Goal: Task Accomplishment & Management: Manage account settings

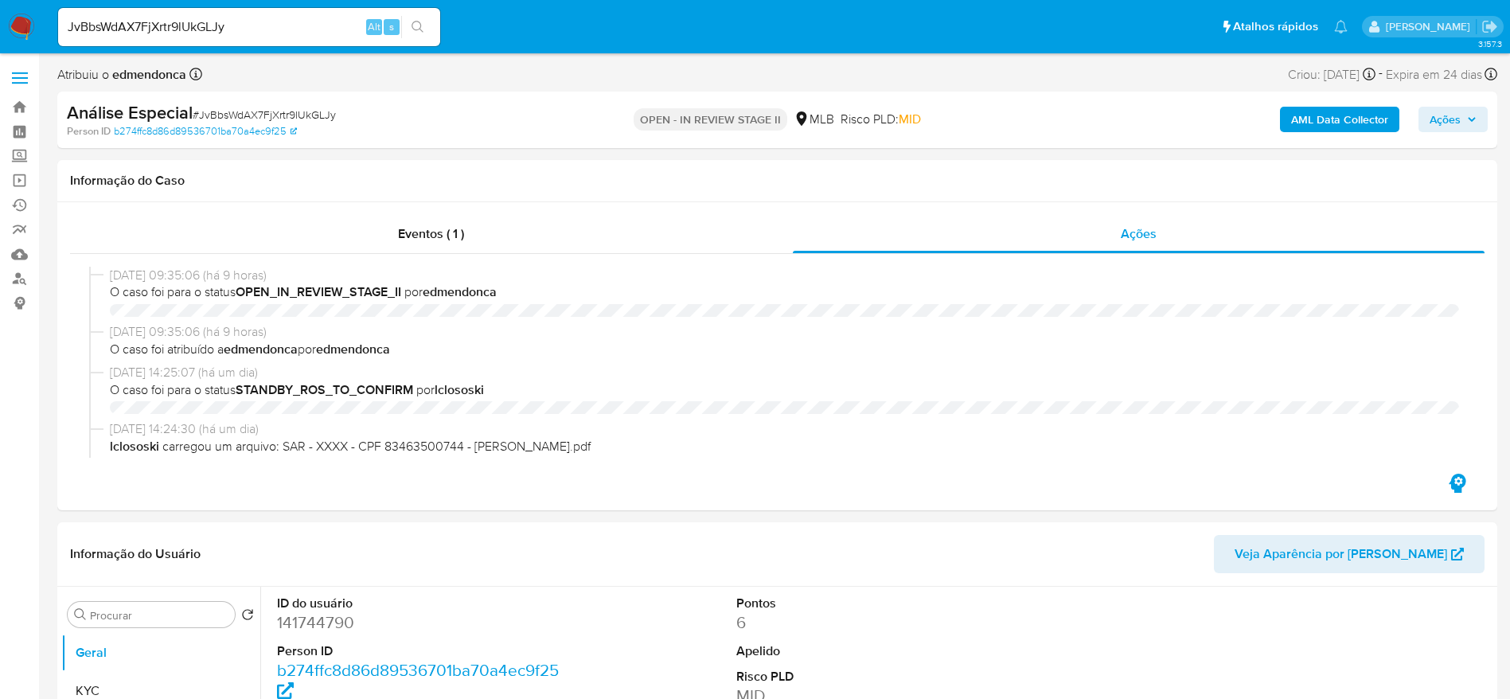
select select "10"
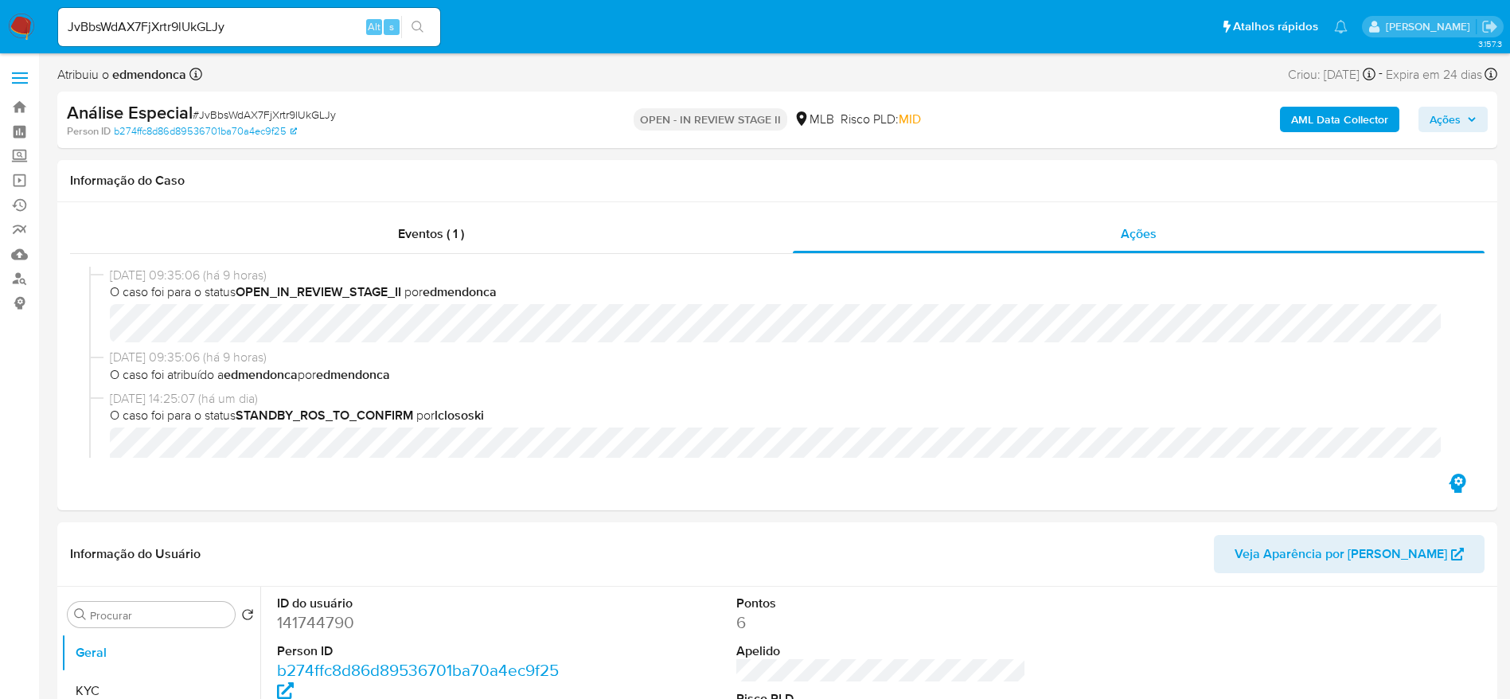
click at [245, 111] on span "# JvBbsWdAX7FjXrtr9lUkGLJy" at bounding box center [264, 115] width 143 height 16
copy span "JvBbsWdAX7FjXrtr9lUkGLJy"
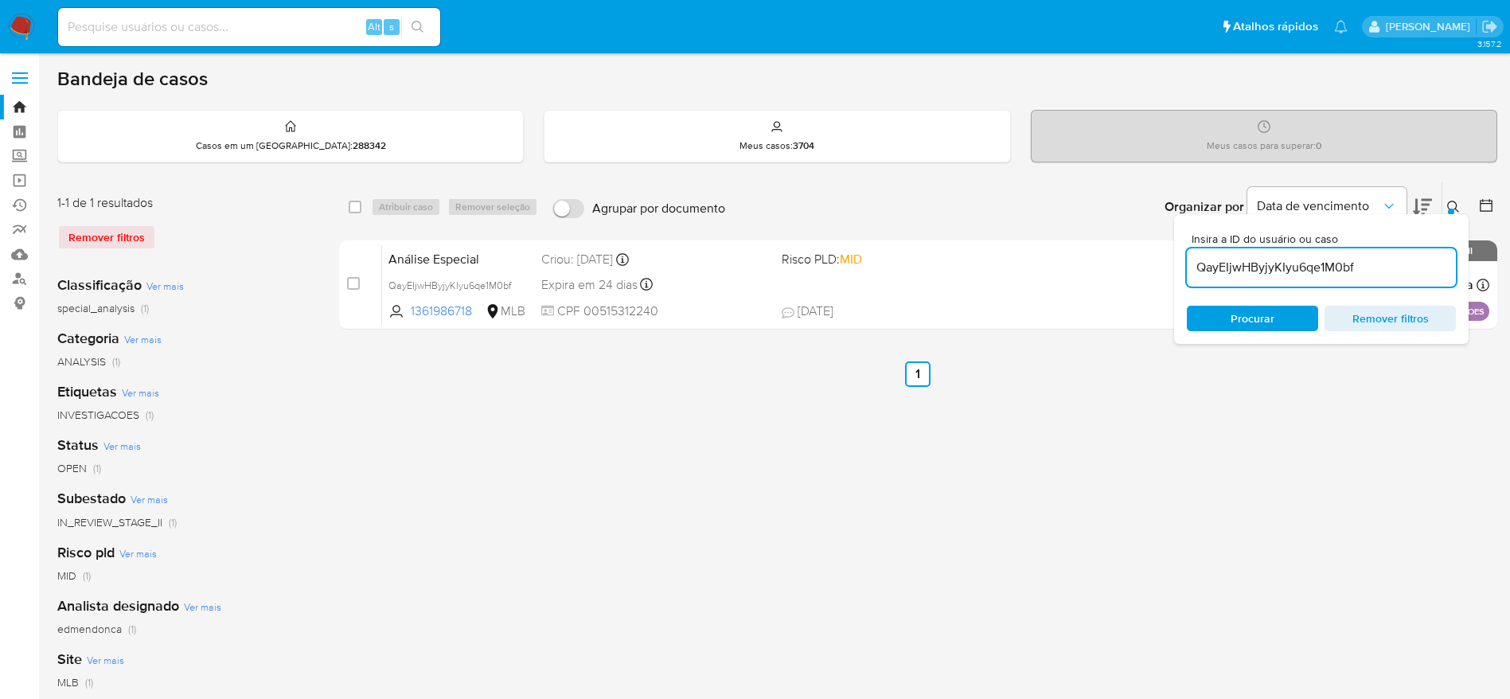
click at [1333, 275] on input "QayEIjwHByjyKIyu6qe1M0bf" at bounding box center [1321, 267] width 269 height 21
paste input "JvBbsWdAX7FjXrtr9lUkGLJy"
type input "JvBbsWdAX7FjXrtr9lUkGLJy"
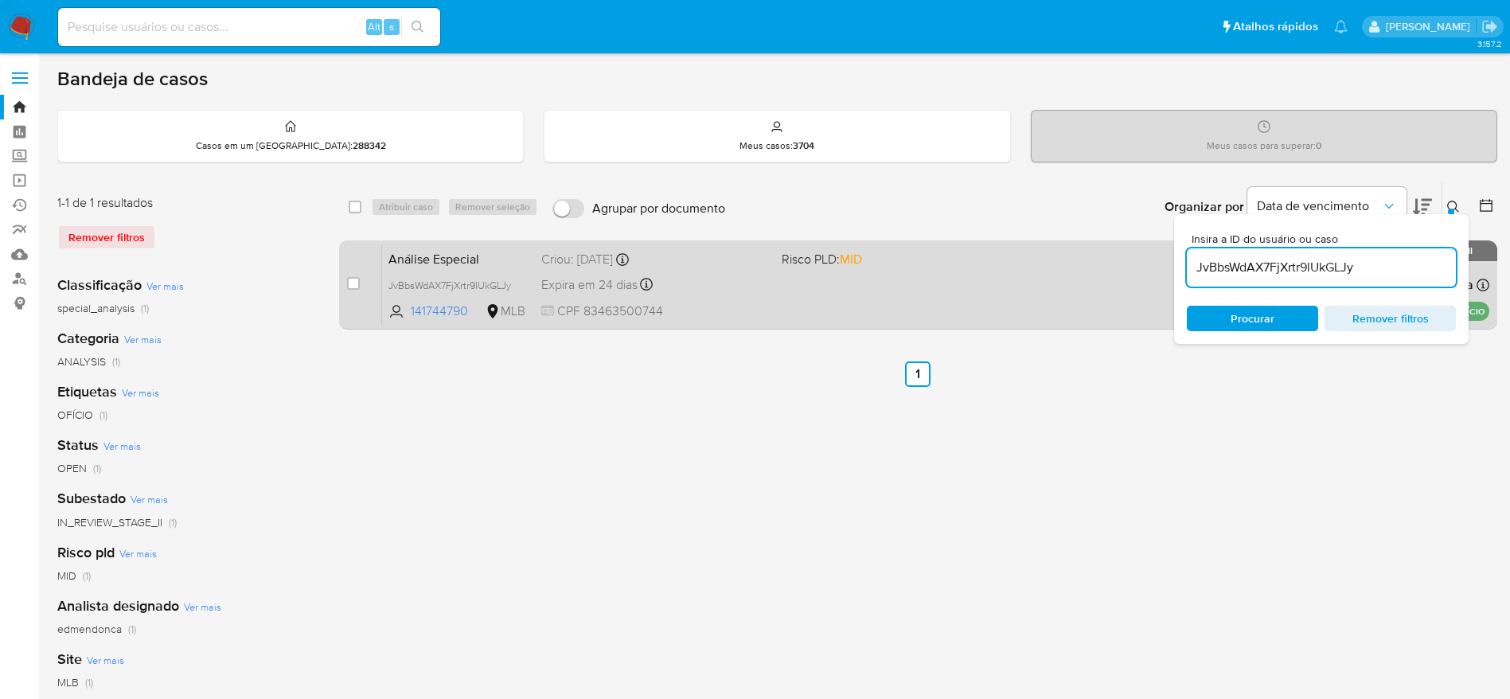
click at [344, 281] on div "case-item-checkbox Incapaz de atribuir o caso Análise Especial JvBbsWdAX7FjXrtr…" at bounding box center [918, 284] width 1158 height 89
click at [353, 287] on input "checkbox" at bounding box center [353, 283] width 13 height 13
checkbox input "true"
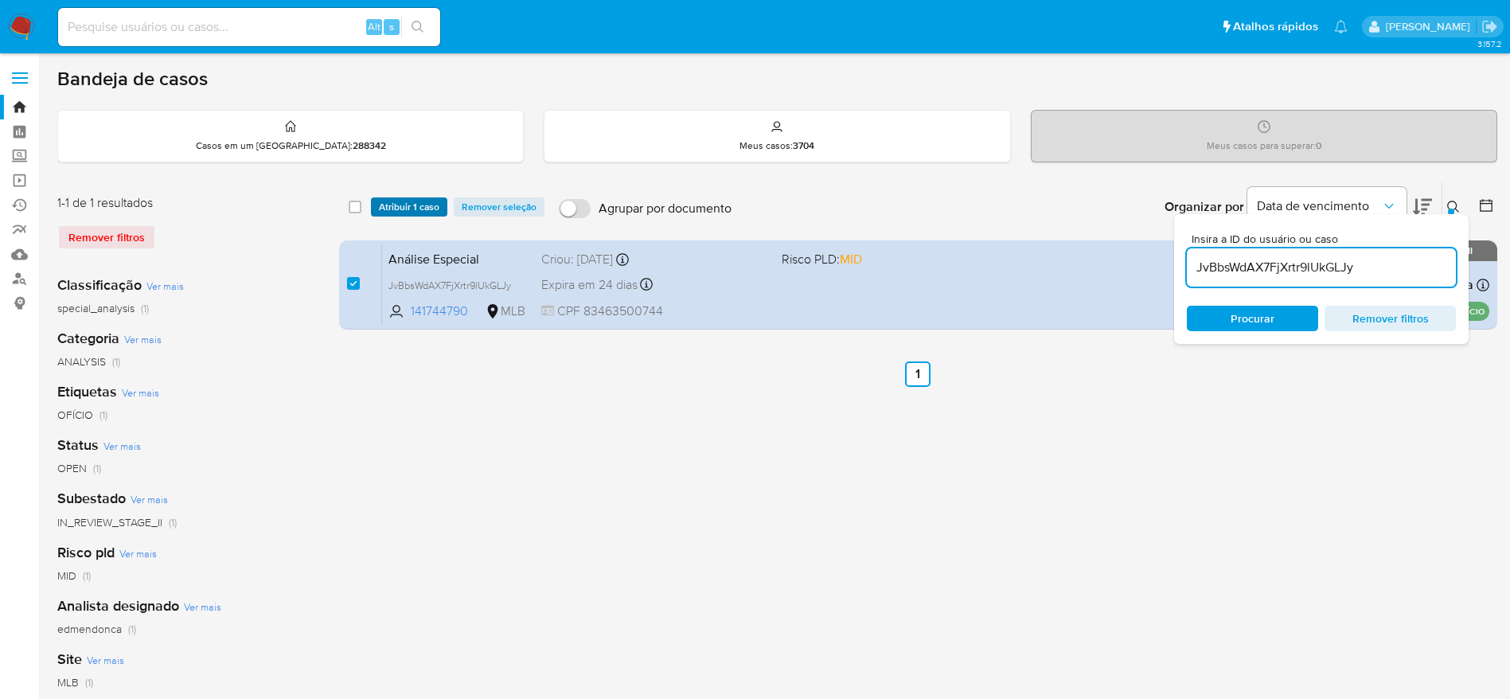
click at [402, 214] on span "Atribuir 1 caso" at bounding box center [409, 207] width 60 height 16
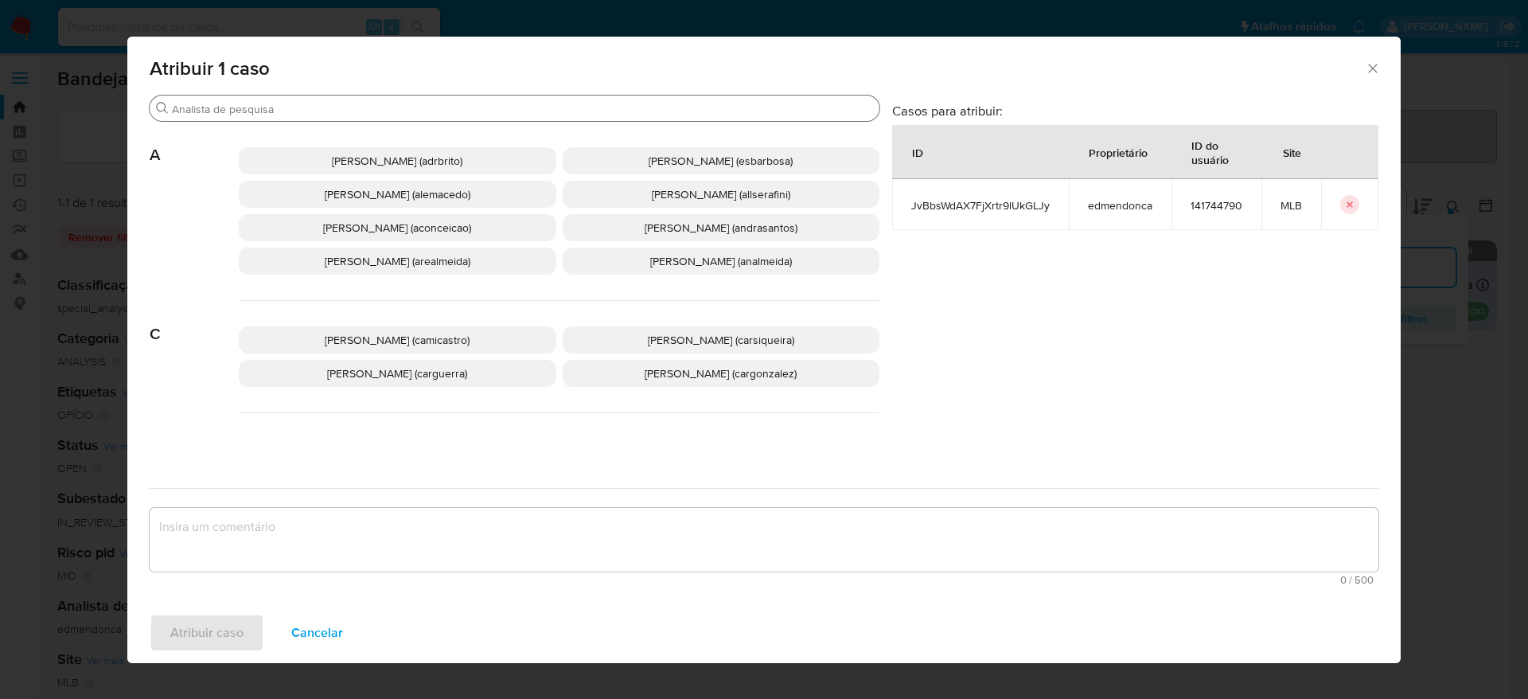
click at [445, 109] on input "Procurar" at bounding box center [522, 109] width 701 height 14
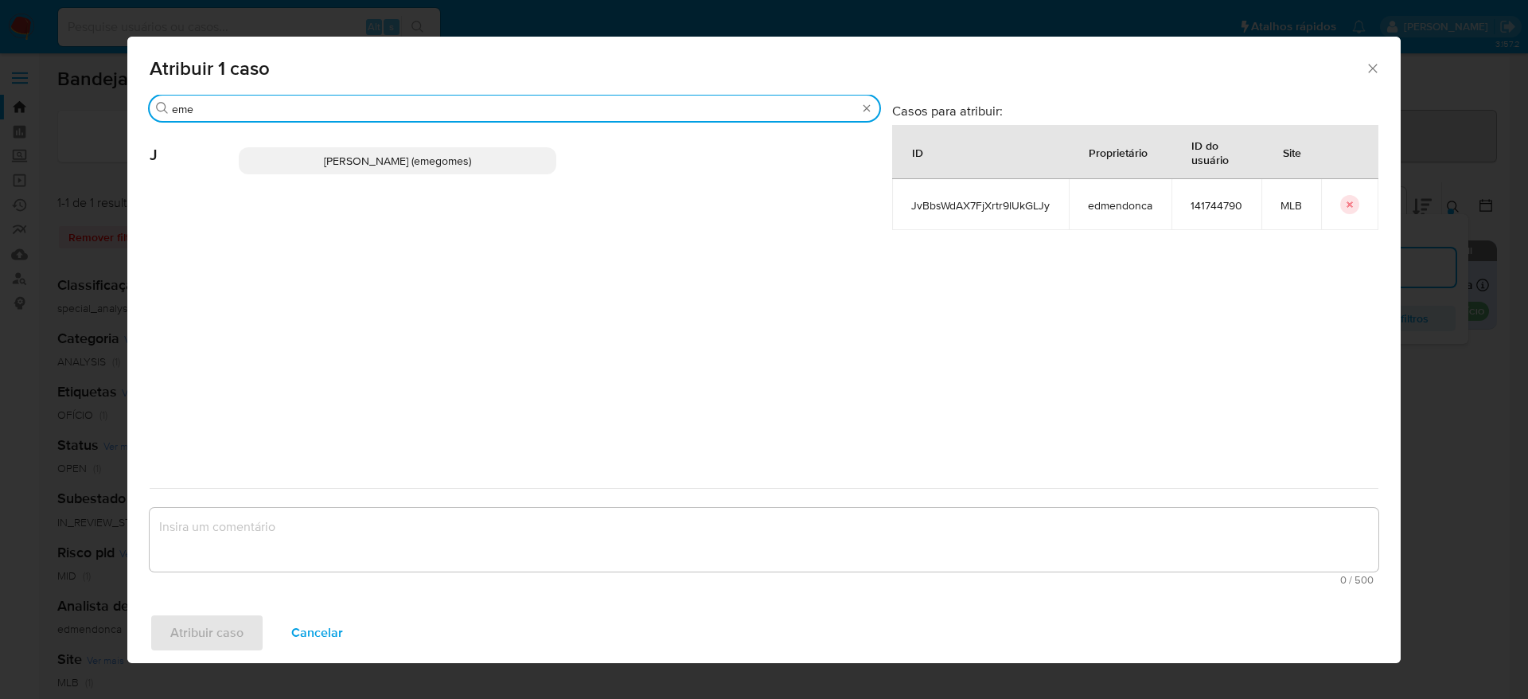
type input "eme"
click at [462, 154] on span "Jose Emerson Gomes Pereira (emegomes)" at bounding box center [397, 161] width 147 height 16
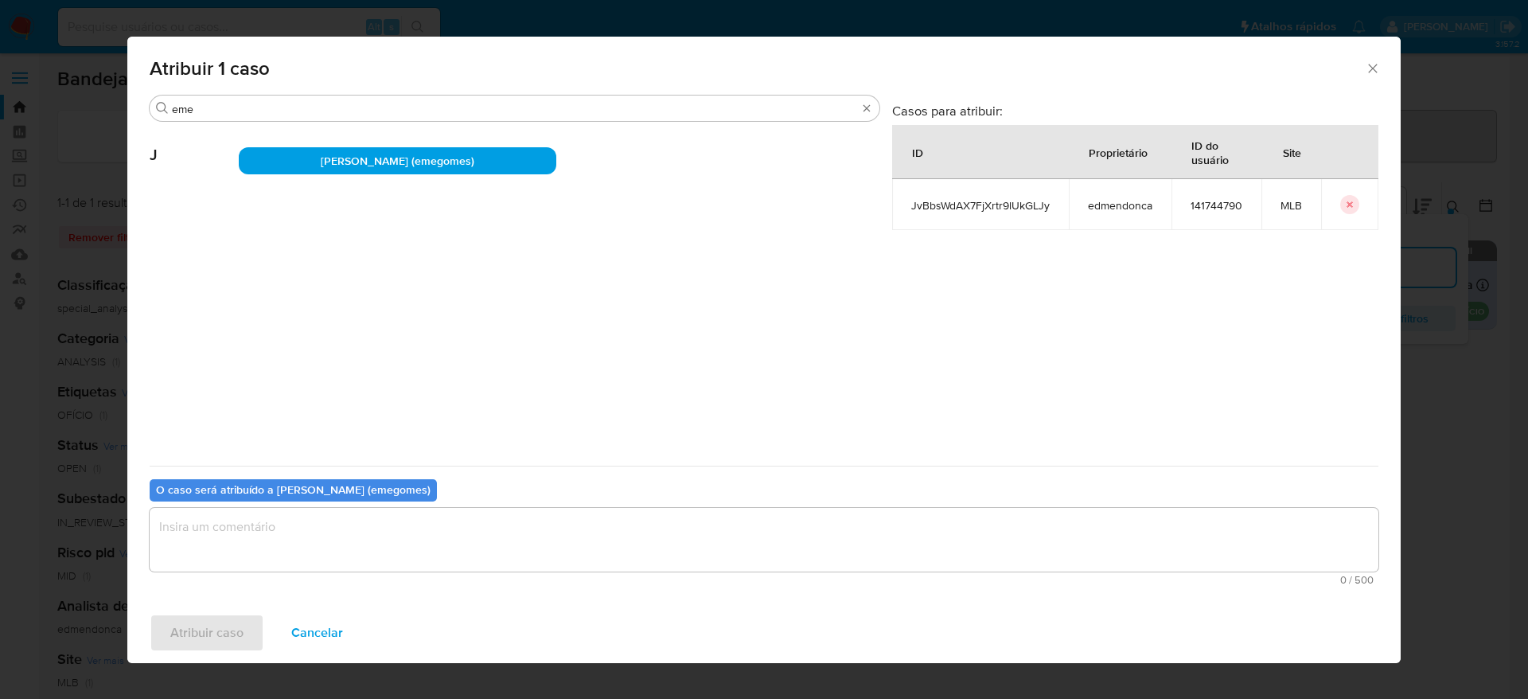
click at [391, 547] on textarea "assign-modal" at bounding box center [764, 540] width 1229 height 64
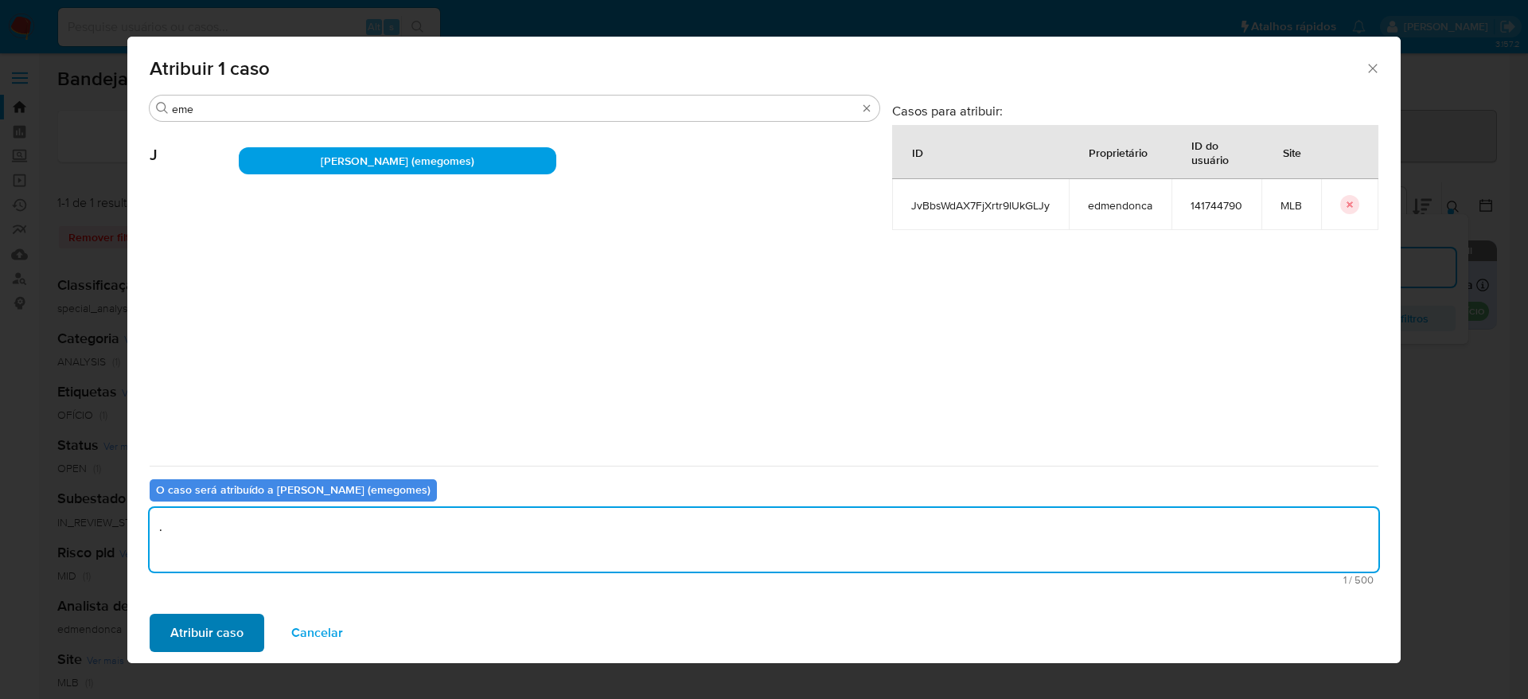
type textarea "."
click at [212, 636] on span "Atribuir caso" at bounding box center [206, 632] width 73 height 35
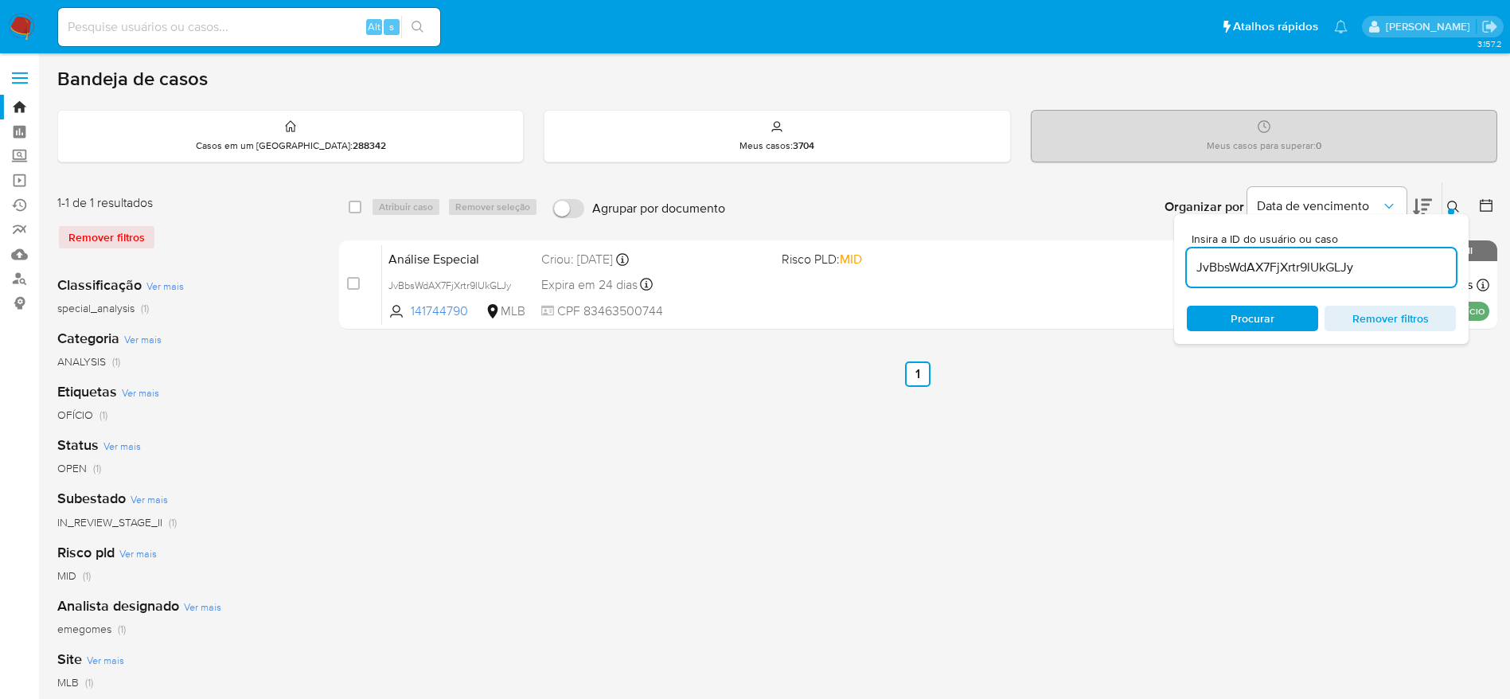
click at [0, 490] on aside "Bandeja Painel Screening Pesquisa em Listas Watchlist Ferramentas Operações em …" at bounding box center [19, 445] width 39 height 890
click at [908, 432] on div "select-all-cases-checkbox Atribuir caso Remover seleção Agrupar por documento O…" at bounding box center [918, 530] width 1158 height 699
click at [1428, 203] on icon at bounding box center [1422, 207] width 19 height 17
click at [1455, 204] on icon at bounding box center [1453, 207] width 13 height 13
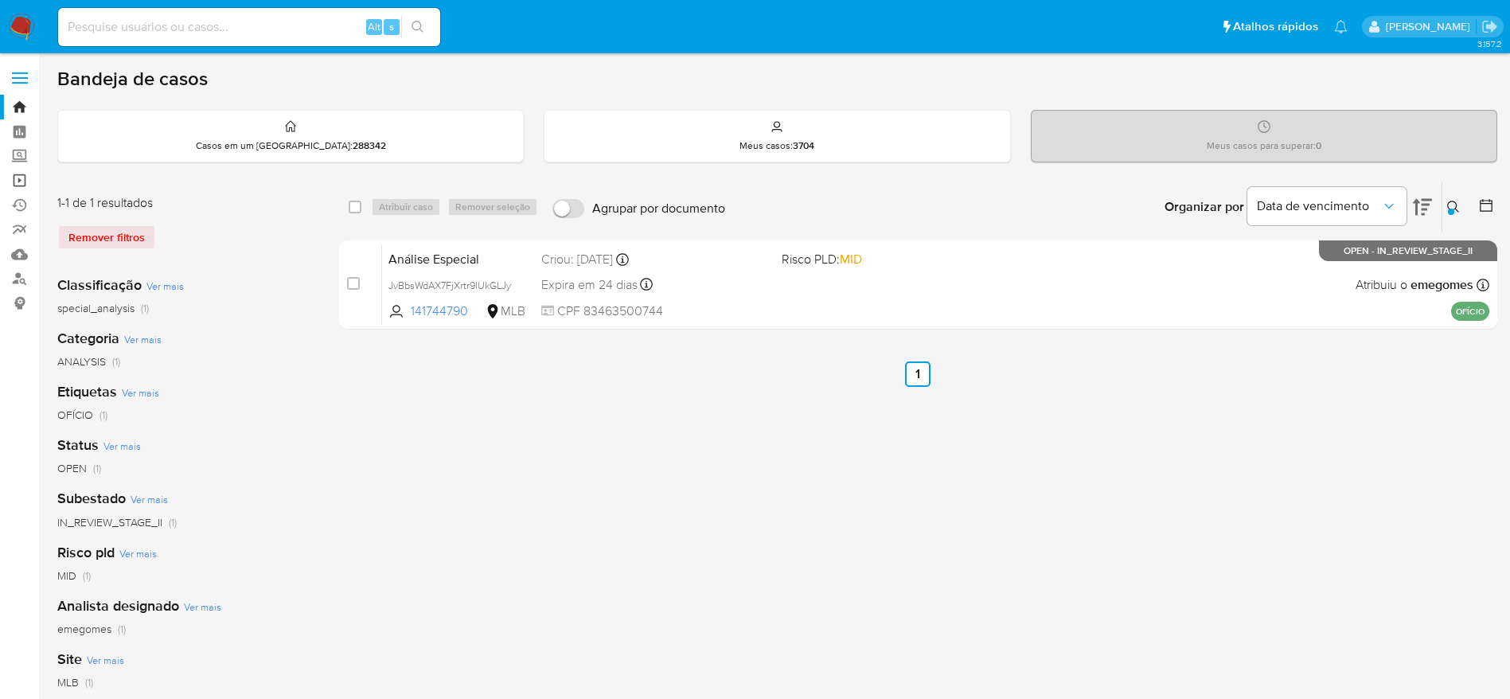
click at [23, 182] on link "Operações em massa" at bounding box center [94, 180] width 189 height 25
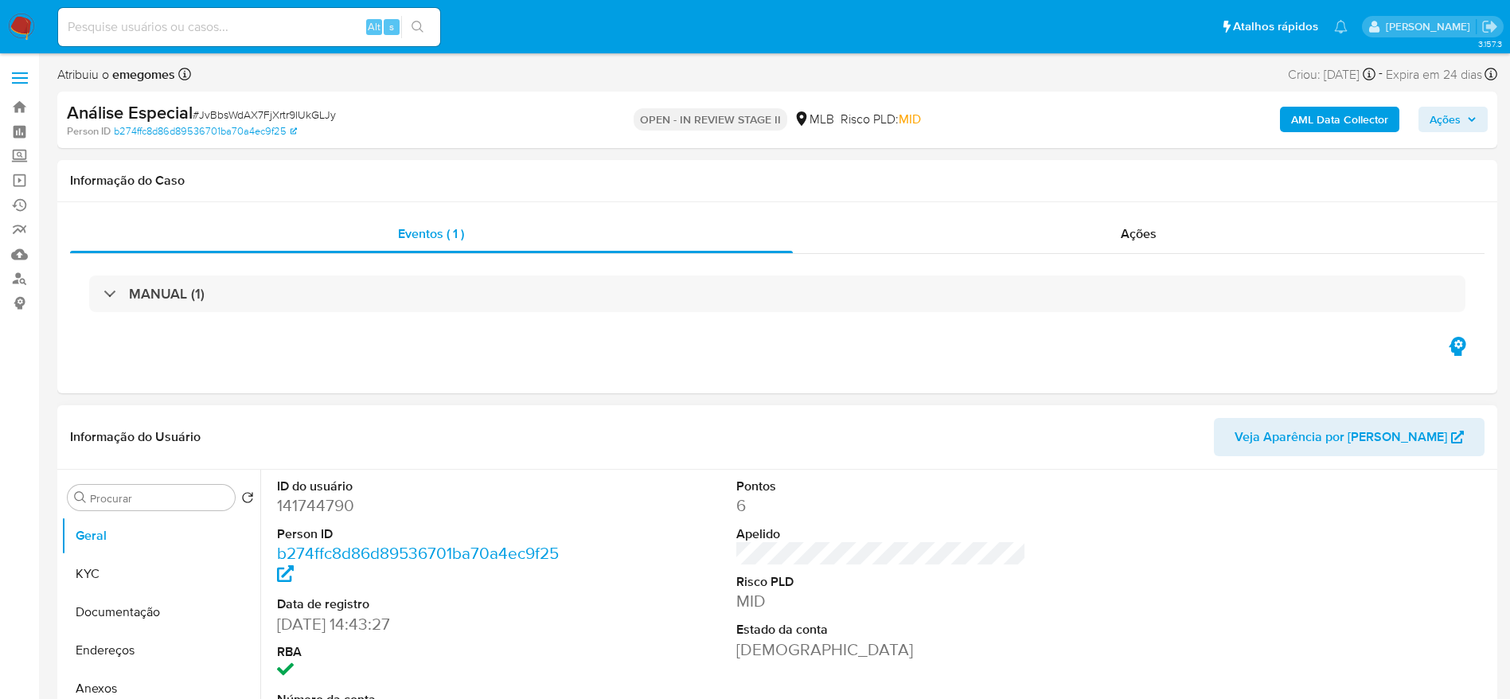
select select "10"
click at [1159, 235] on div "Ações" at bounding box center [1139, 234] width 692 height 38
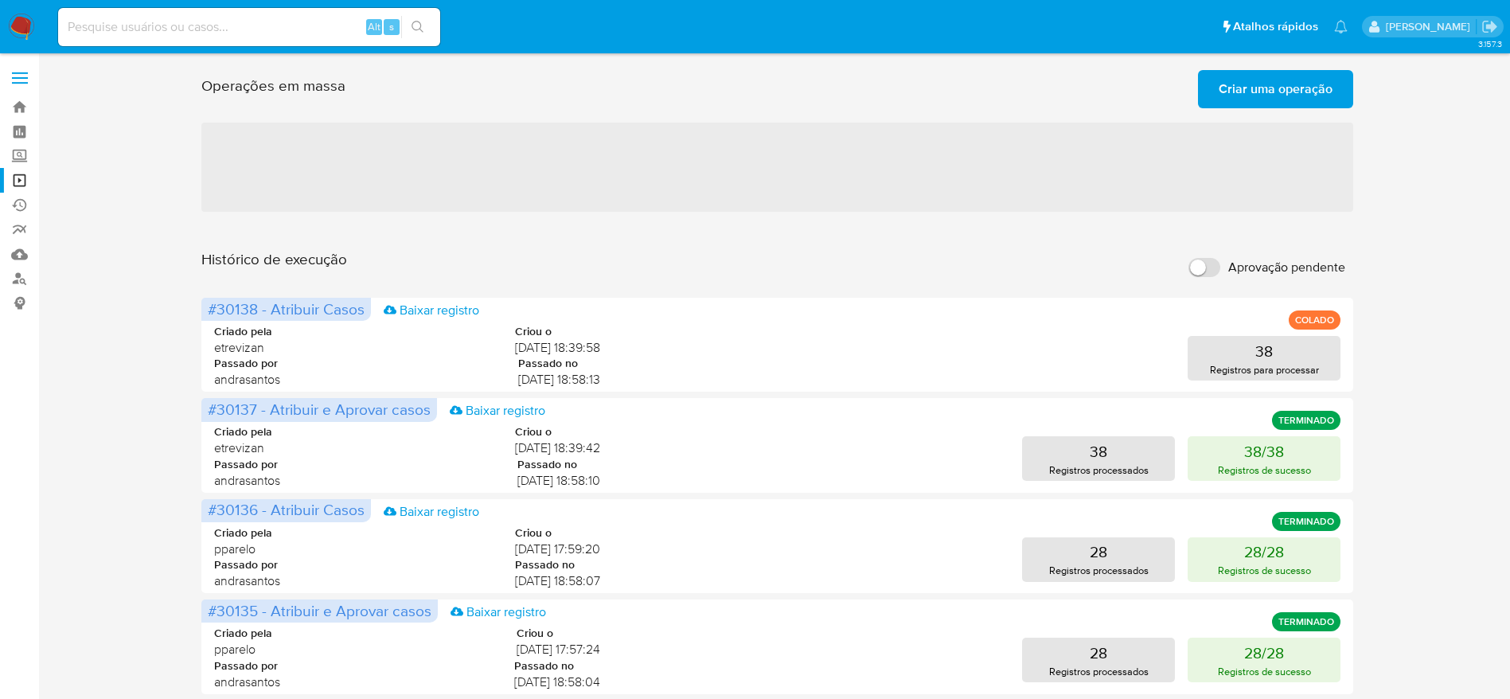
click at [1311, 96] on span "Criar uma operação" at bounding box center [1275, 89] width 114 height 35
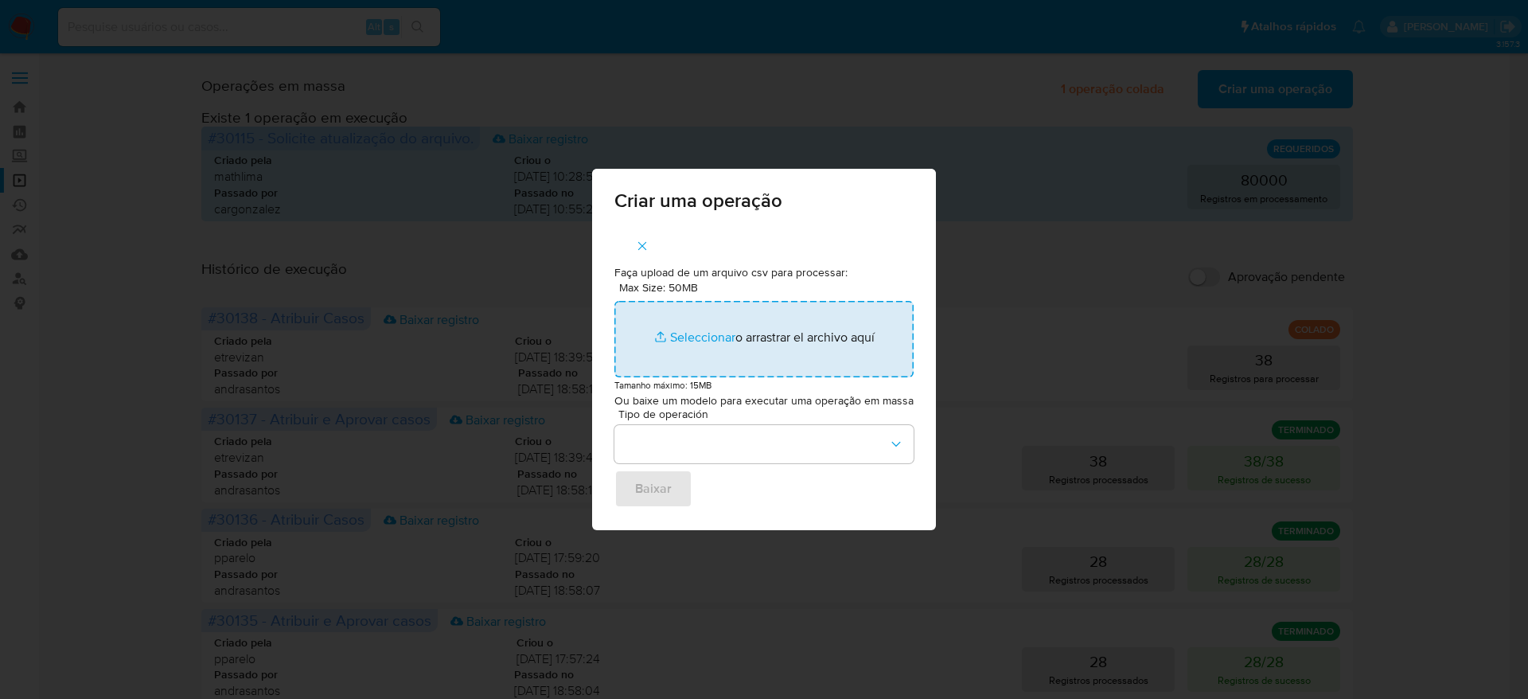
click at [703, 346] on input "Max Size: 50MB Seleccionar archivos" at bounding box center [763, 339] width 299 height 76
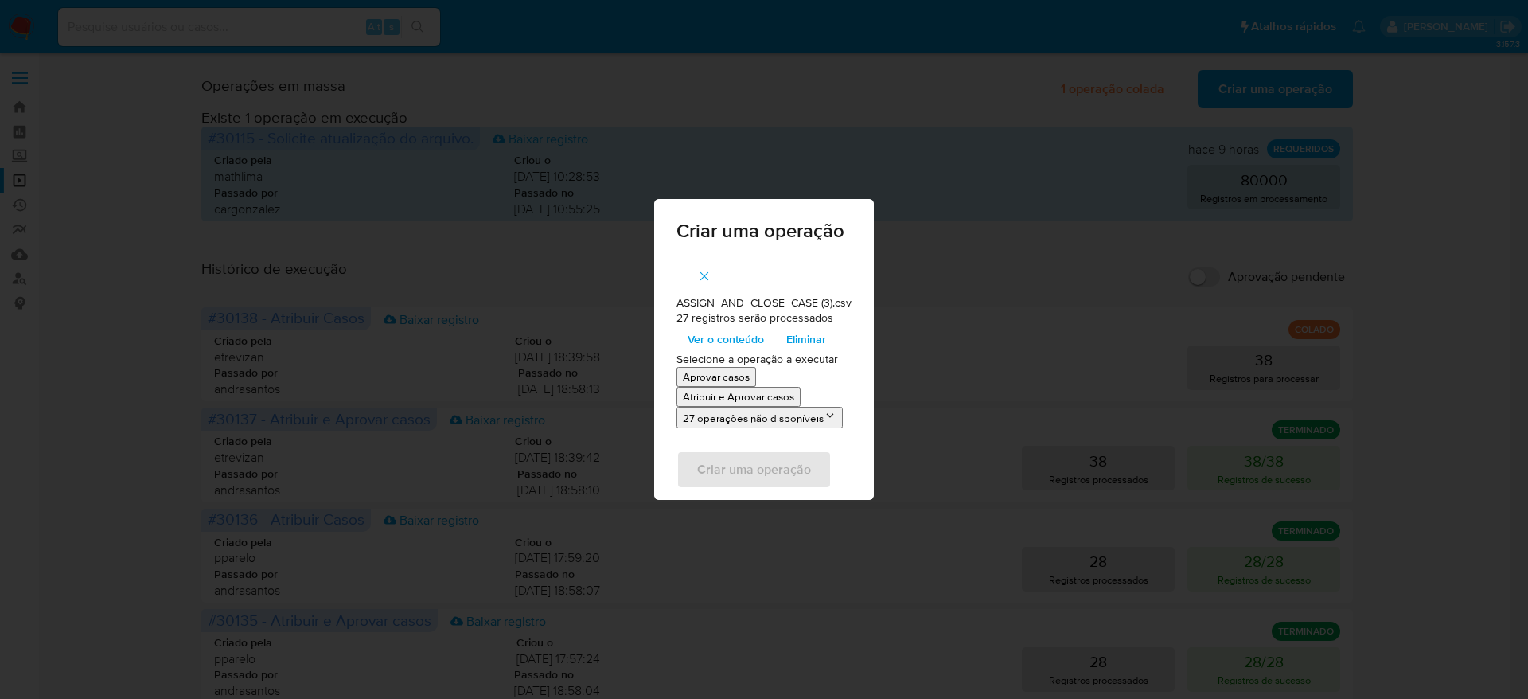
click at [746, 339] on span "Ver o conteúdo" at bounding box center [726, 339] width 76 height 22
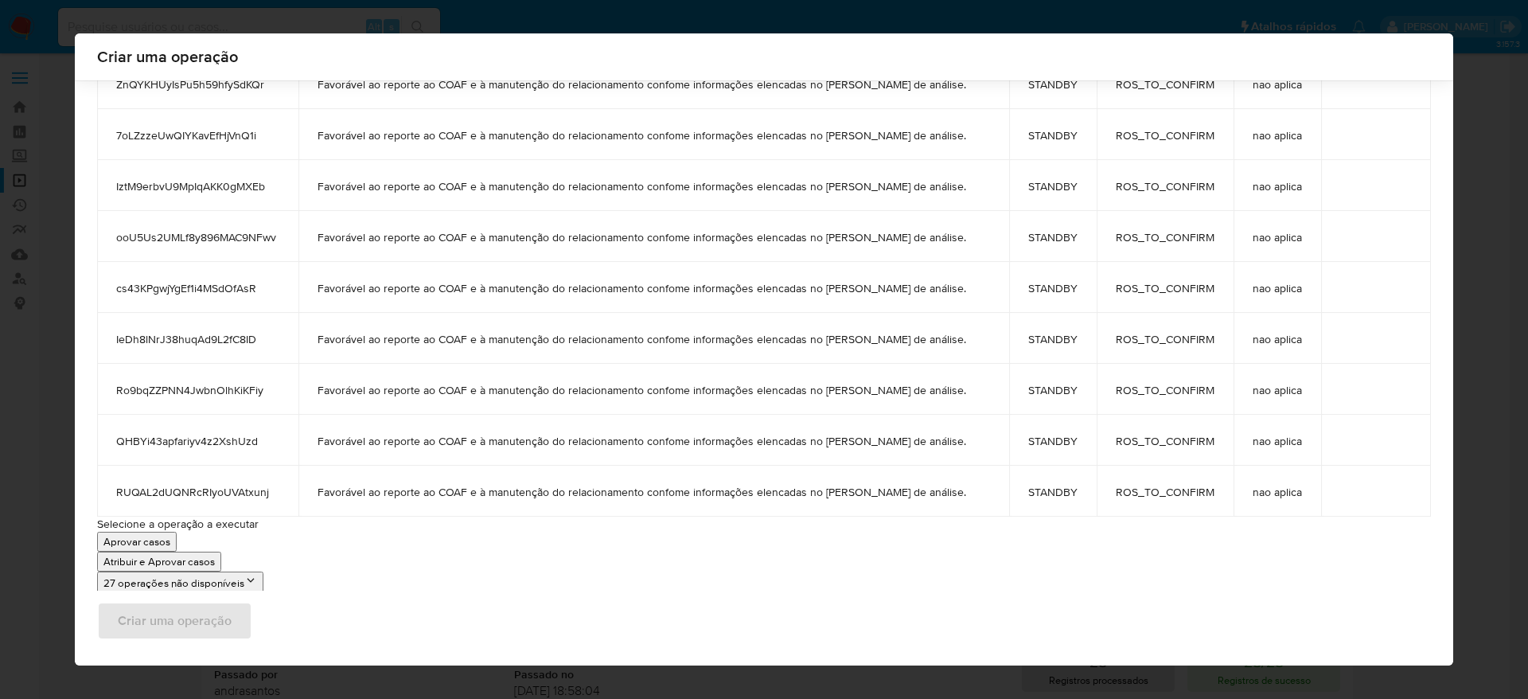
scroll to position [1087, 0]
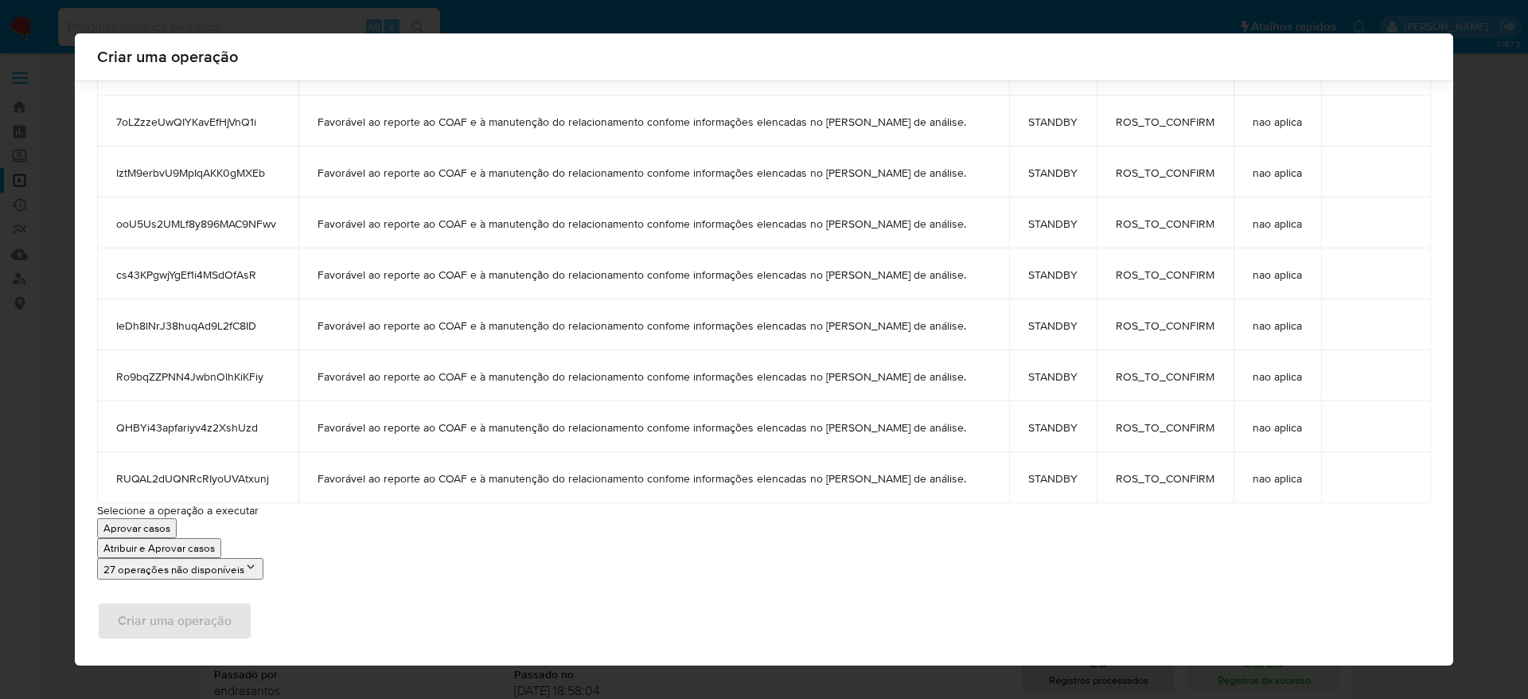
click at [178, 541] on p "Atribuir e Aprovar casos" at bounding box center [158, 547] width 111 height 15
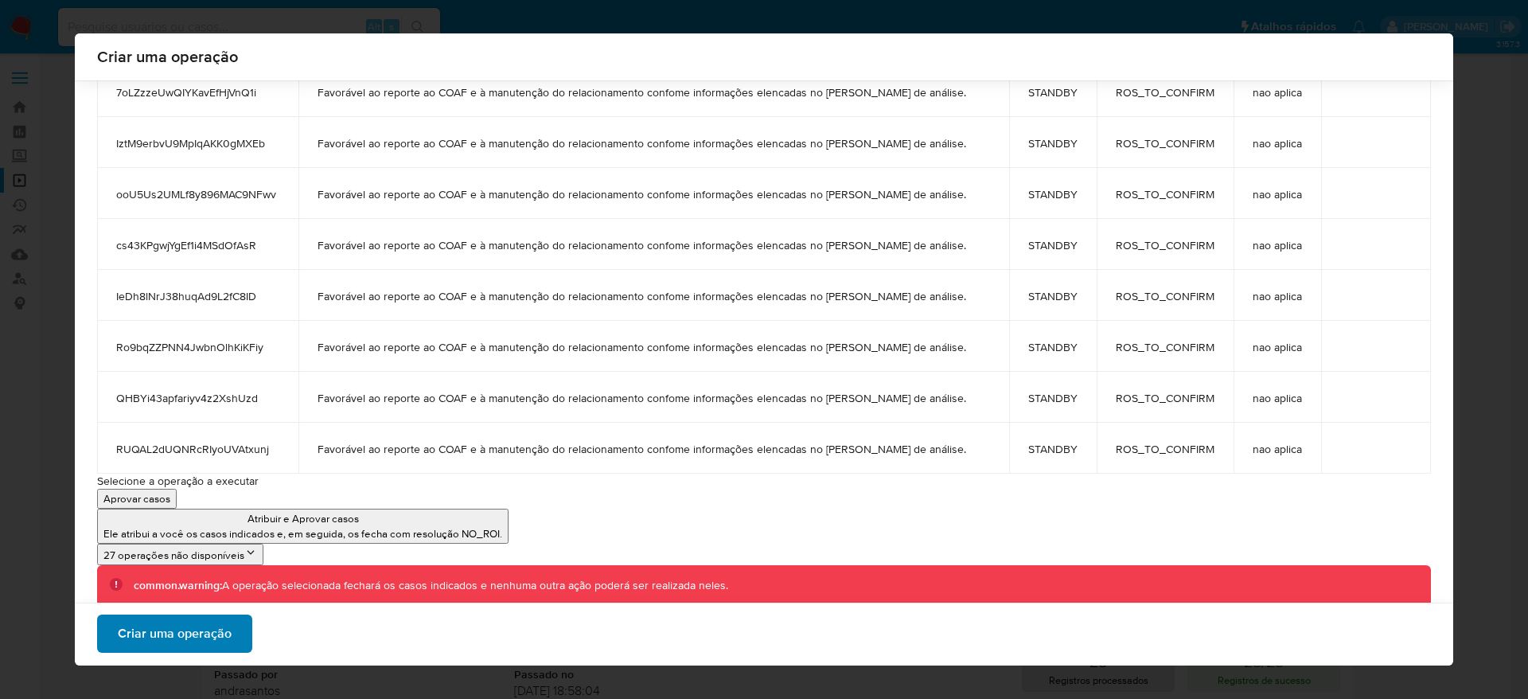
scroll to position [1142, 0]
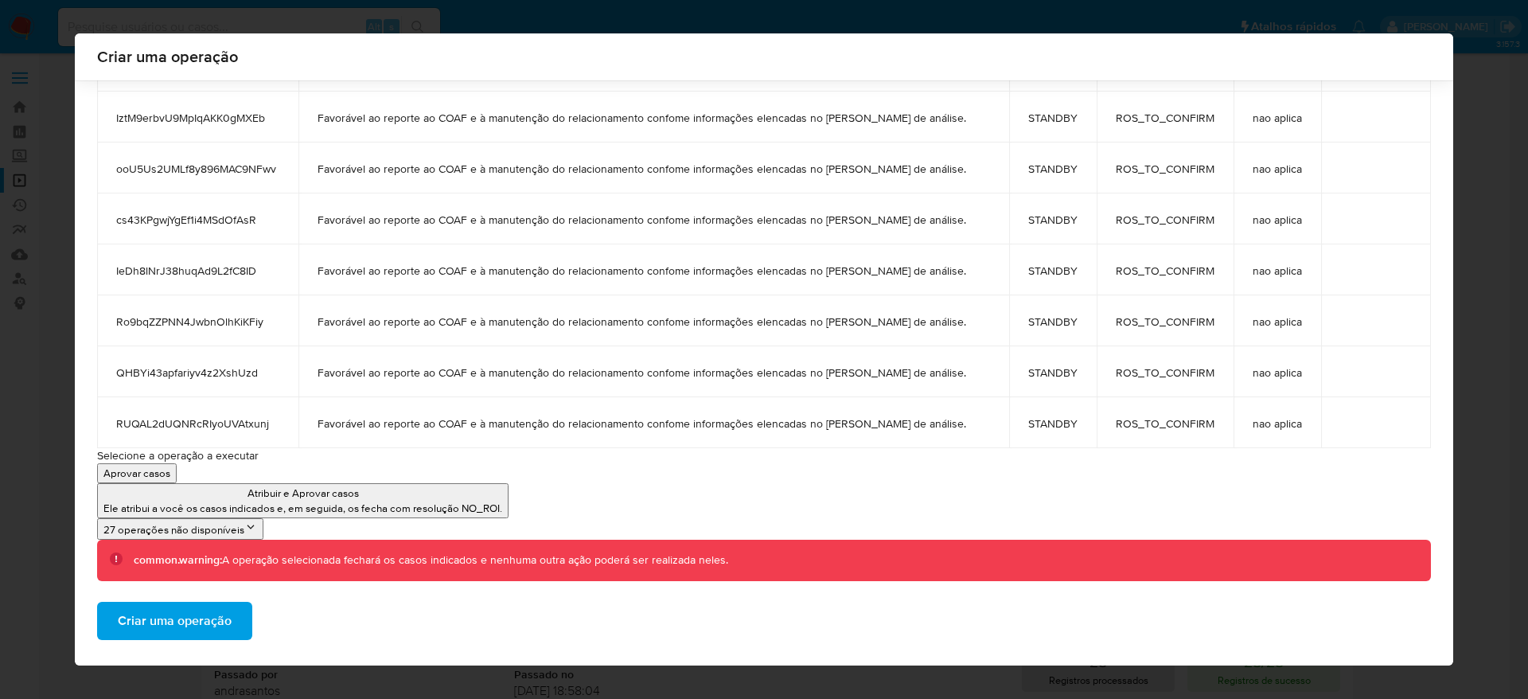
click at [159, 620] on span "Criar uma operação" at bounding box center [175, 620] width 114 height 35
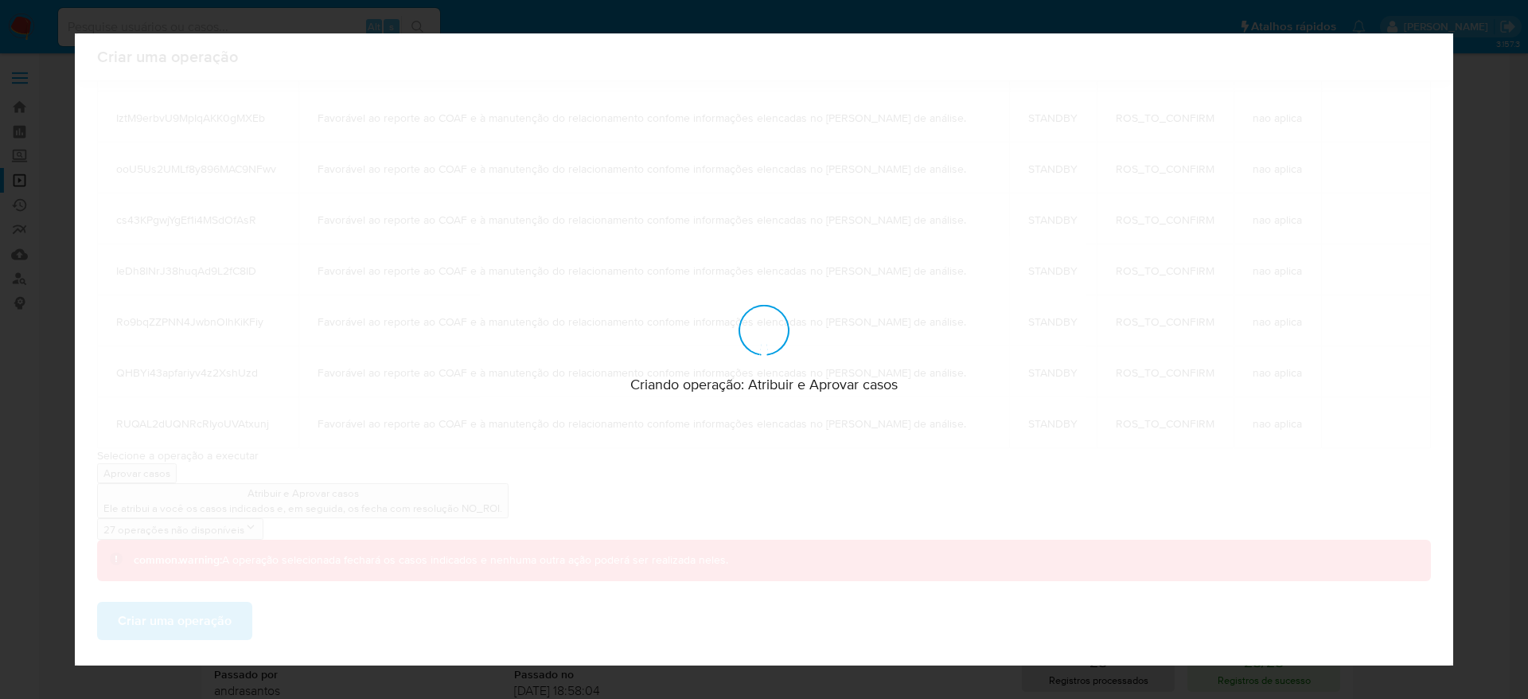
scroll to position [0, 0]
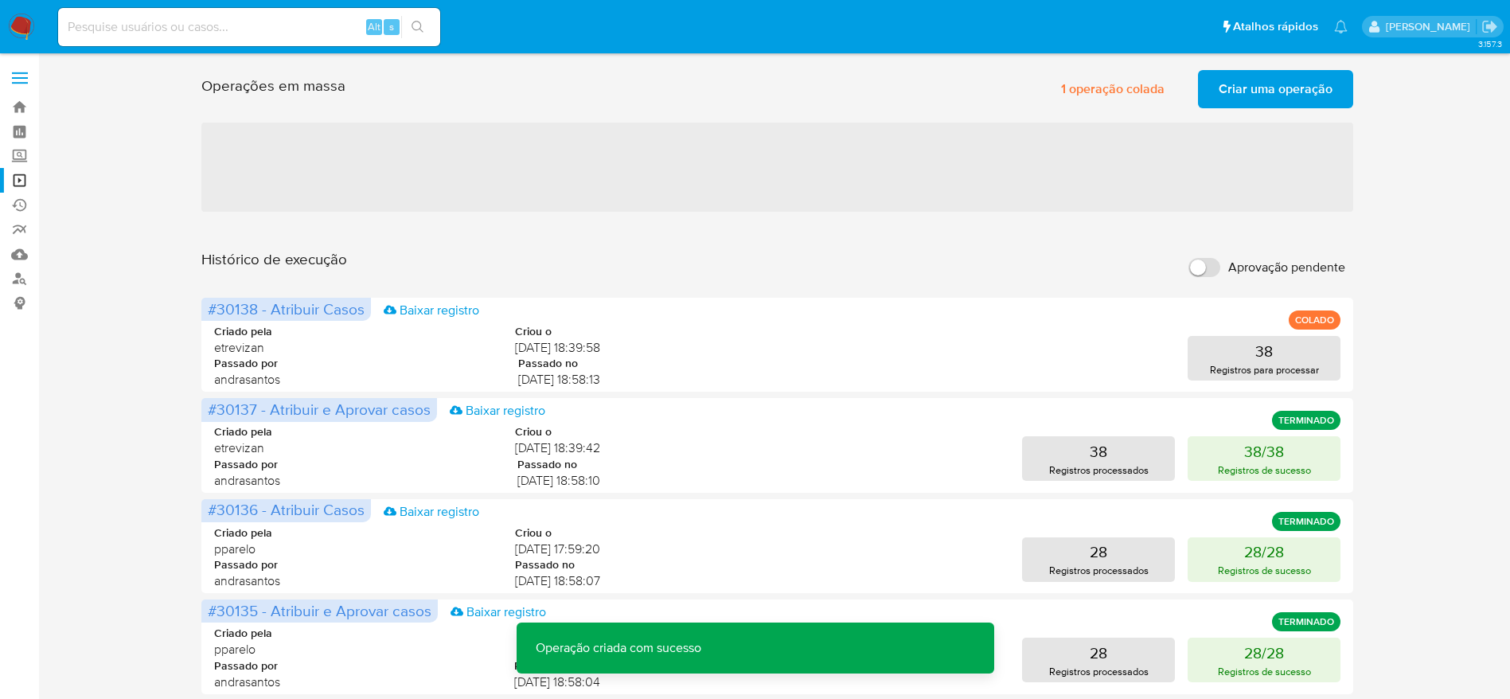
click at [1261, 94] on span "Criar uma operação" at bounding box center [1275, 89] width 114 height 35
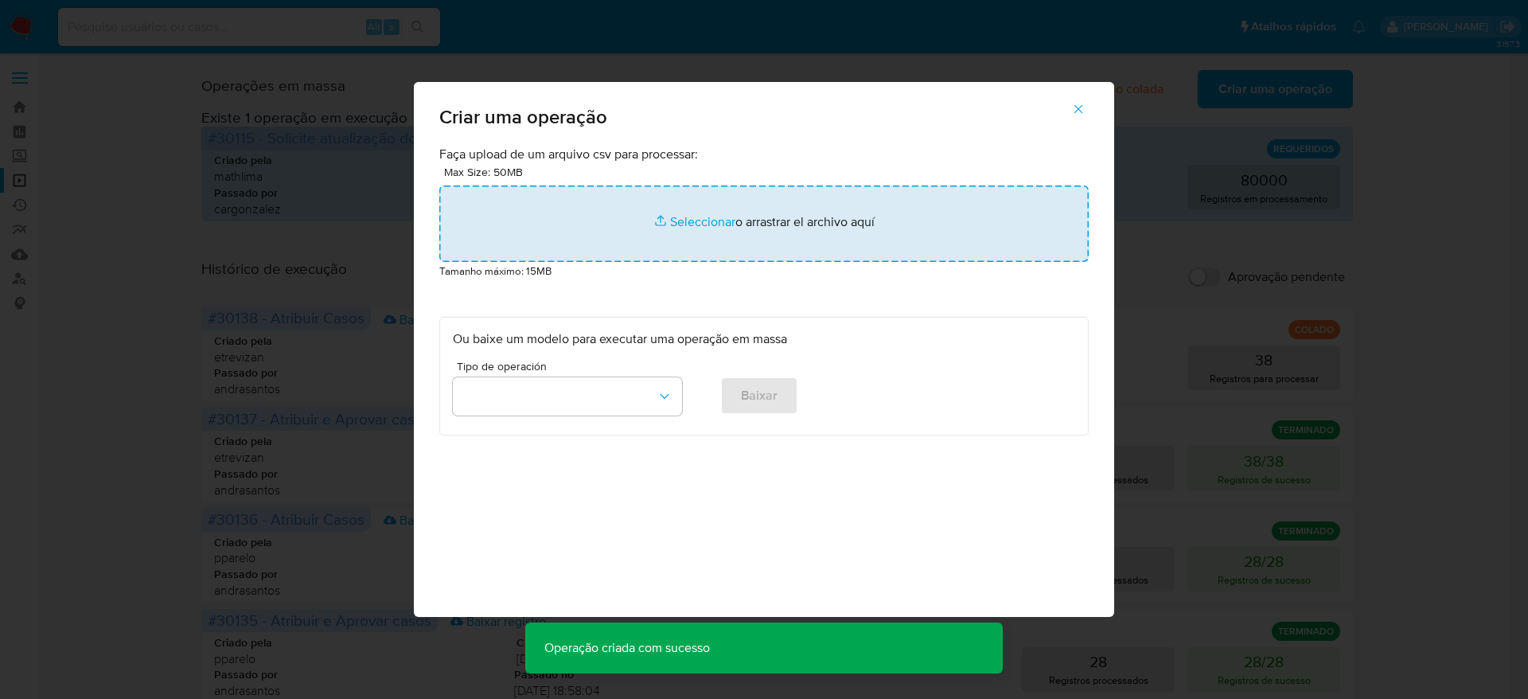
click at [660, 216] on input "file" at bounding box center [763, 223] width 649 height 76
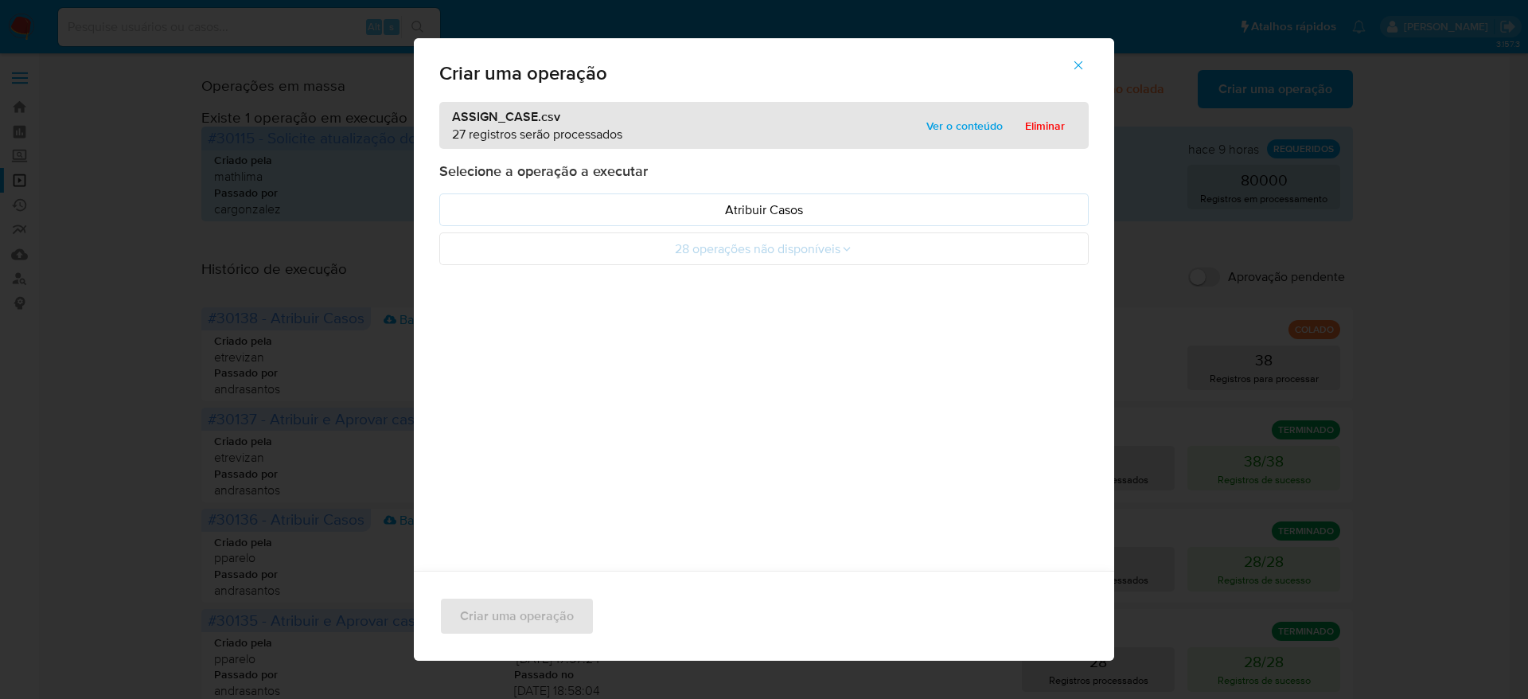
click at [946, 127] on span "Ver o conteúdo" at bounding box center [964, 126] width 76 height 22
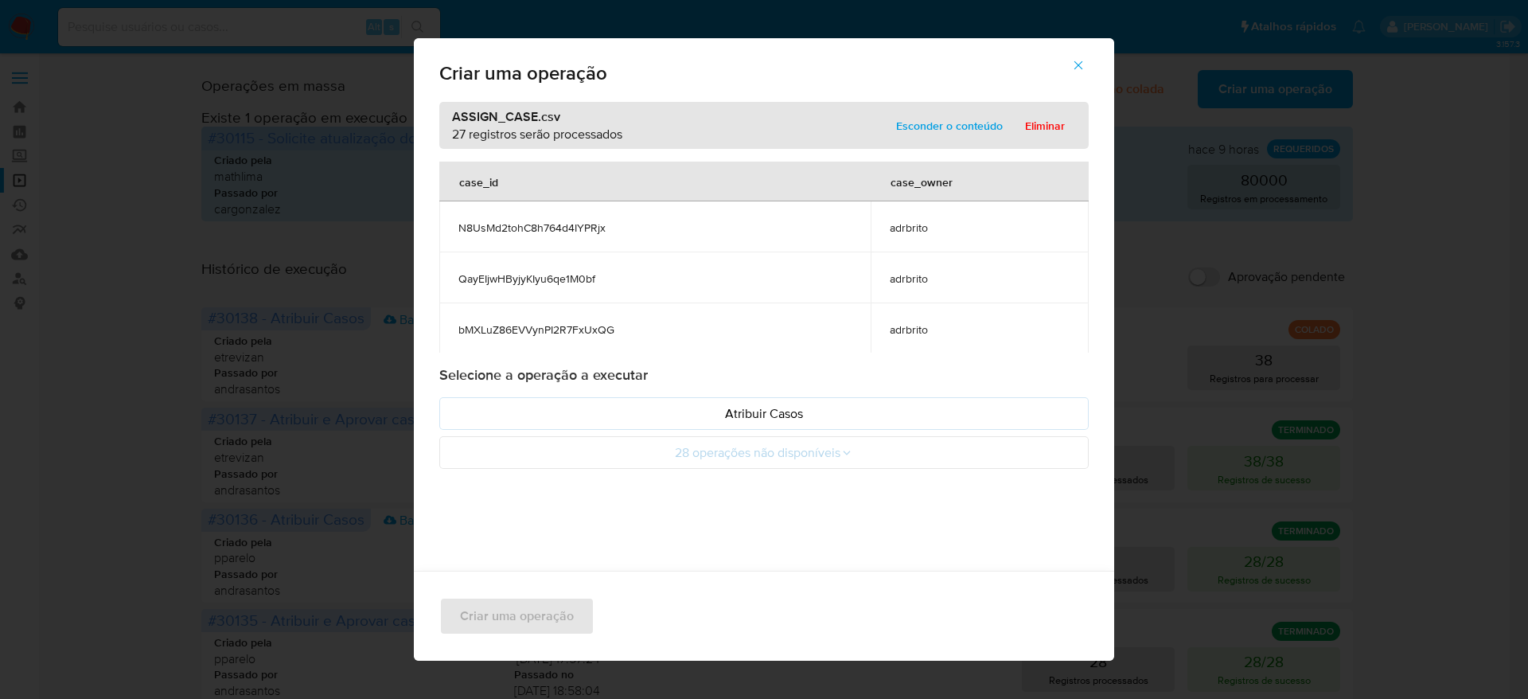
click at [594, 171] on th "case_id" at bounding box center [654, 182] width 431 height 40
click at [961, 175] on th "case_owner" at bounding box center [980, 182] width 218 height 40
click at [796, 395] on div "Selecione a operação a executar Atribuir Casos 28 operações não disponíveis" at bounding box center [763, 416] width 649 height 103
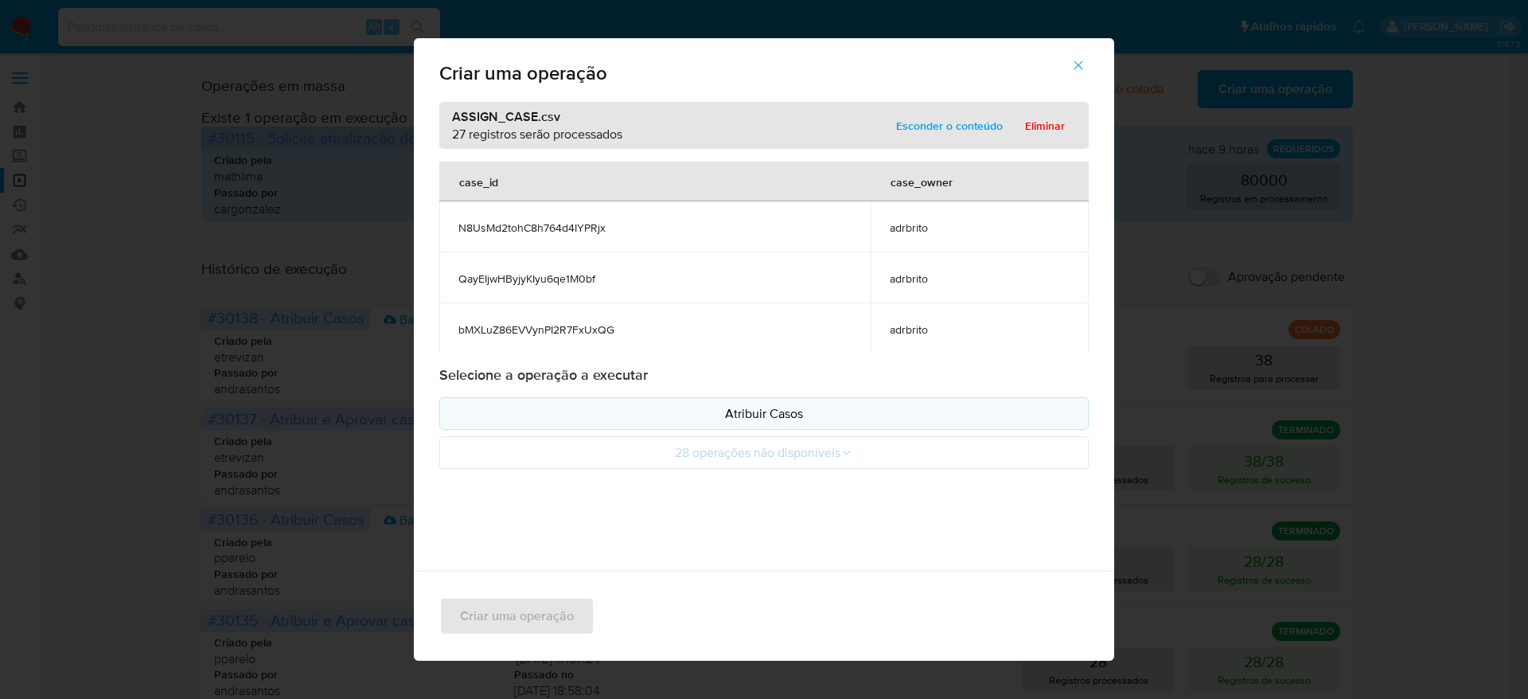
click at [791, 408] on p "Atribuir Casos" at bounding box center [764, 413] width 622 height 18
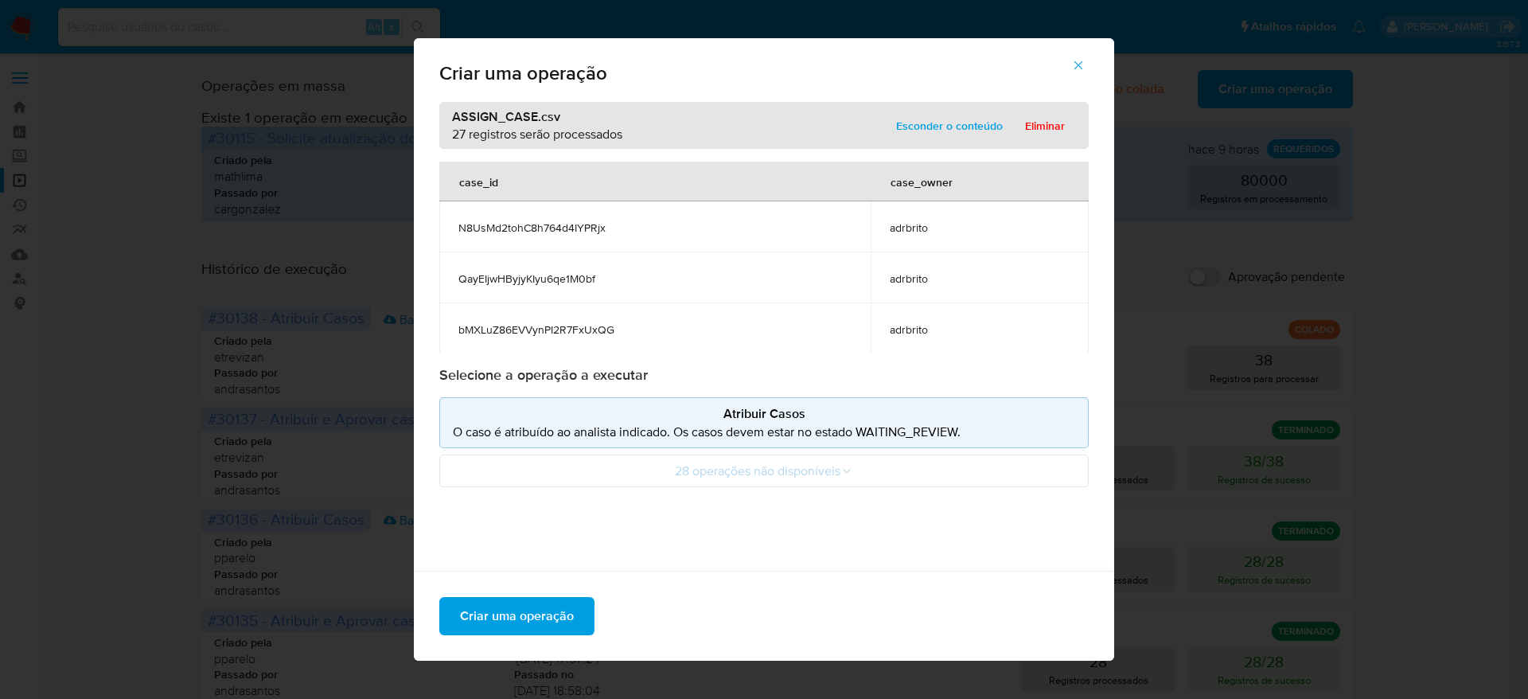
drag, startPoint x: 462, startPoint y: 177, endPoint x: 828, endPoint y: 177, distance: 365.3
click at [828, 177] on th "case_id" at bounding box center [654, 182] width 431 height 40
click at [973, 183] on th "case_owner" at bounding box center [980, 182] width 218 height 40
click at [520, 607] on span "Criar uma operação" at bounding box center [517, 615] width 114 height 35
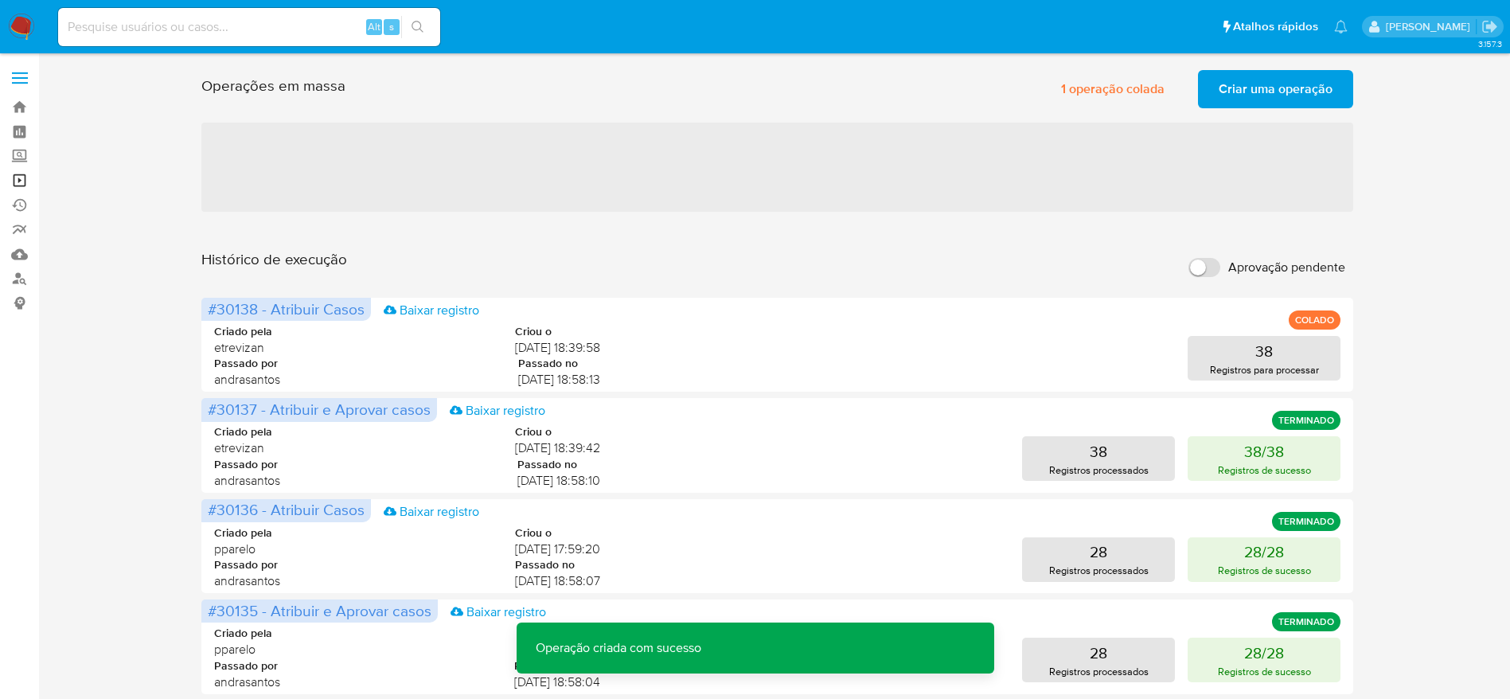
click at [25, 181] on link "Operações em massa" at bounding box center [94, 180] width 189 height 25
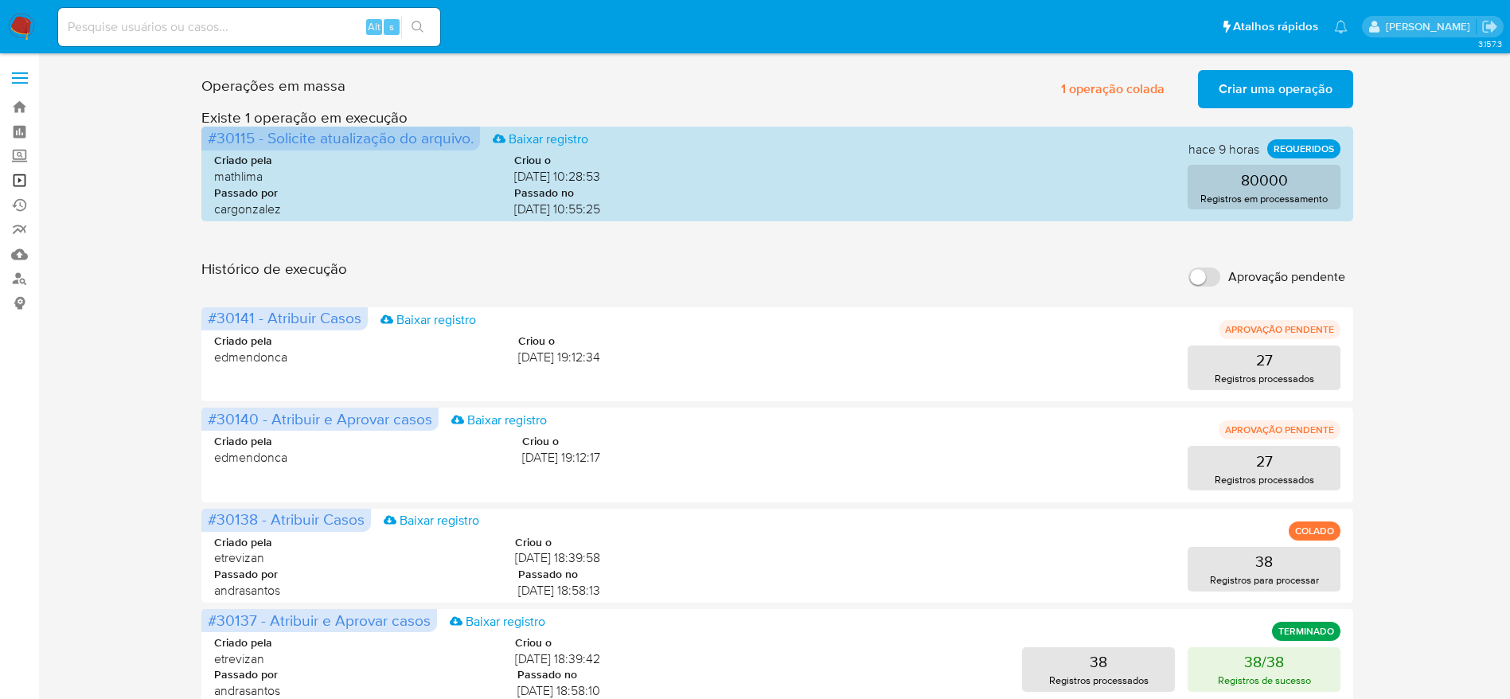
click at [6, 185] on link "Operações em massa" at bounding box center [94, 180] width 189 height 25
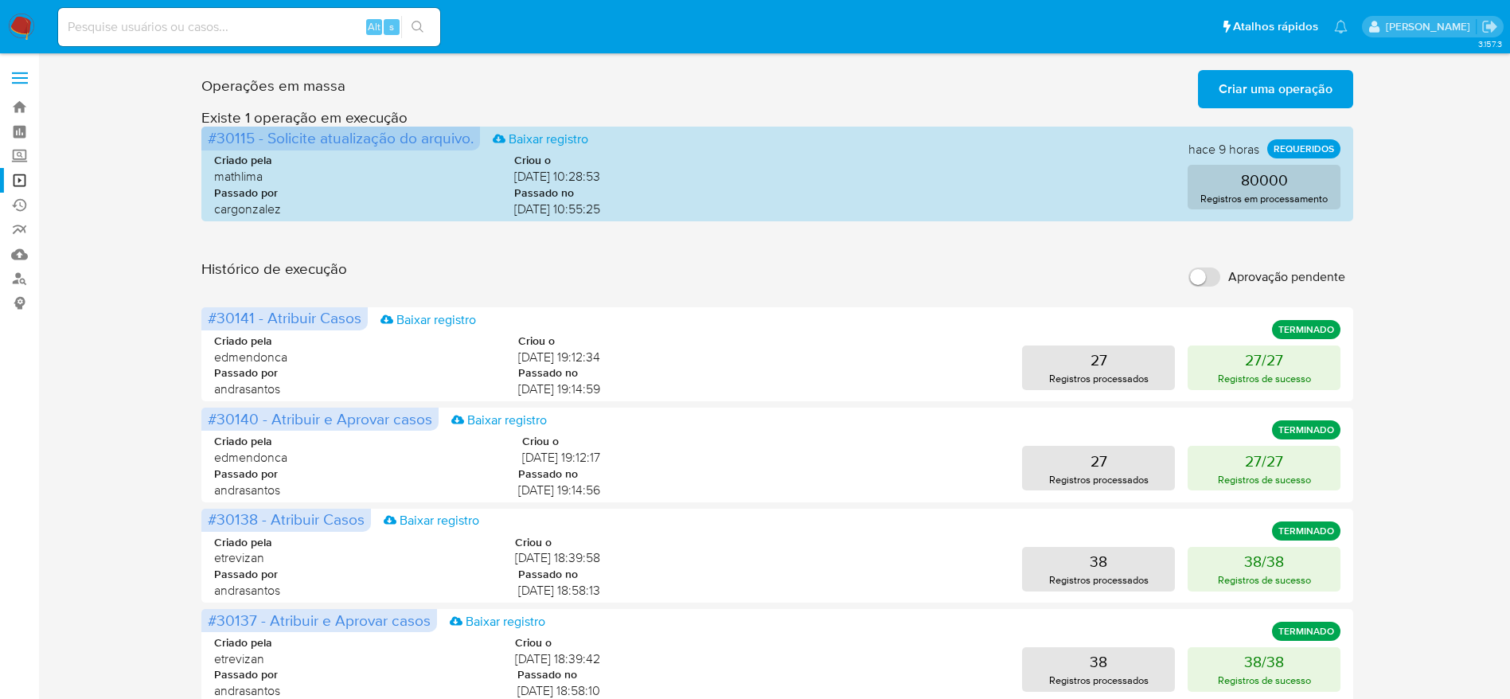
click at [268, 25] on input at bounding box center [249, 27] width 382 height 21
paste input "JvBbsWdAX7FjXrtr9lUkGLJy"
type input "JvBbsWdAX7FjXrtr9lUkGLJy"
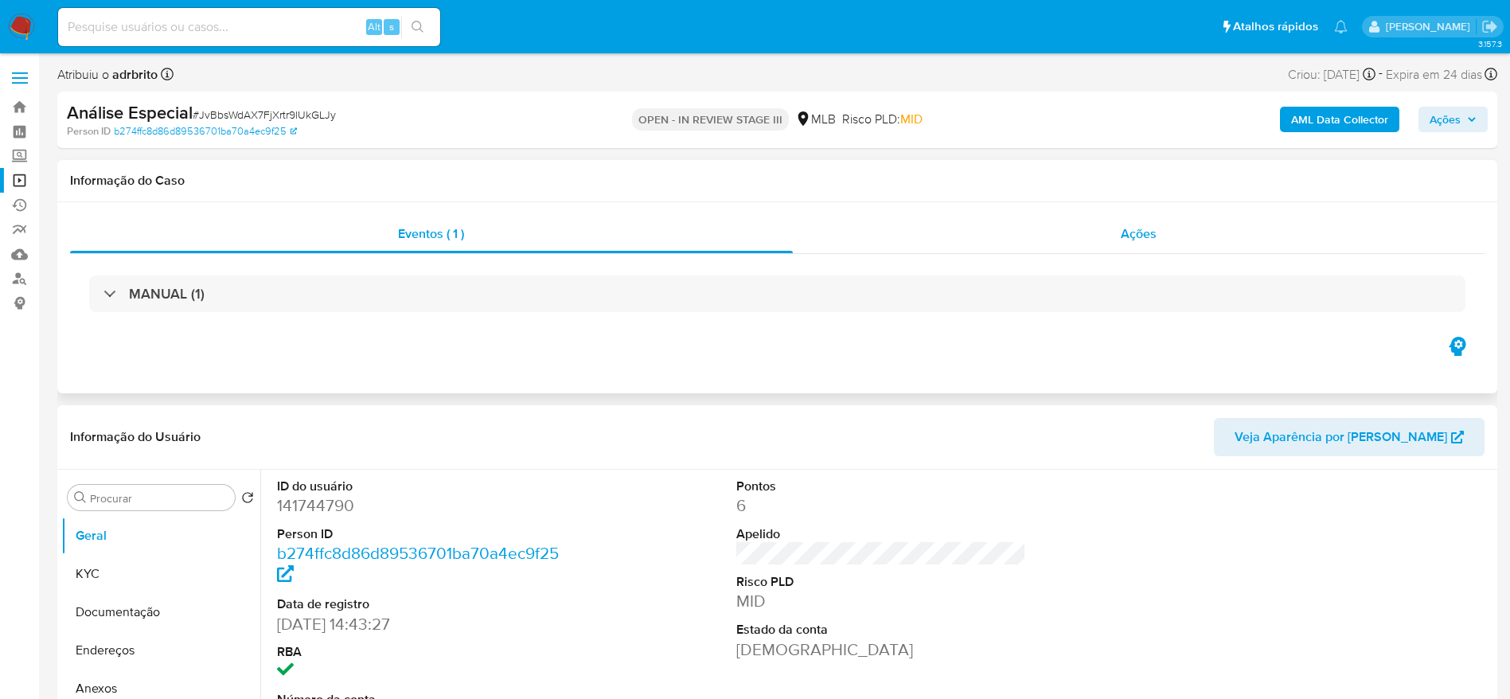
click at [989, 247] on div "Ações" at bounding box center [1139, 234] width 692 height 38
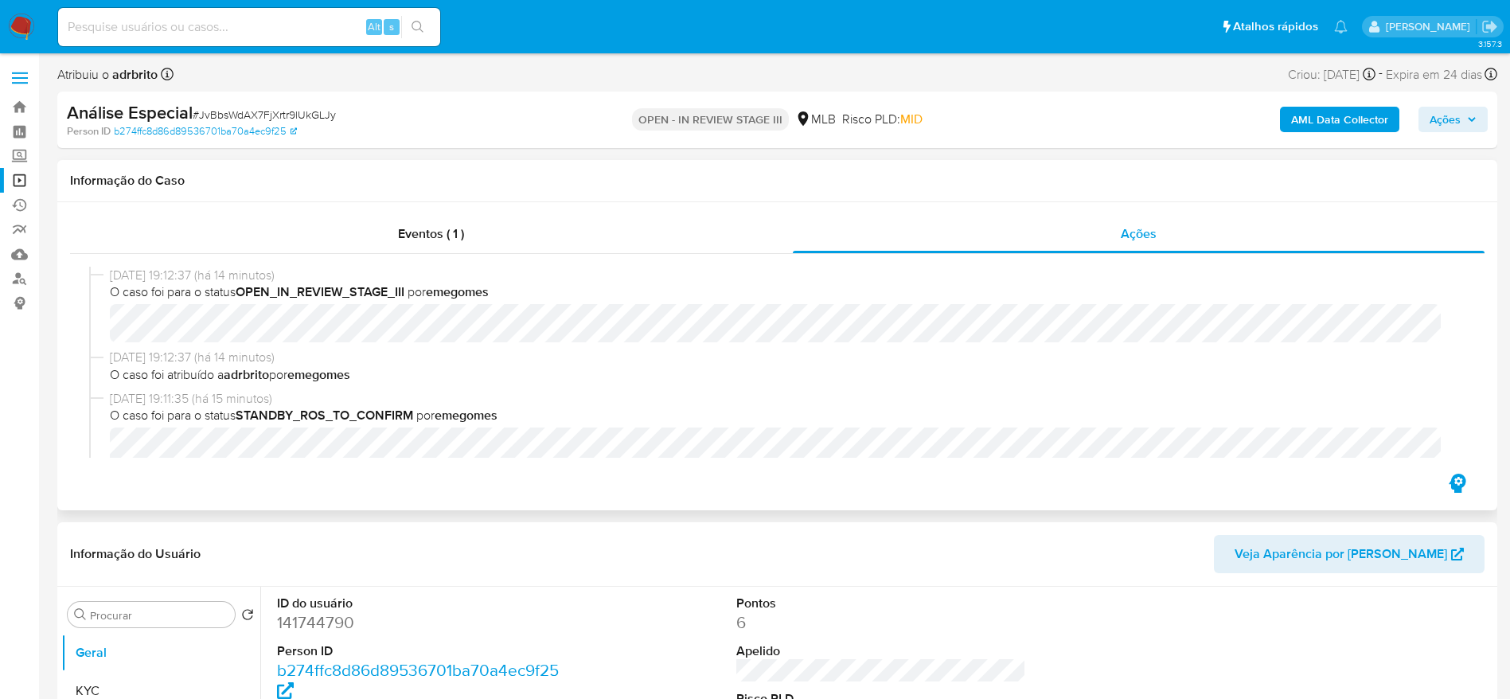
select select "10"
click at [19, 275] on link "Localizador de pessoas" at bounding box center [94, 279] width 189 height 25
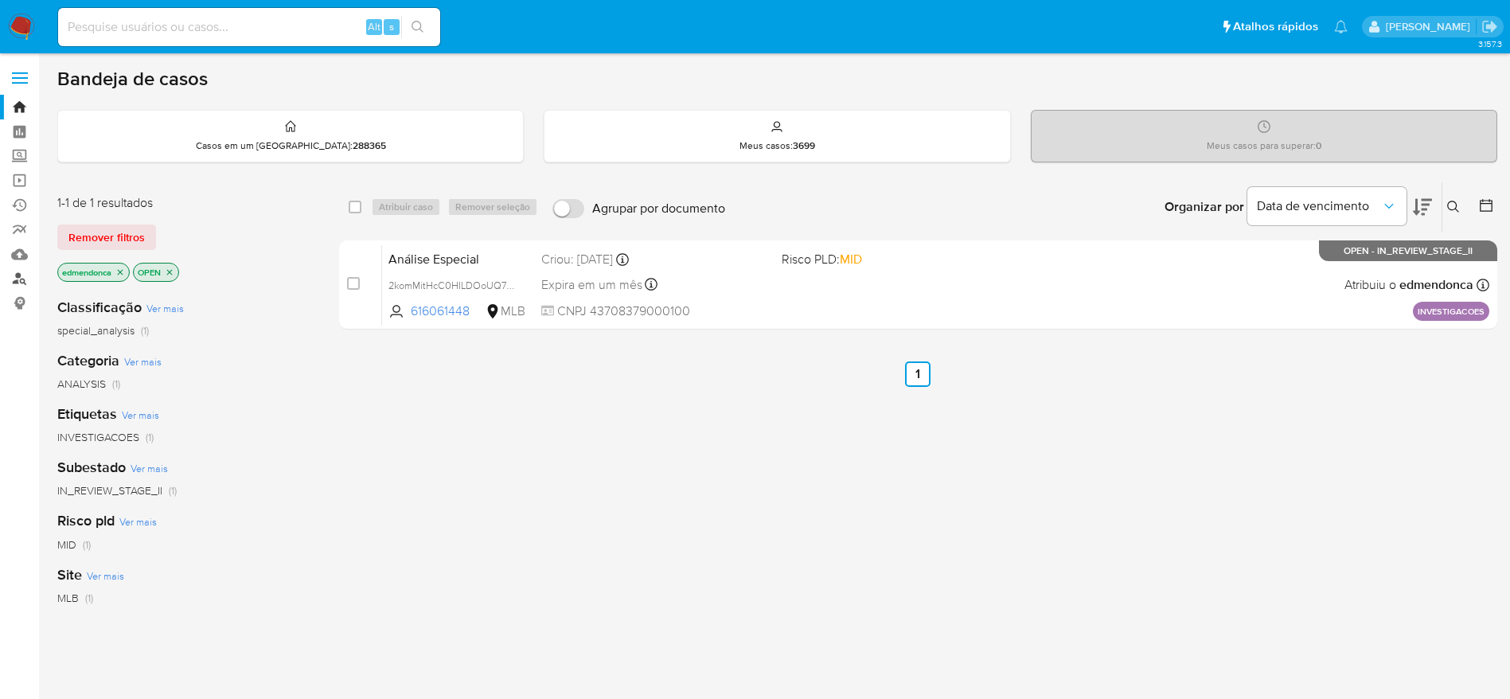
click at [21, 275] on link "Localizador de pessoas" at bounding box center [94, 279] width 189 height 25
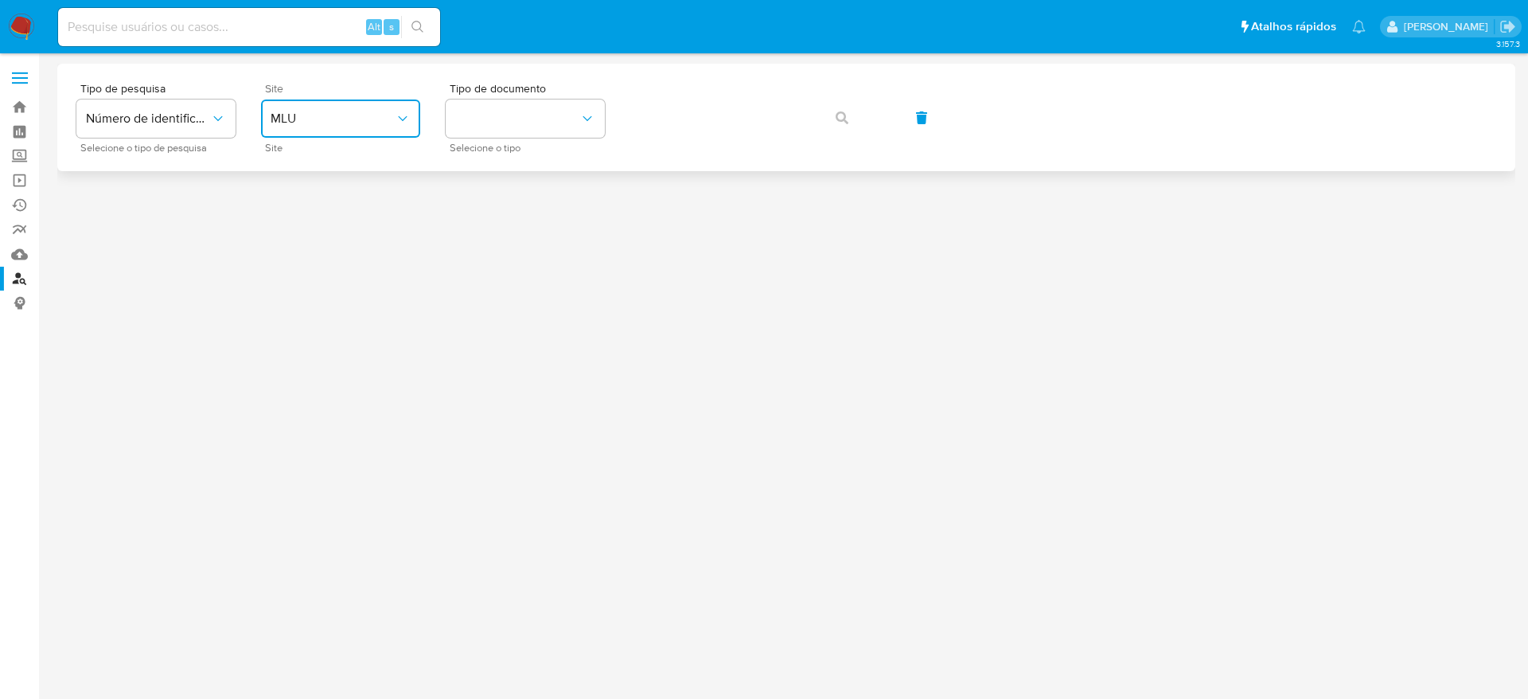
click at [381, 127] on button "MLU" at bounding box center [340, 118] width 159 height 38
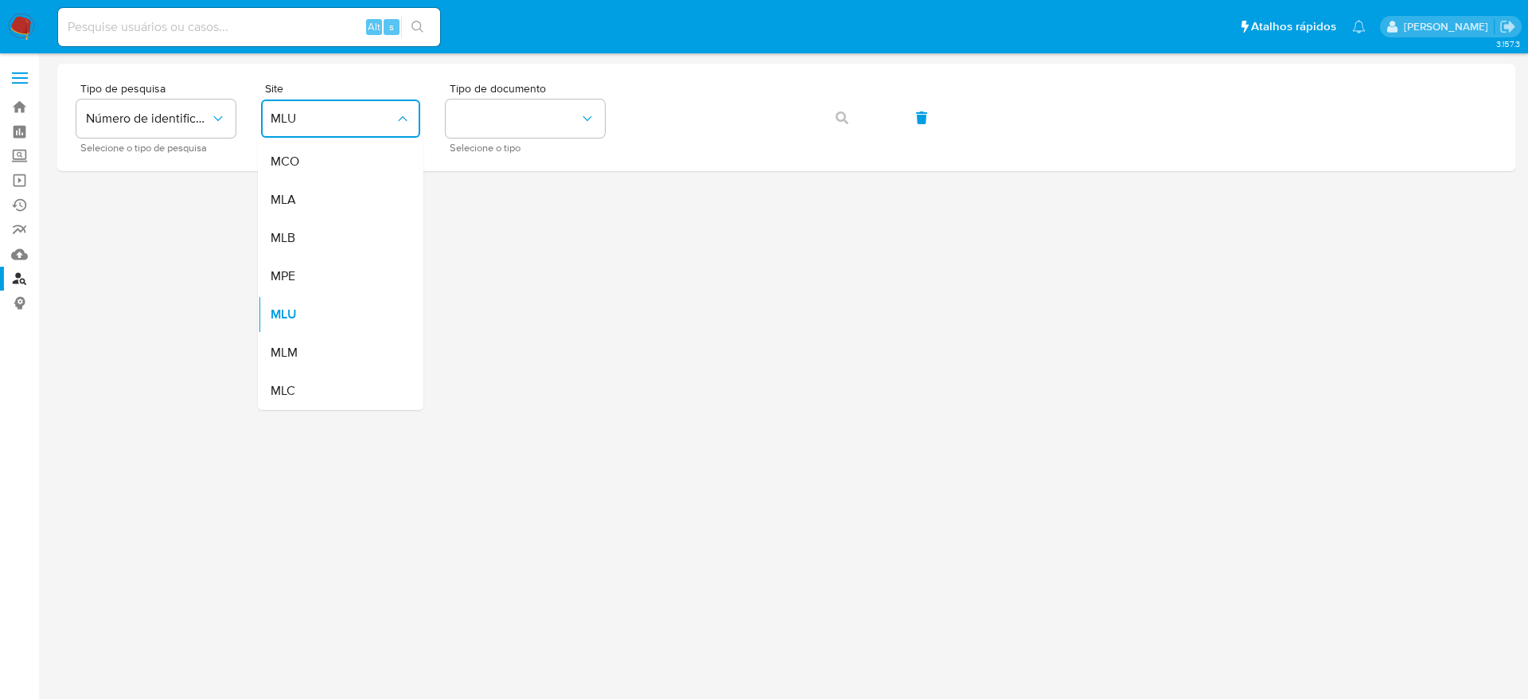
click at [339, 234] on div "MLB" at bounding box center [336, 238] width 131 height 38
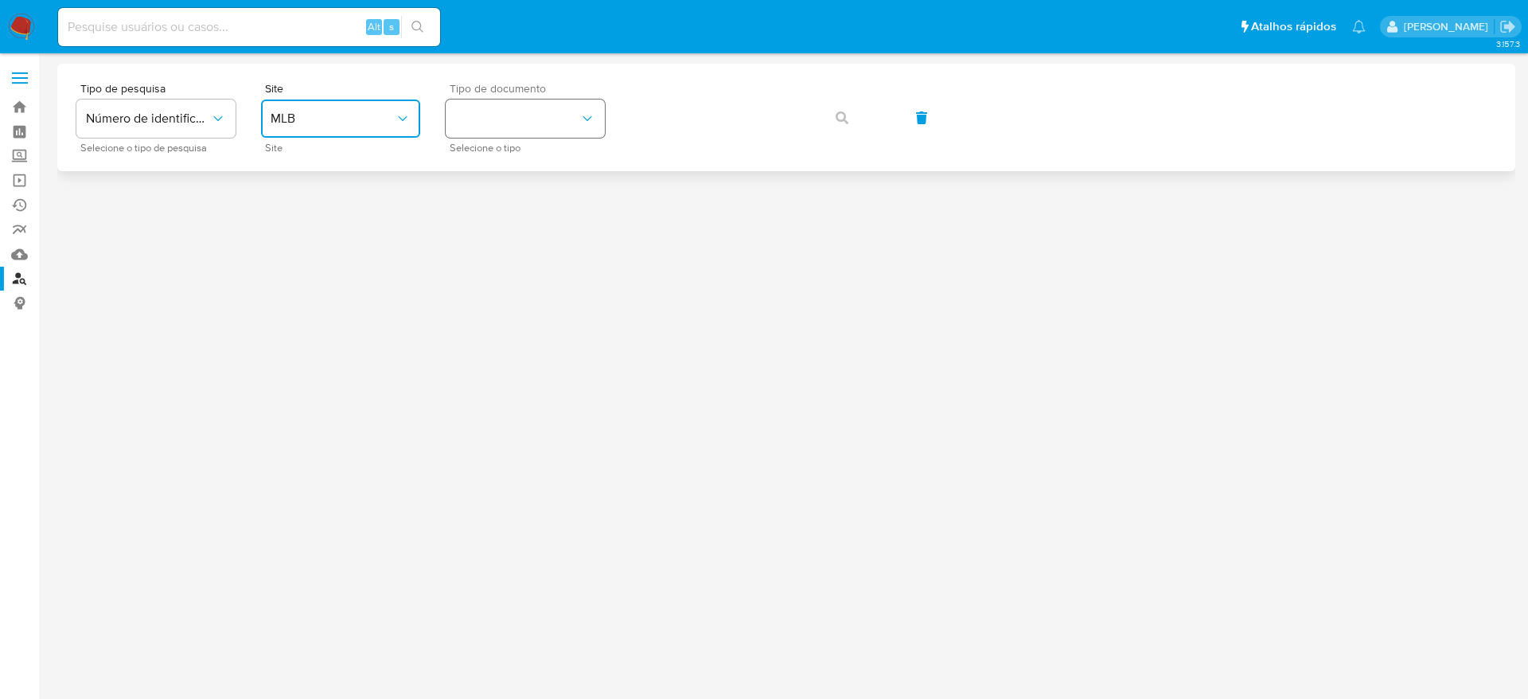
click at [581, 119] on icon "identificationType" at bounding box center [587, 119] width 16 height 16
click at [567, 169] on div "CNPJ CNPJ" at bounding box center [520, 169] width 131 height 54
click at [831, 111] on button "button" at bounding box center [842, 118] width 54 height 38
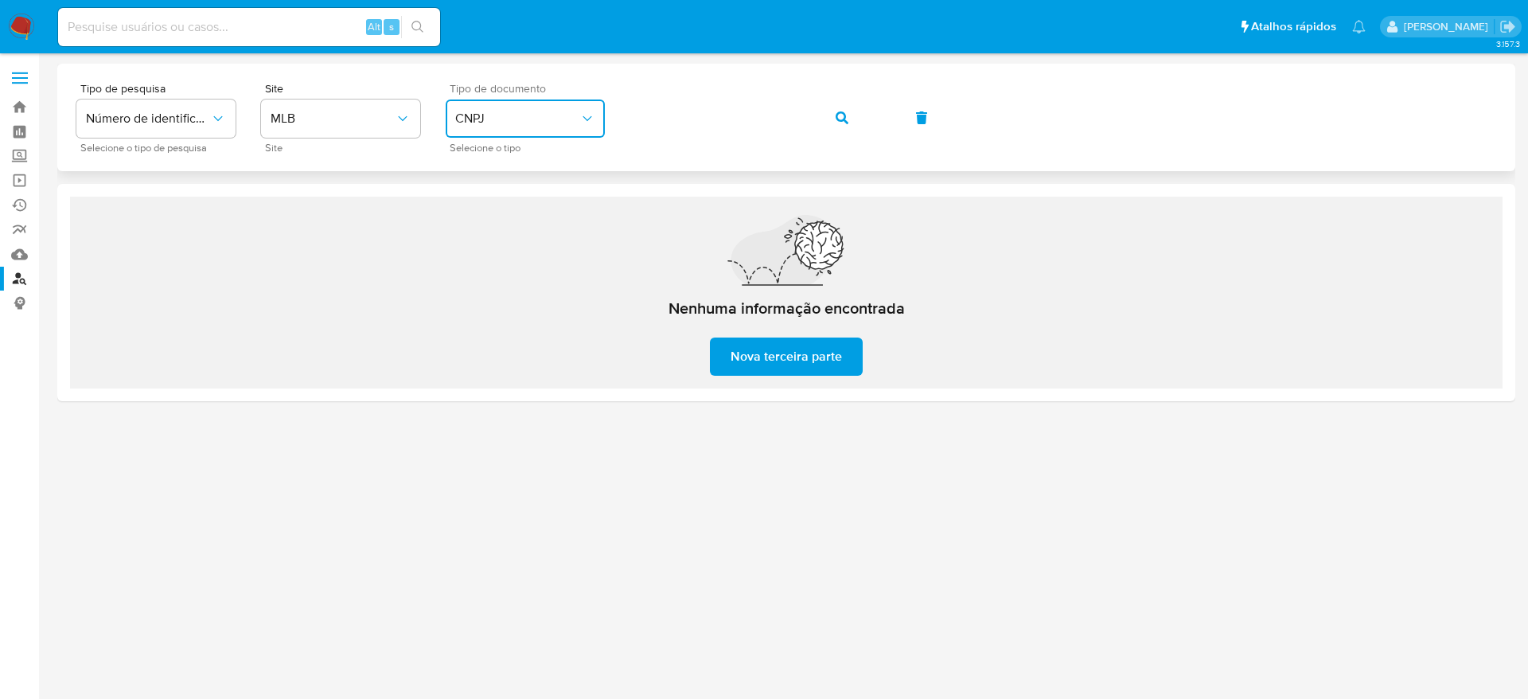
click at [540, 106] on button "CNPJ" at bounding box center [525, 118] width 159 height 38
click at [524, 223] on div "CPF CPF" at bounding box center [520, 224] width 131 height 54
click at [854, 110] on button "button" at bounding box center [842, 118] width 54 height 38
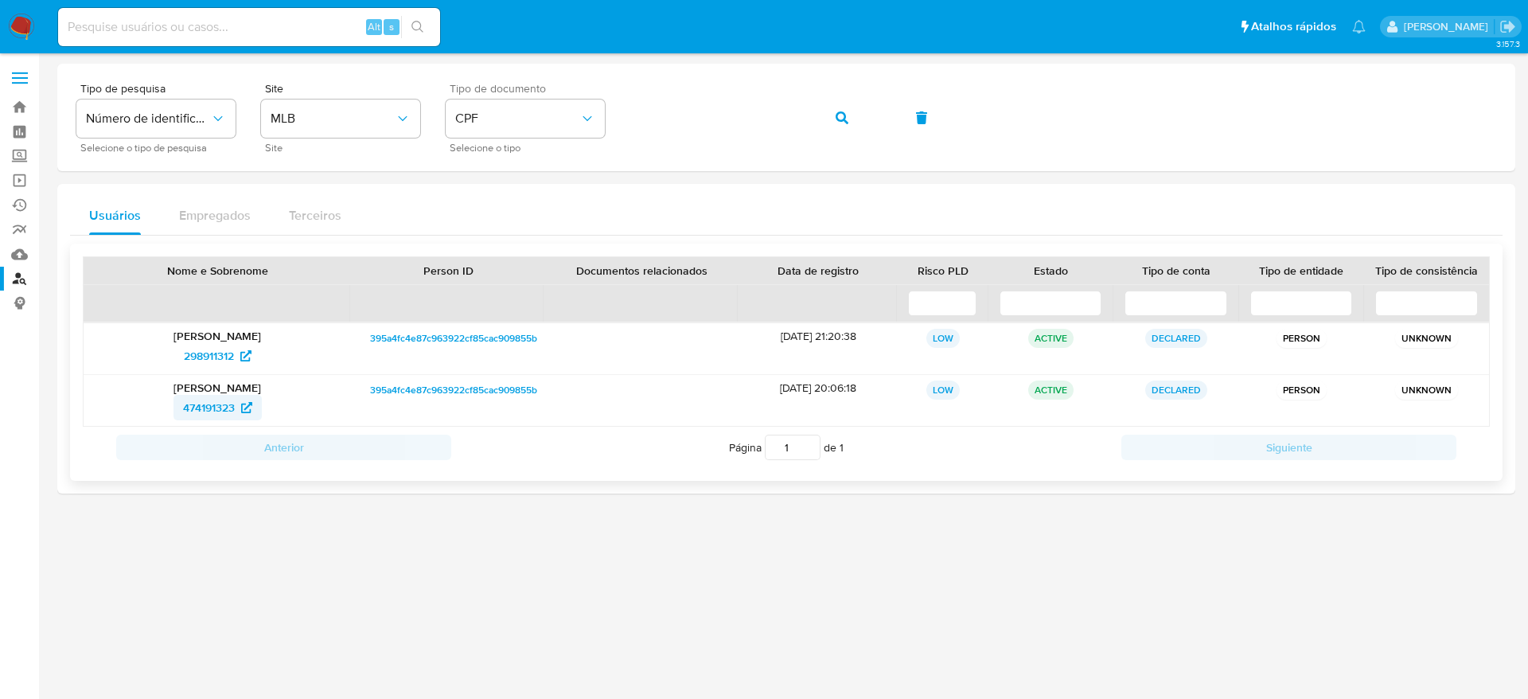
click at [201, 410] on span "474191323" at bounding box center [209, 407] width 52 height 25
click at [219, 350] on span "298911312" at bounding box center [209, 355] width 50 height 25
click at [246, 34] on input at bounding box center [249, 27] width 382 height 21
paste input "[EMAIL_ADDRESS][DOMAIN_NAME]"
type input "[EMAIL_ADDRESS][DOMAIN_NAME]"
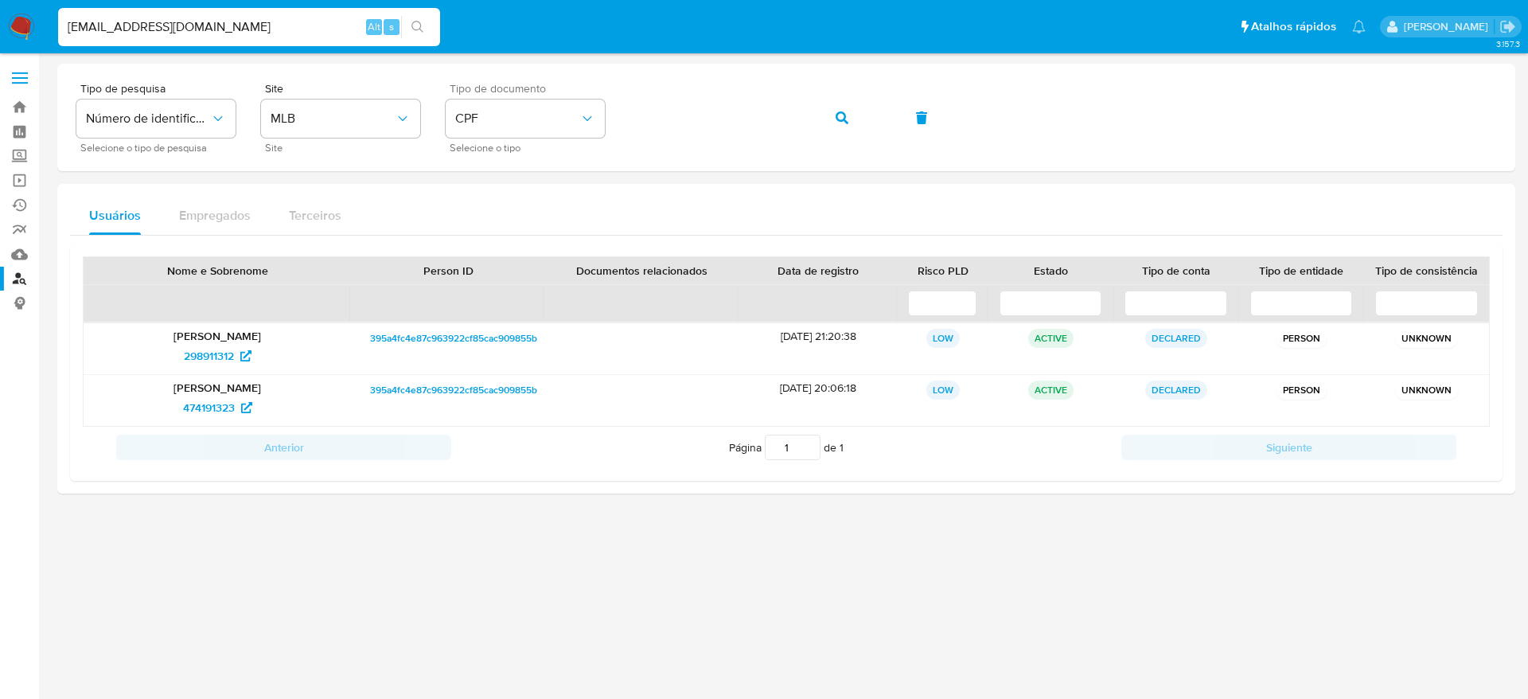
click at [14, 33] on img at bounding box center [21, 27] width 27 height 27
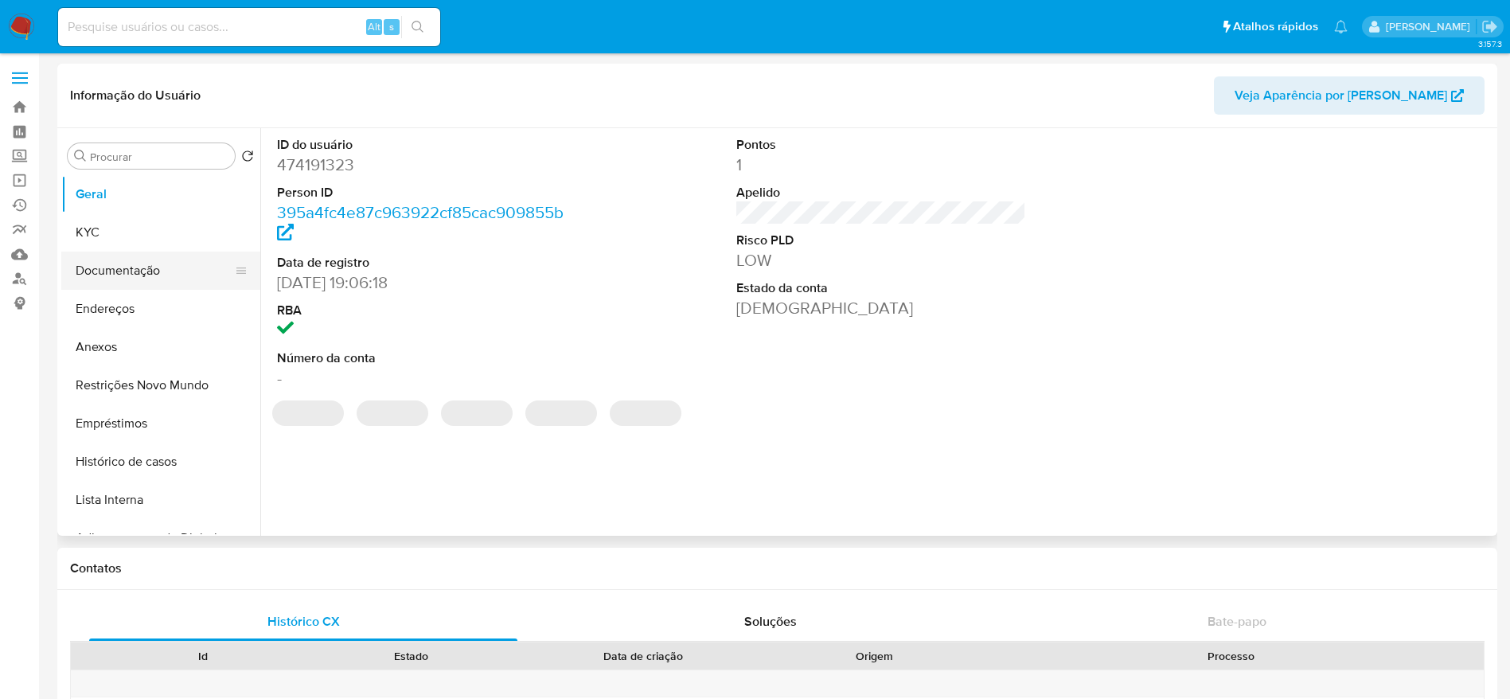
select select "10"
click at [131, 275] on button "Documentação" at bounding box center [154, 270] width 186 height 38
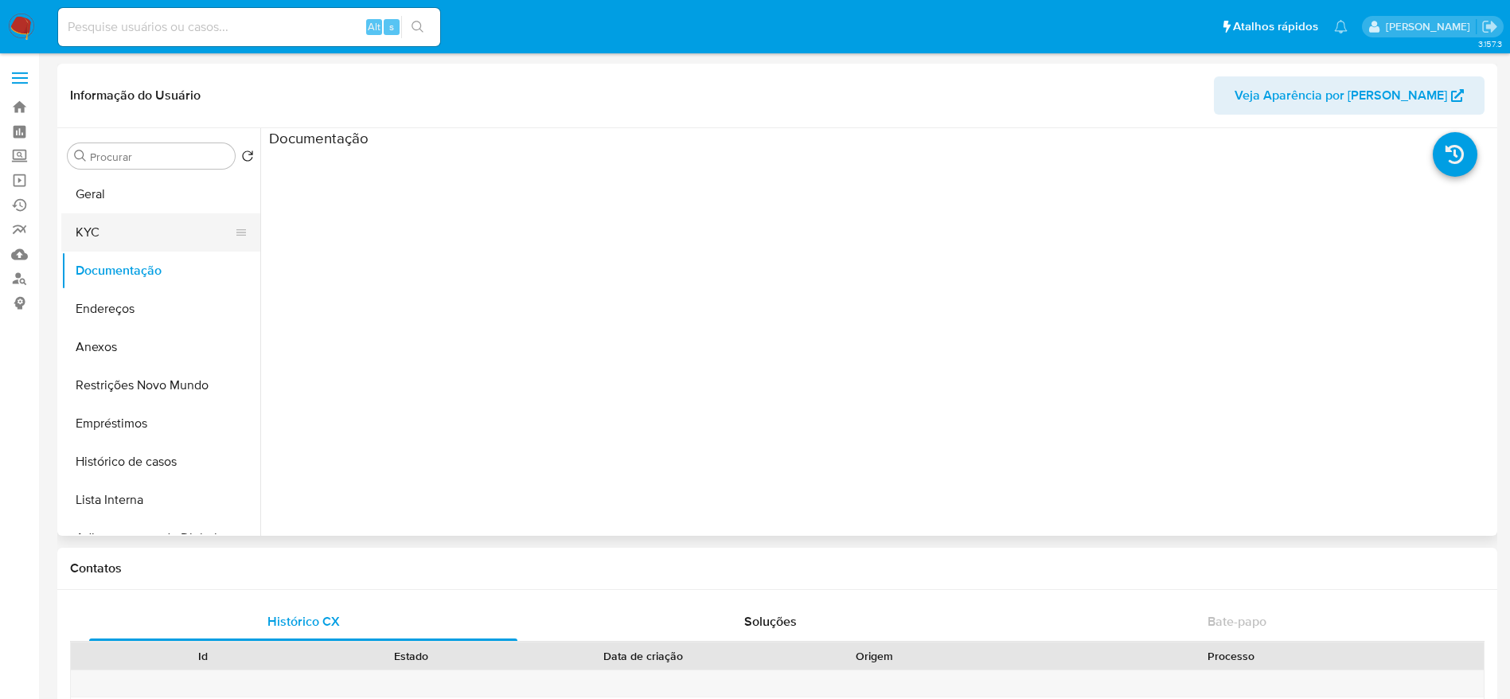
click at [115, 236] on button "KYC" at bounding box center [154, 232] width 186 height 38
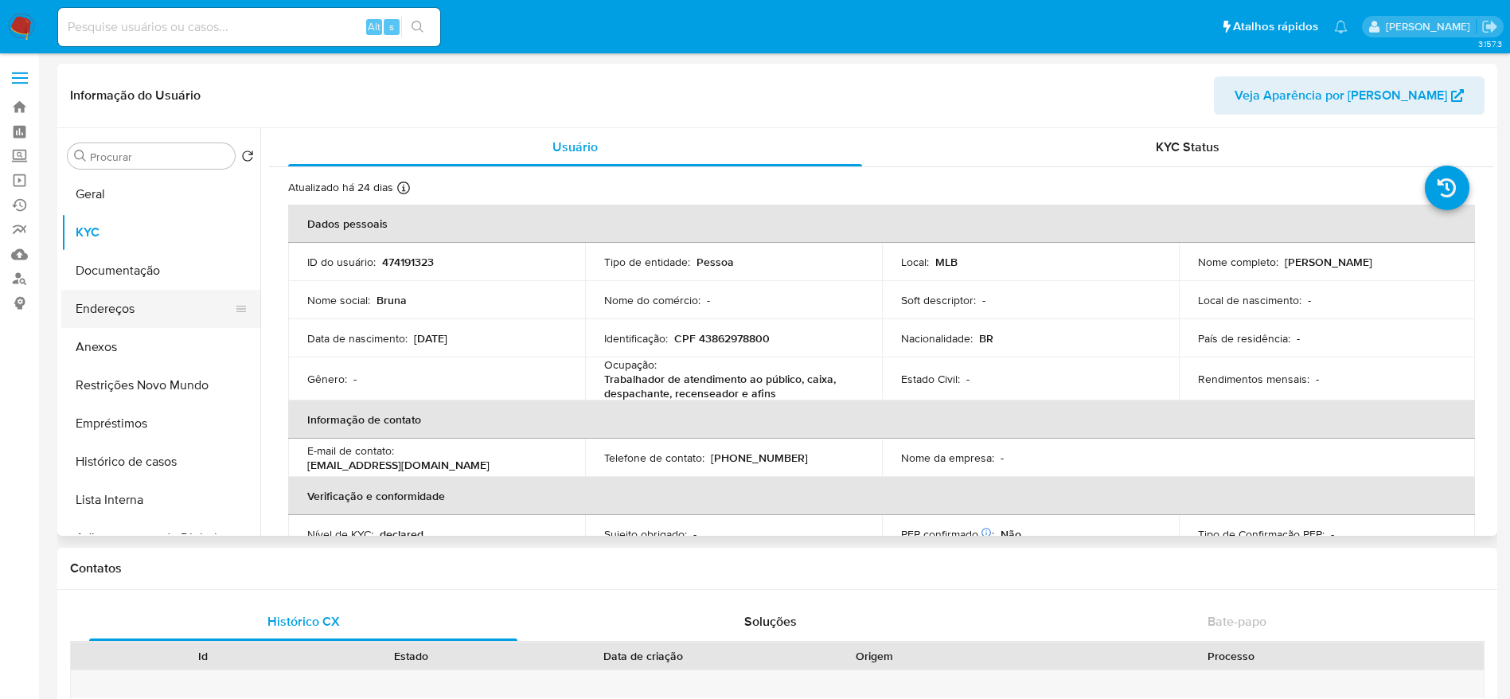
click at [140, 313] on button "Endereços" at bounding box center [154, 309] width 186 height 38
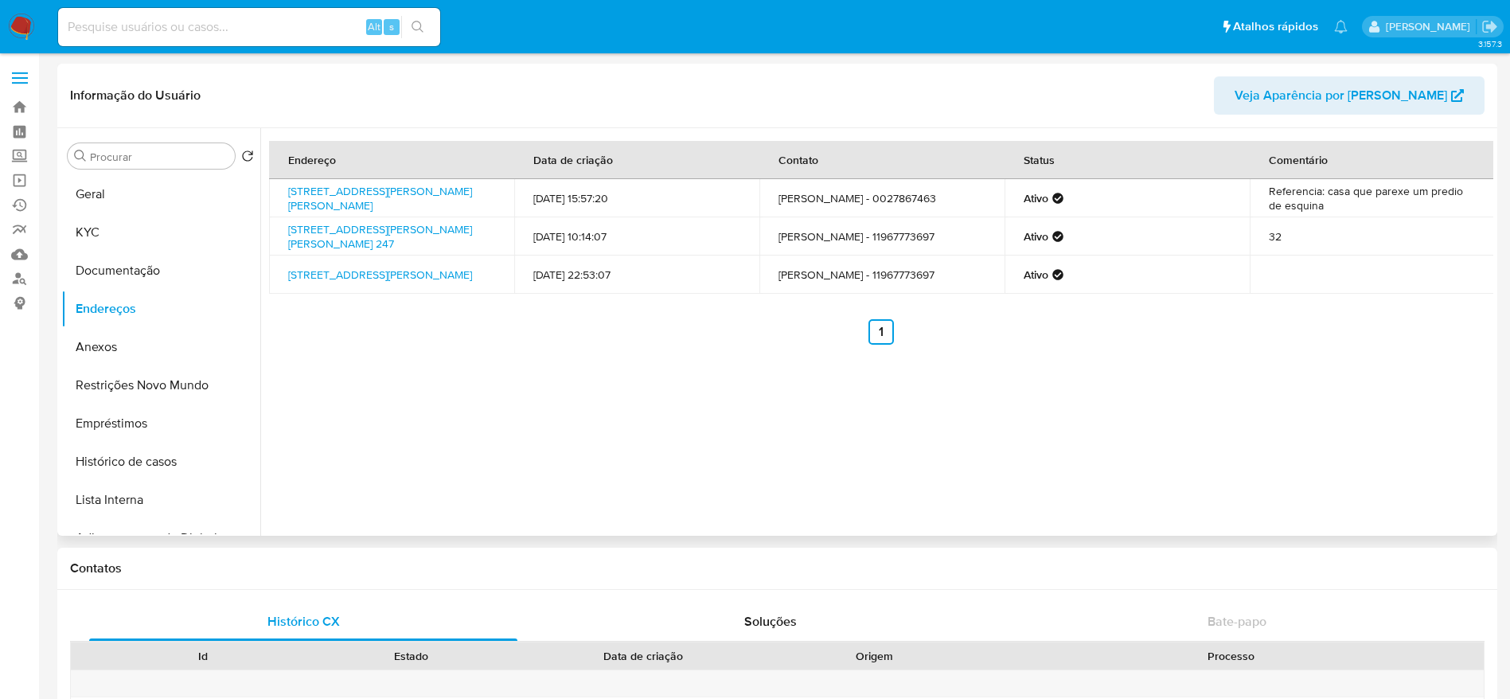
click at [780, 462] on div "Endereço Data de criação Contato Status Comentário Rua Angatuba 145, São Bernar…" at bounding box center [876, 331] width 1233 height 407
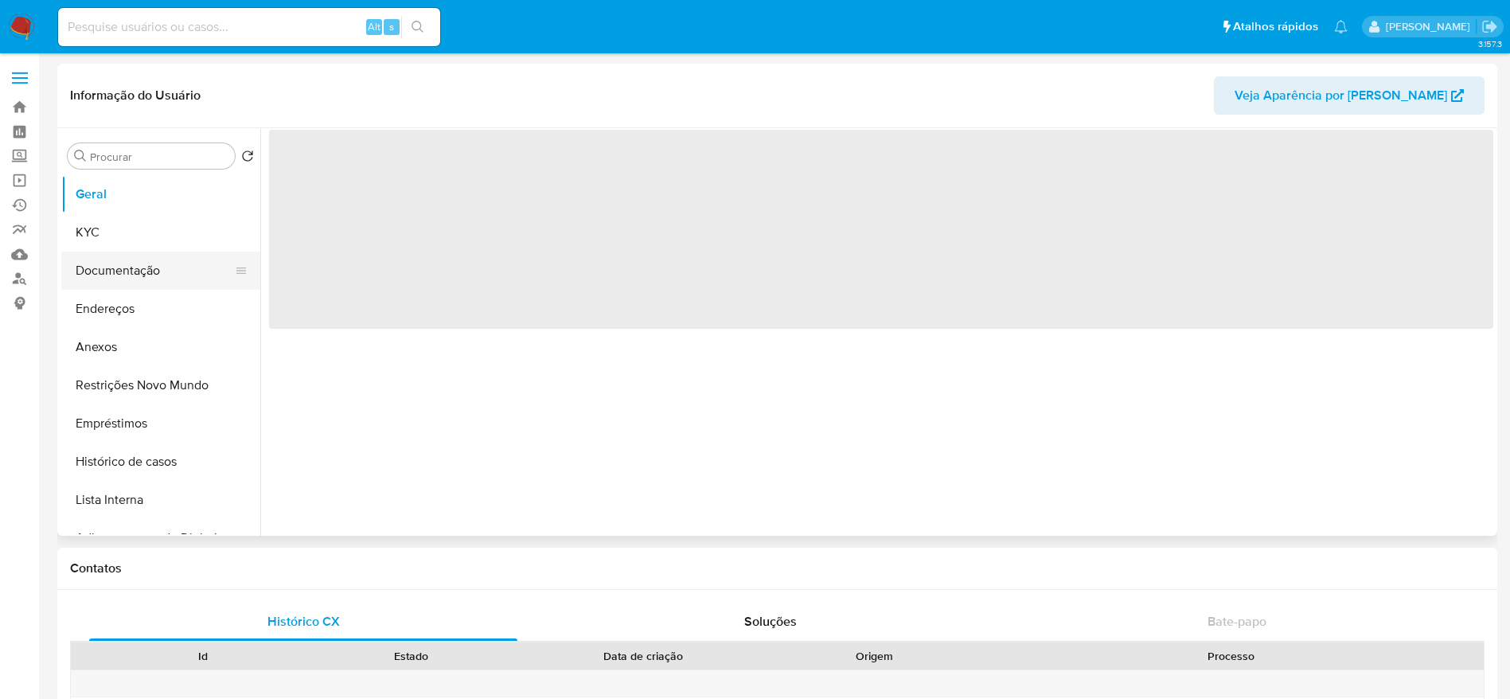
click at [103, 271] on button "Documentação" at bounding box center [154, 270] width 186 height 38
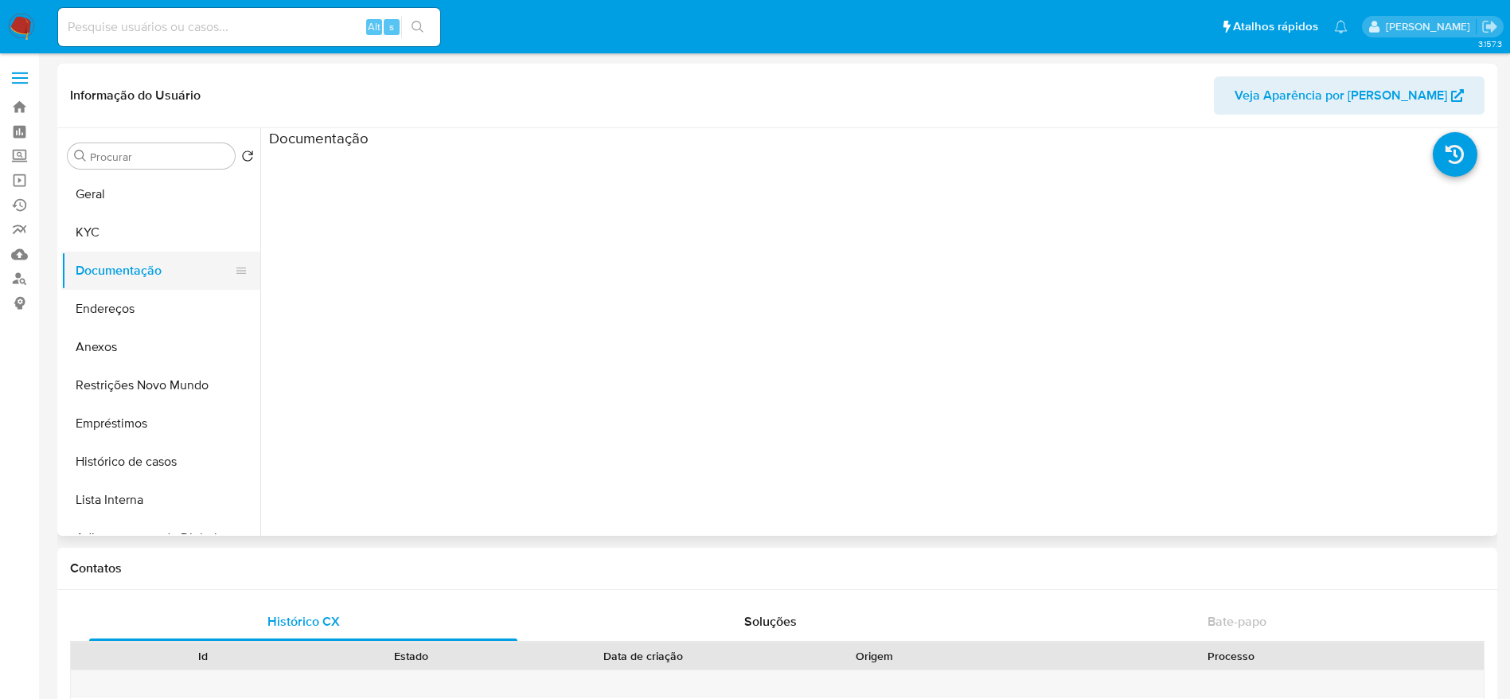
select select "10"
click at [130, 232] on button "KYC" at bounding box center [154, 232] width 186 height 38
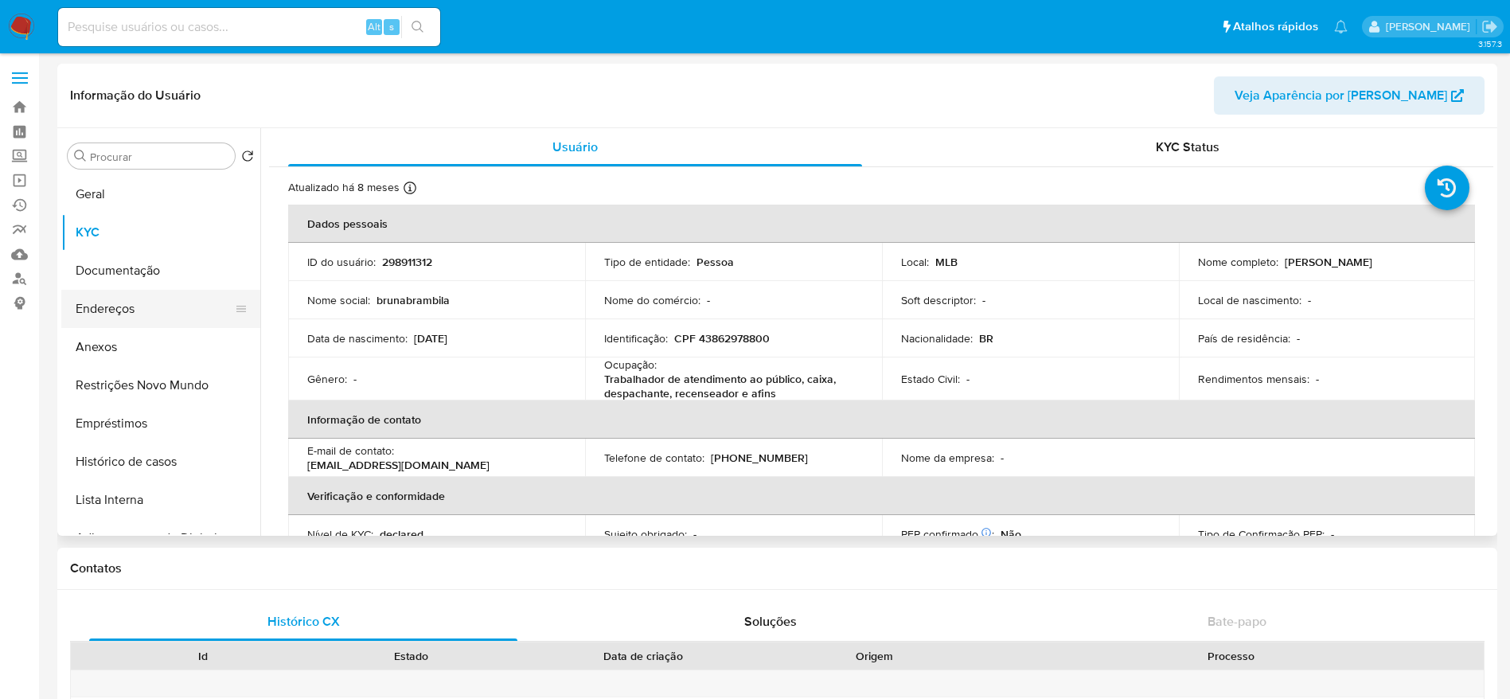
click at [127, 304] on button "Endereços" at bounding box center [154, 309] width 186 height 38
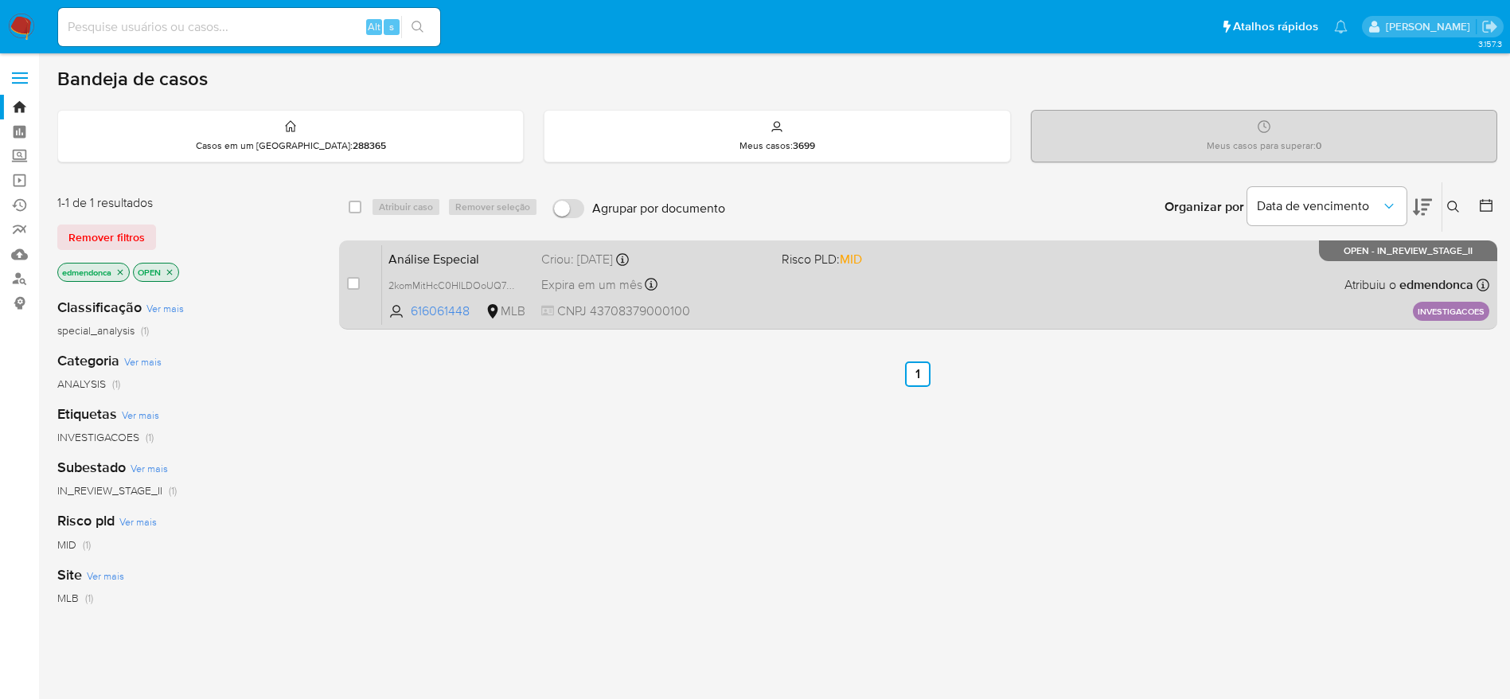
click at [1021, 282] on div "Análise Especial 2komMitHcC0HILDOoUQ740ib 616061448 MLB Risco PLD: MID Criou: 0…" at bounding box center [935, 284] width 1107 height 80
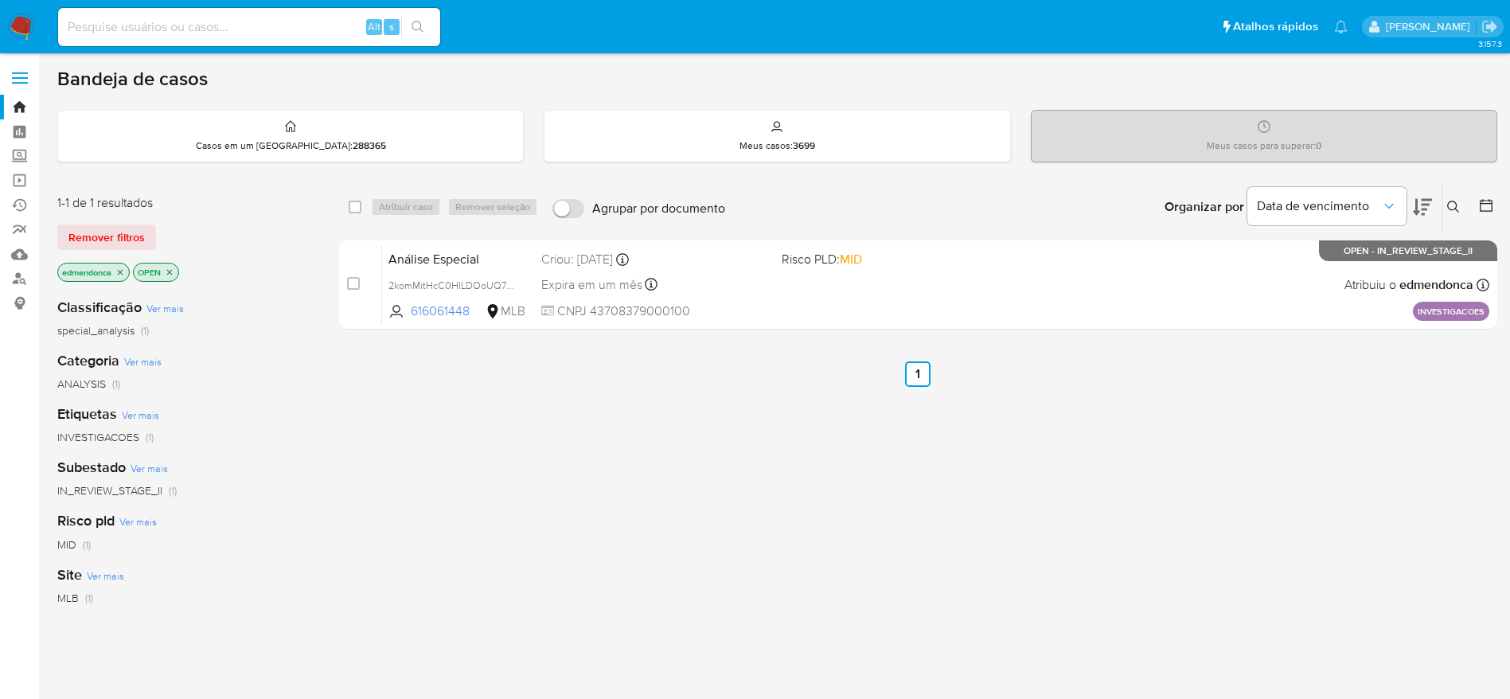
click at [1457, 212] on icon at bounding box center [1453, 207] width 13 height 13
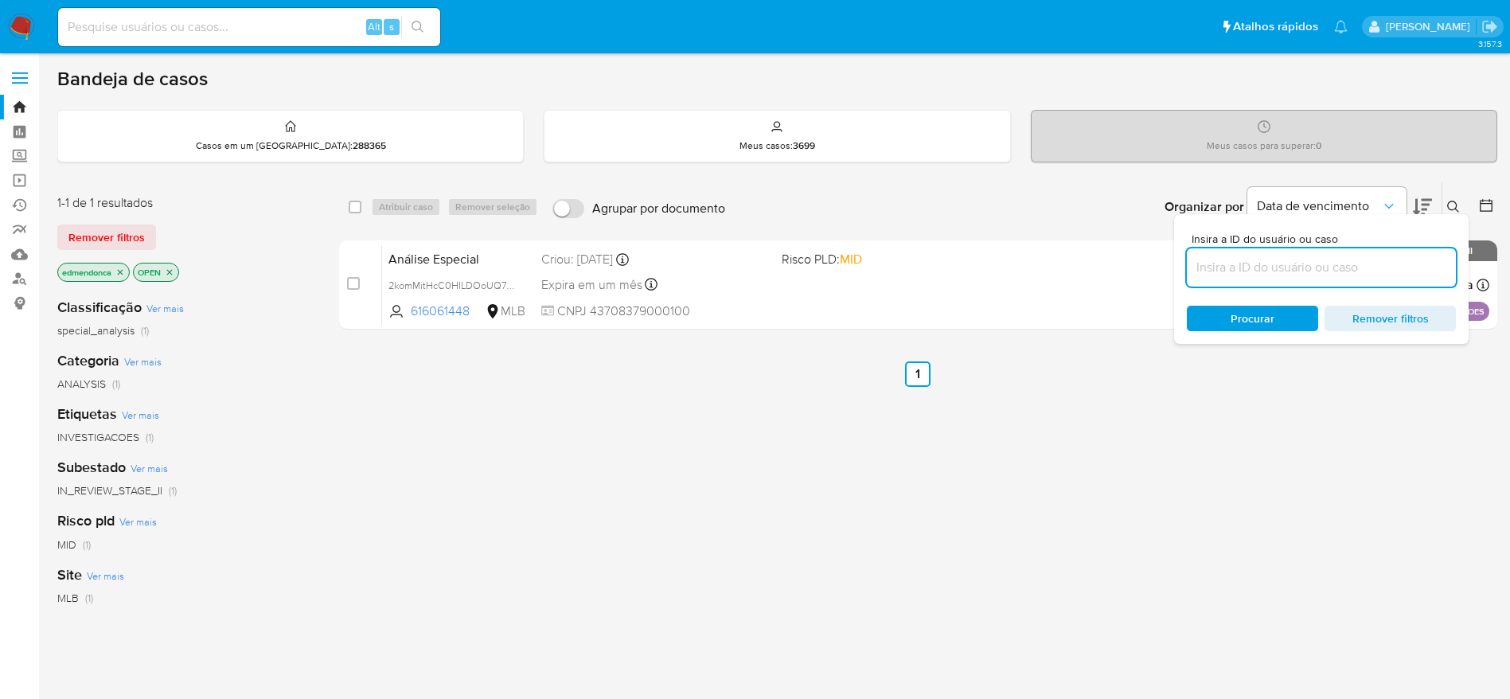
click at [1299, 263] on input at bounding box center [1321, 267] width 269 height 21
click at [93, 236] on span "Remover filtros" at bounding box center [106, 237] width 76 height 22
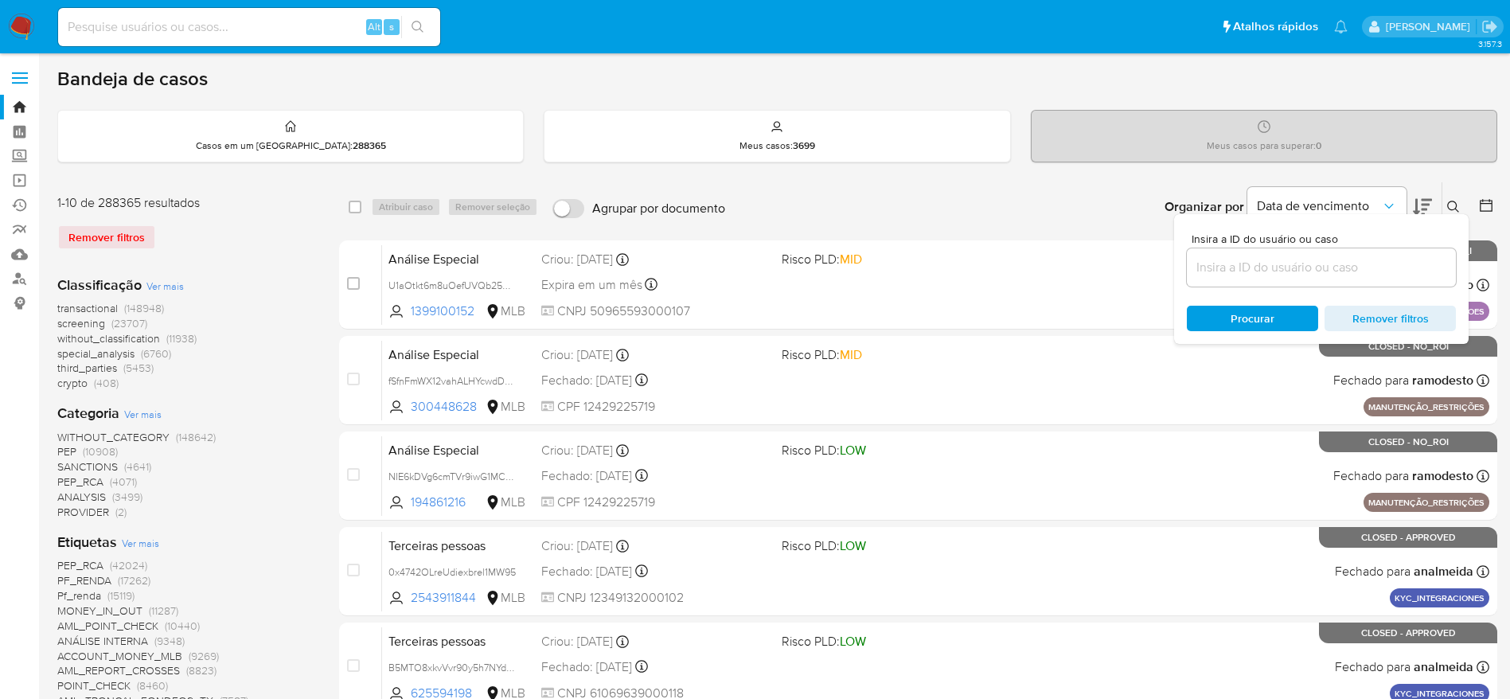
click at [1339, 264] on input at bounding box center [1321, 267] width 269 height 21
paste input "2komMitHcC0HILDOoUQ740ib"
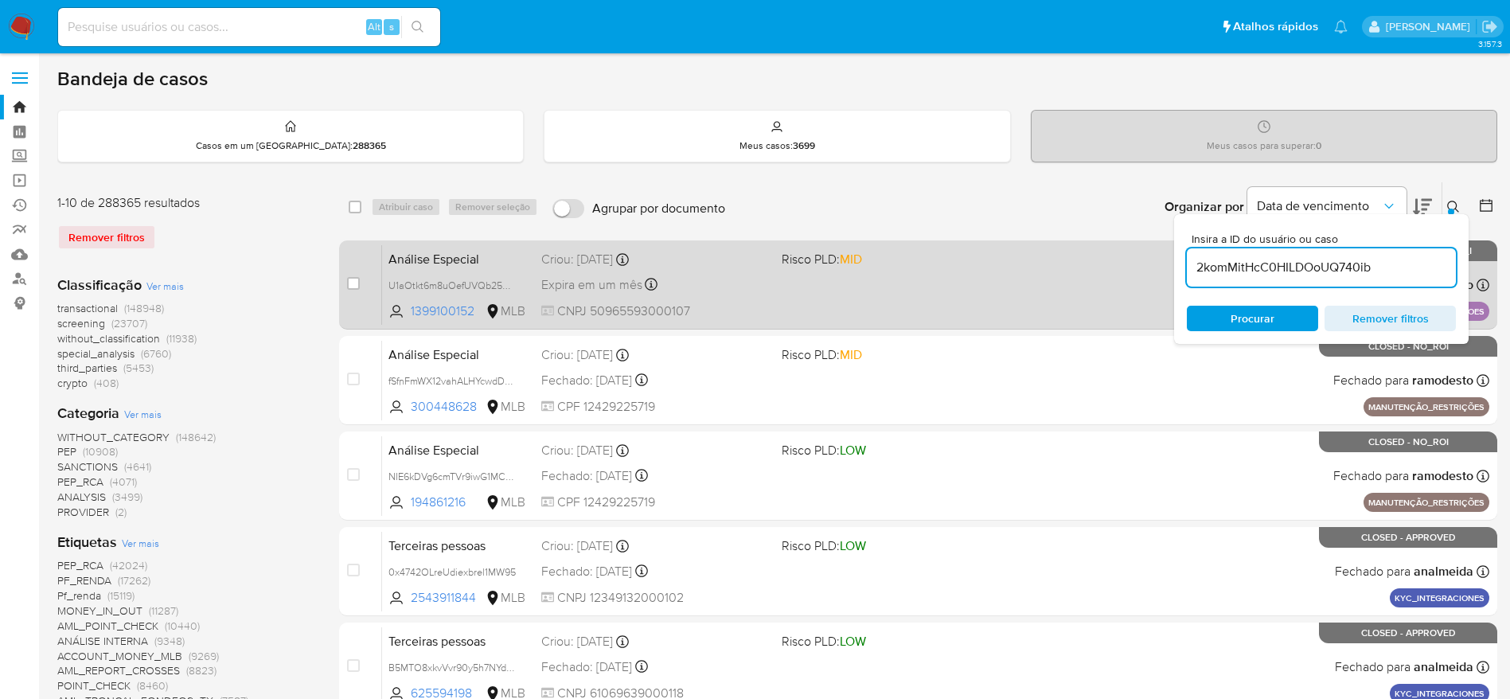
type input "2komMitHcC0HILDOoUQ740ib"
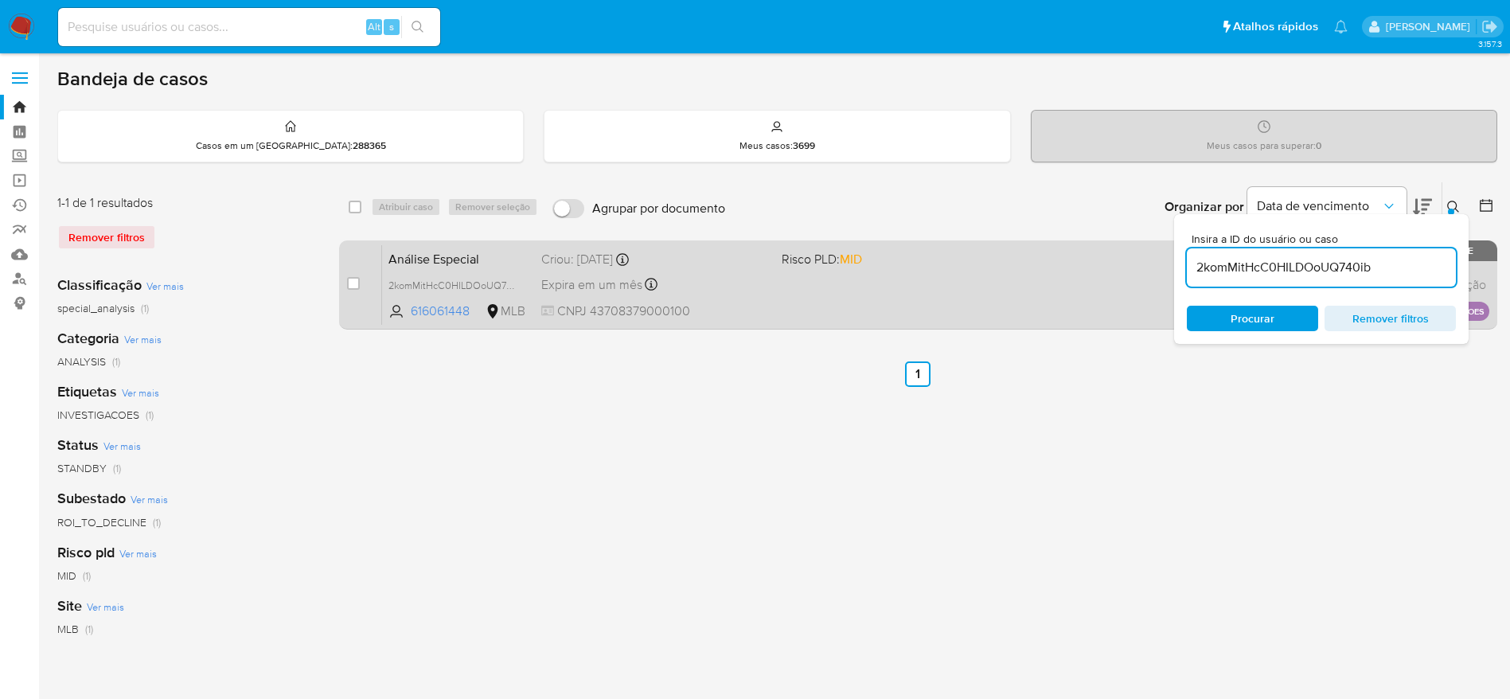
click at [353, 275] on div "case-item-checkbox" at bounding box center [353, 283] width 13 height 16
click at [356, 277] on input "checkbox" at bounding box center [353, 283] width 13 height 13
checkbox input "true"
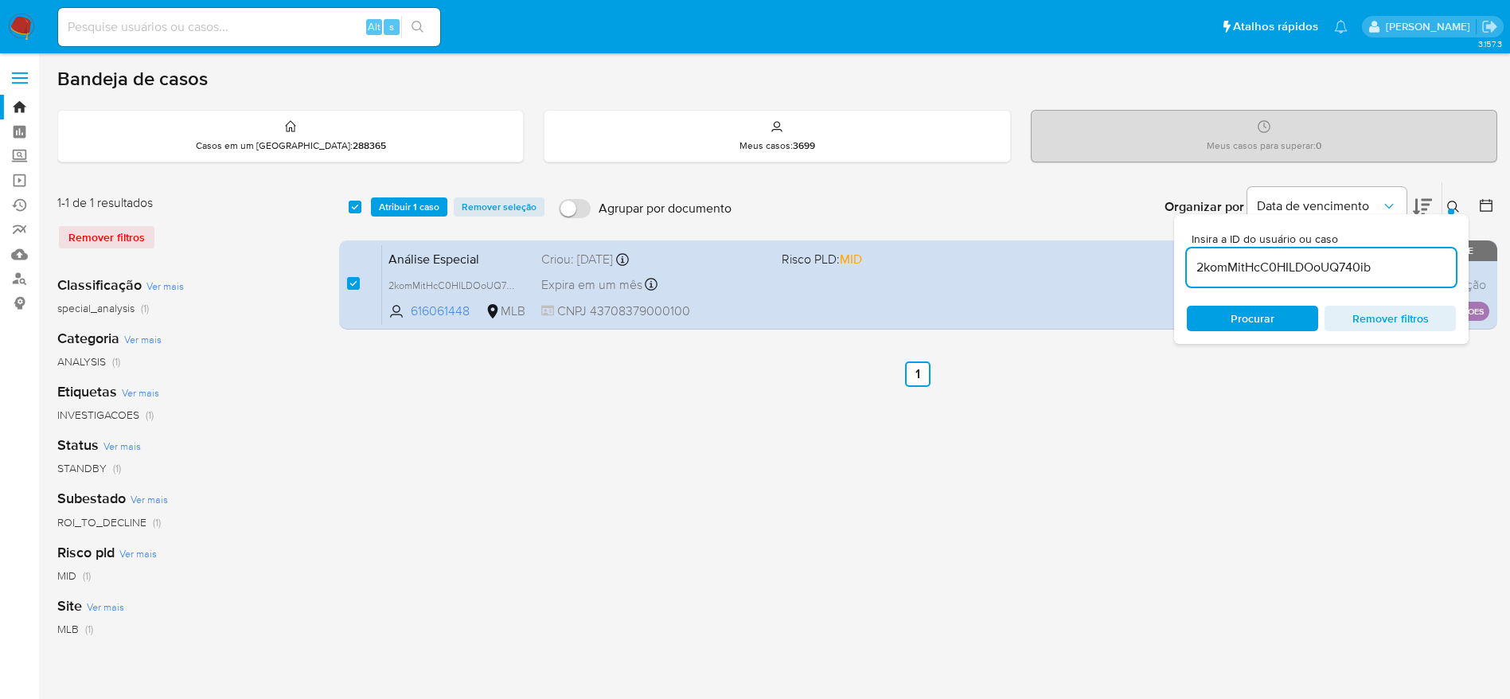
click at [403, 192] on div "select-all-cases-checkbox Atribuir 1 caso Remover seleção Agrupar por documento…" at bounding box center [918, 206] width 1158 height 49
click at [400, 205] on span "Atribuir 1 caso" at bounding box center [409, 207] width 60 height 16
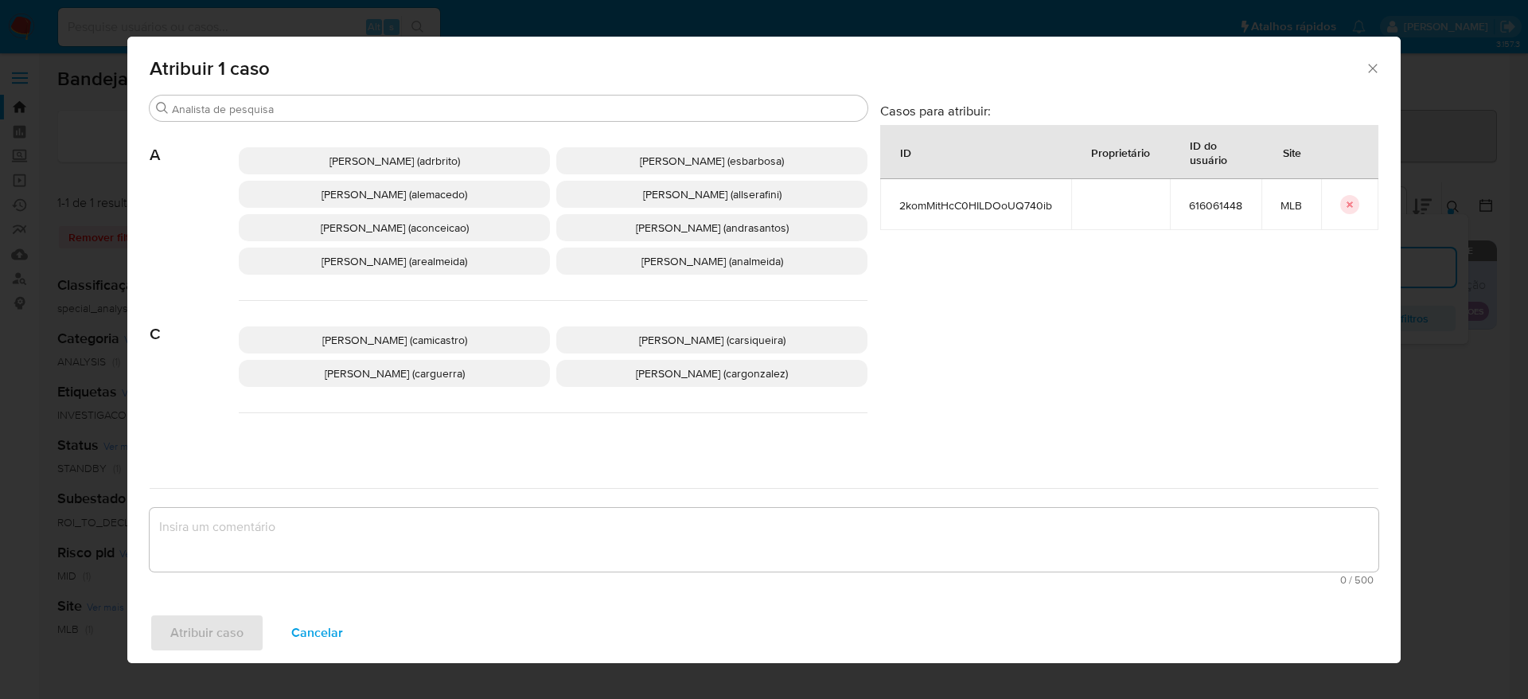
click at [391, 159] on span "Adriano Azeredo Brito (adrbrito)" at bounding box center [394, 161] width 131 height 16
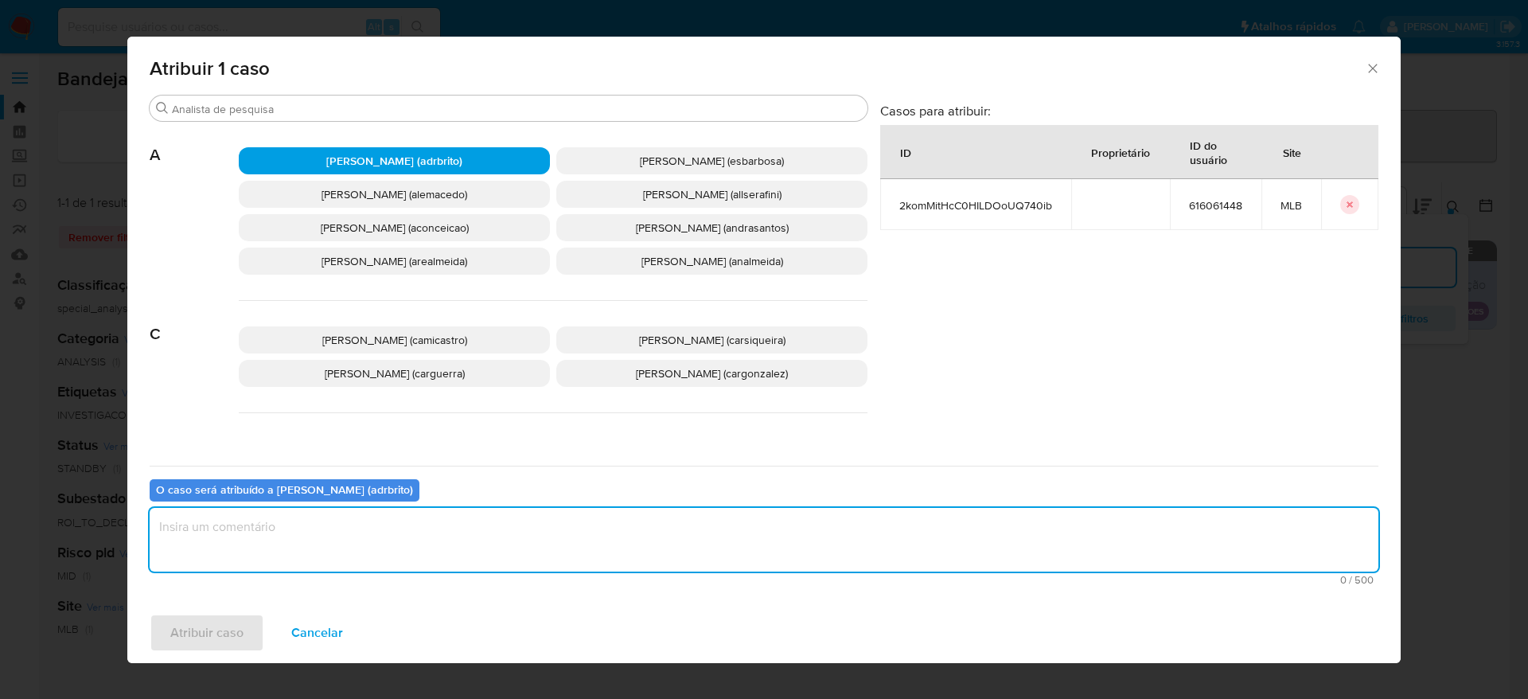
click at [374, 532] on textarea "assign-modal" at bounding box center [764, 540] width 1229 height 64
type textarea "."
click at [211, 632] on span "Atribuir caso" at bounding box center [206, 632] width 73 height 35
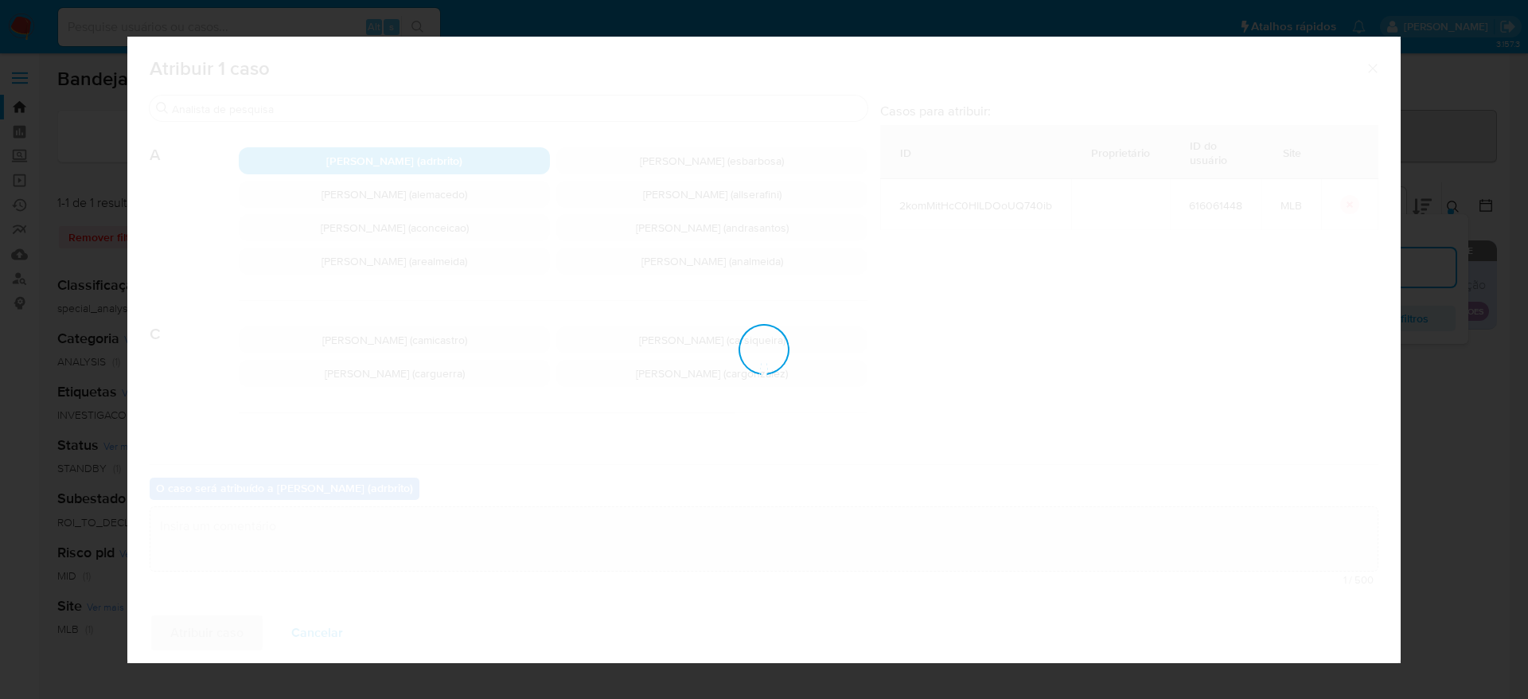
checkbox input "false"
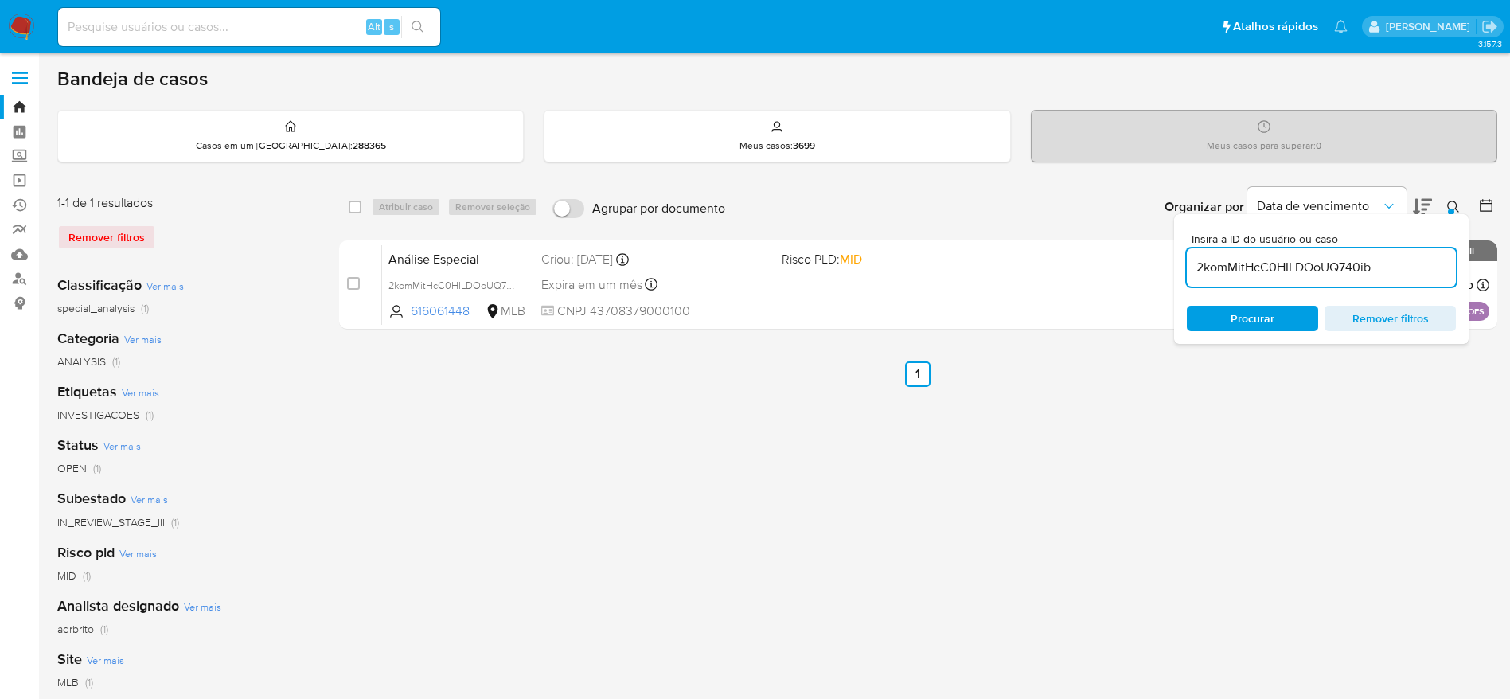
click at [5, 28] on nav "Pausado Ver notificaciones Alt s Atalhos rápidos Presiona las siguientes teclas…" at bounding box center [755, 26] width 1510 height 53
click at [19, 21] on img at bounding box center [21, 27] width 27 height 27
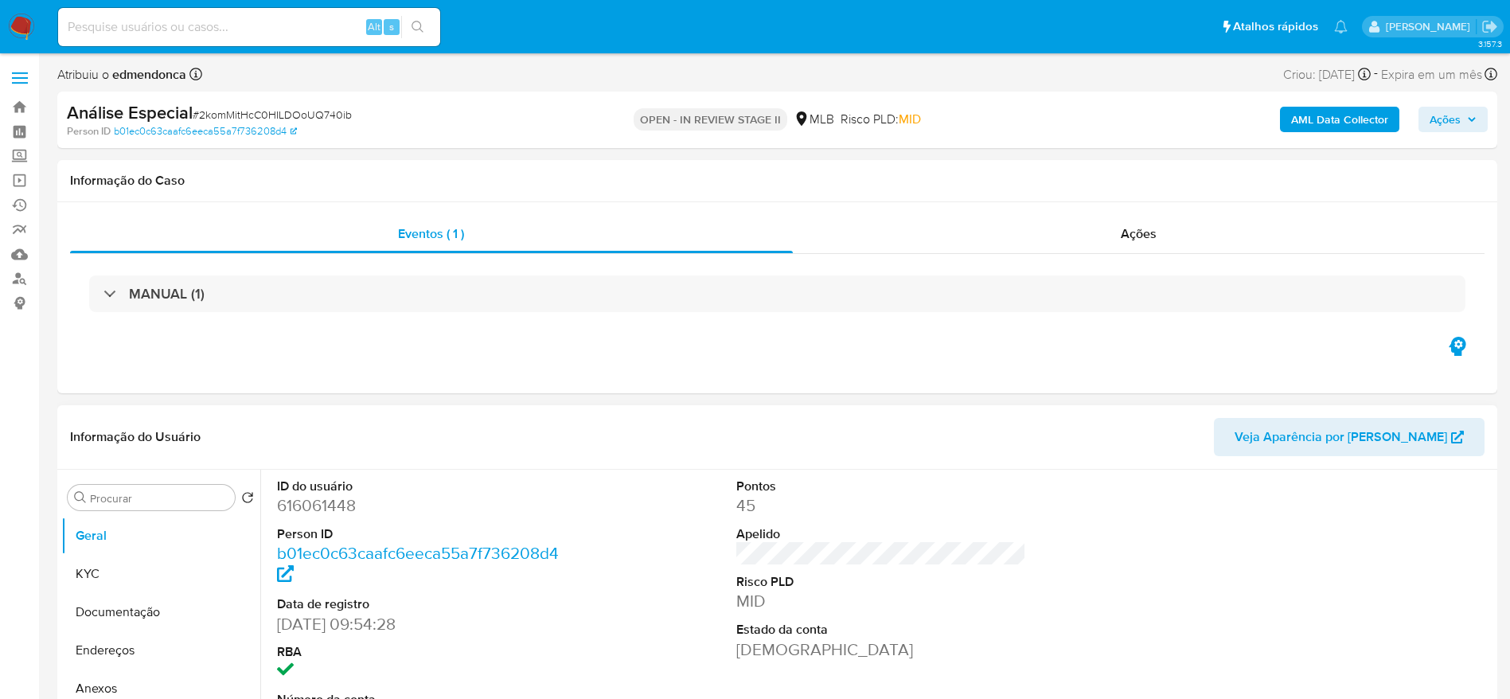
select select "10"
click at [1464, 118] on span "Ações" at bounding box center [1452, 119] width 47 height 22
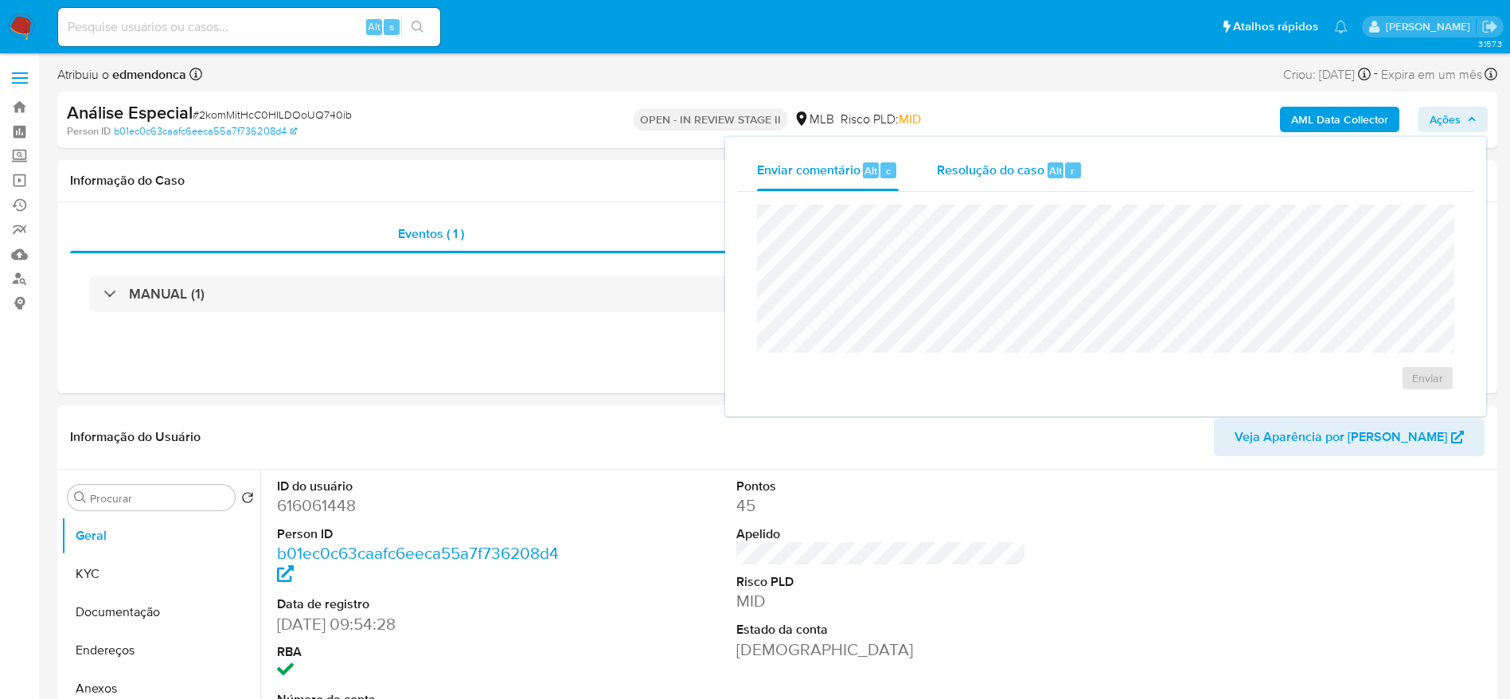
click at [973, 186] on div "Resolução do caso Alt r" at bounding box center [1010, 170] width 146 height 41
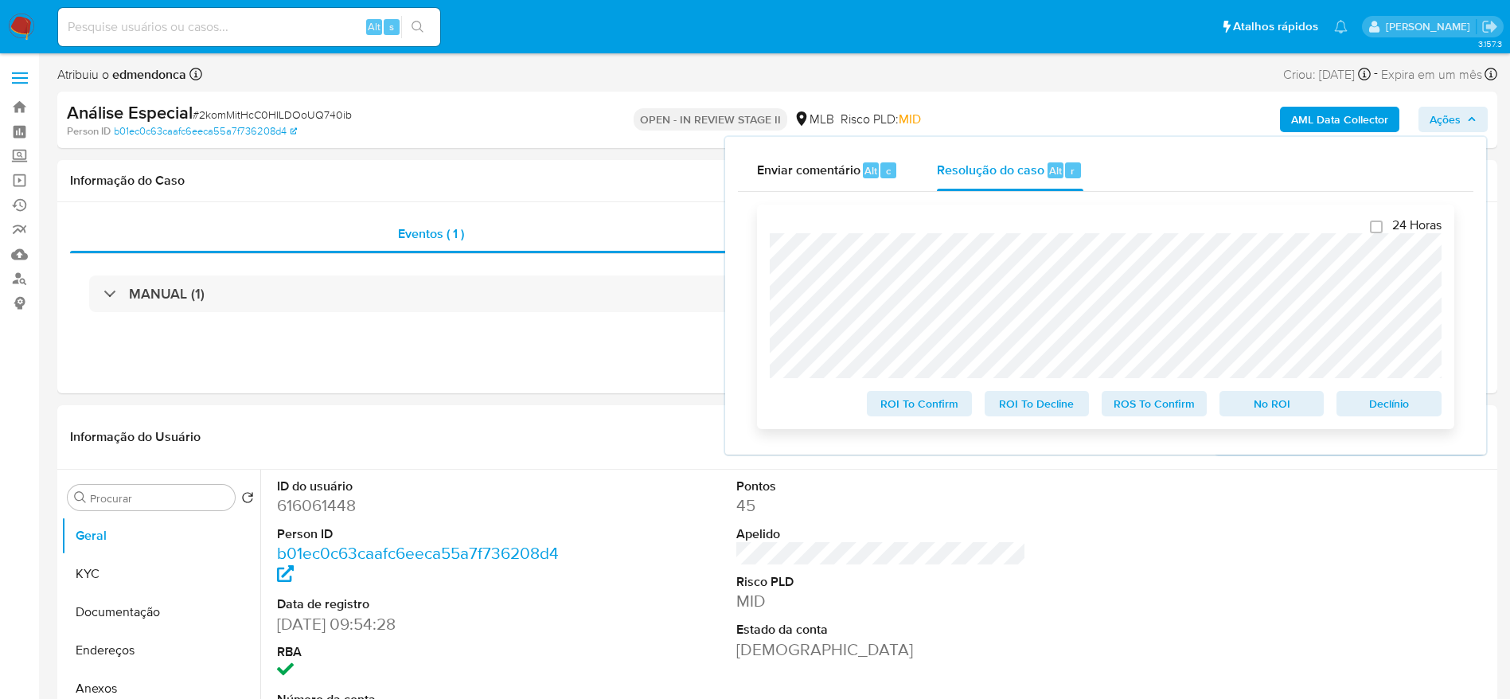
click at [1045, 407] on span "ROI To Decline" at bounding box center [1037, 403] width 83 height 22
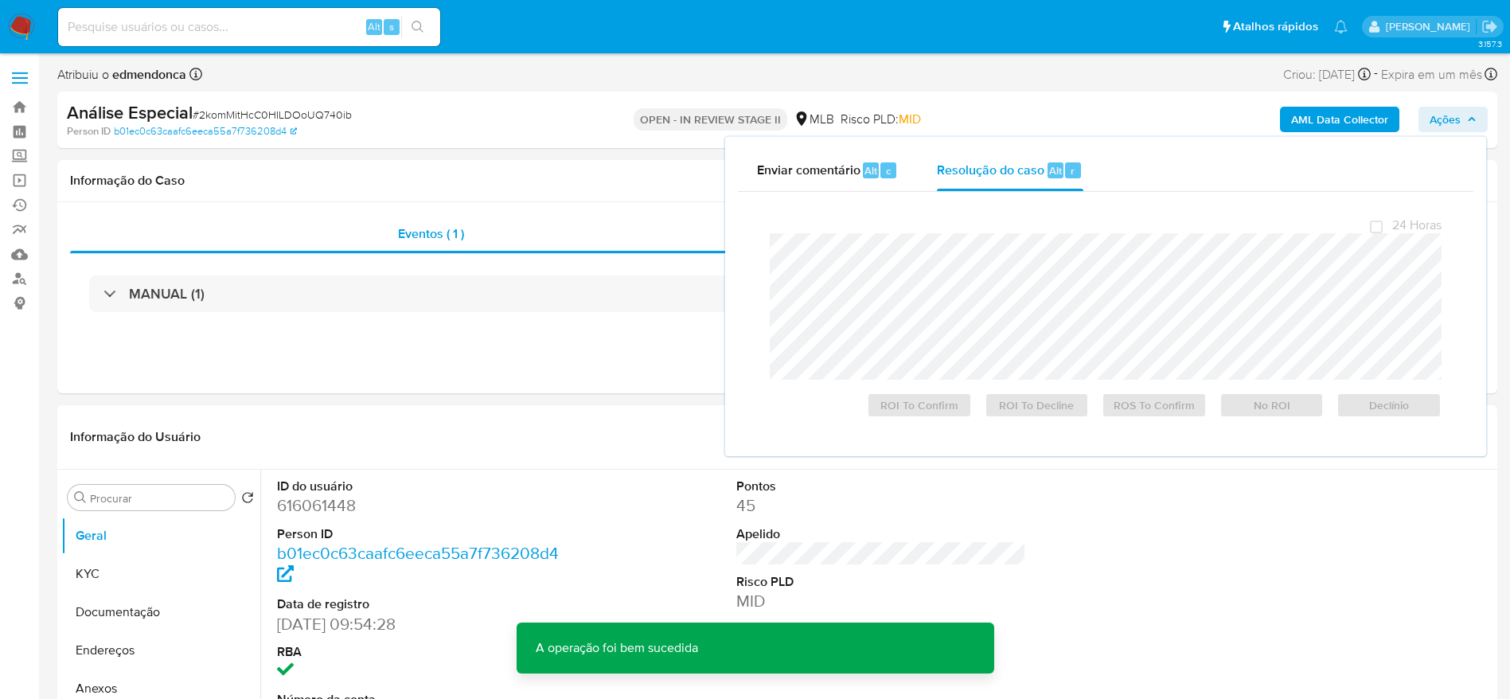
click at [306, 128] on div "Person ID b01ec0c63caafc6eeca55a7f736208d4" at bounding box center [302, 131] width 470 height 14
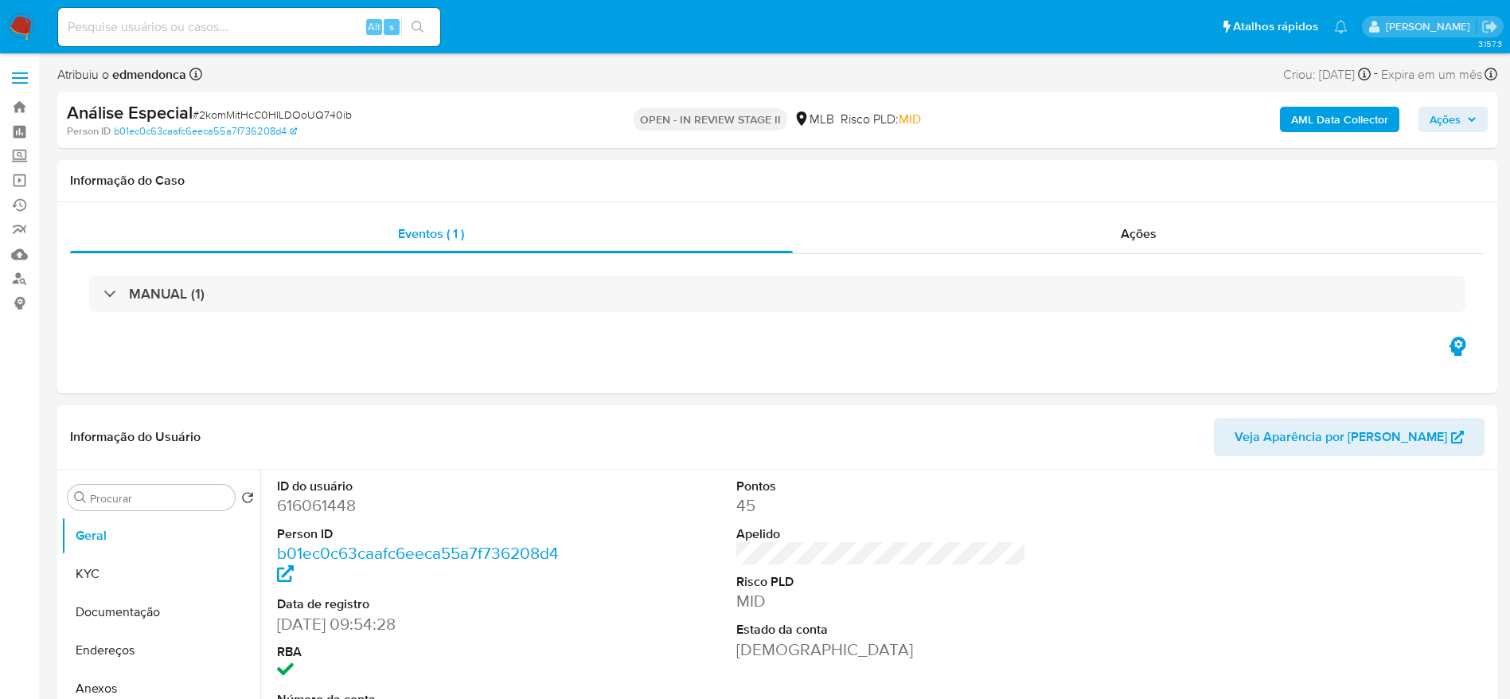
click at [310, 110] on span "# 2komMitHcC0HILDOoUQ740ib" at bounding box center [272, 115] width 159 height 16
copy span "2komMitHcC0HILDOoUQ740ib"
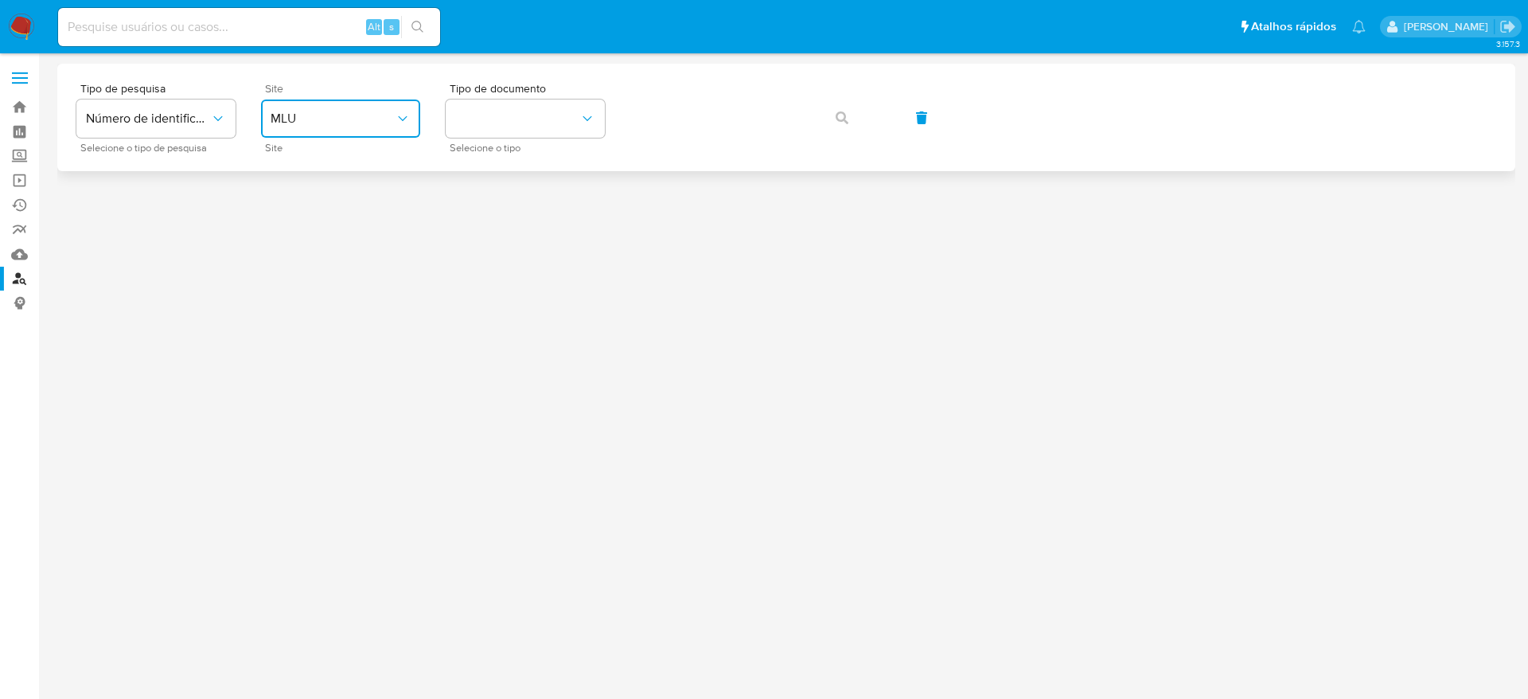
click at [381, 130] on button "MLU" at bounding box center [340, 118] width 159 height 38
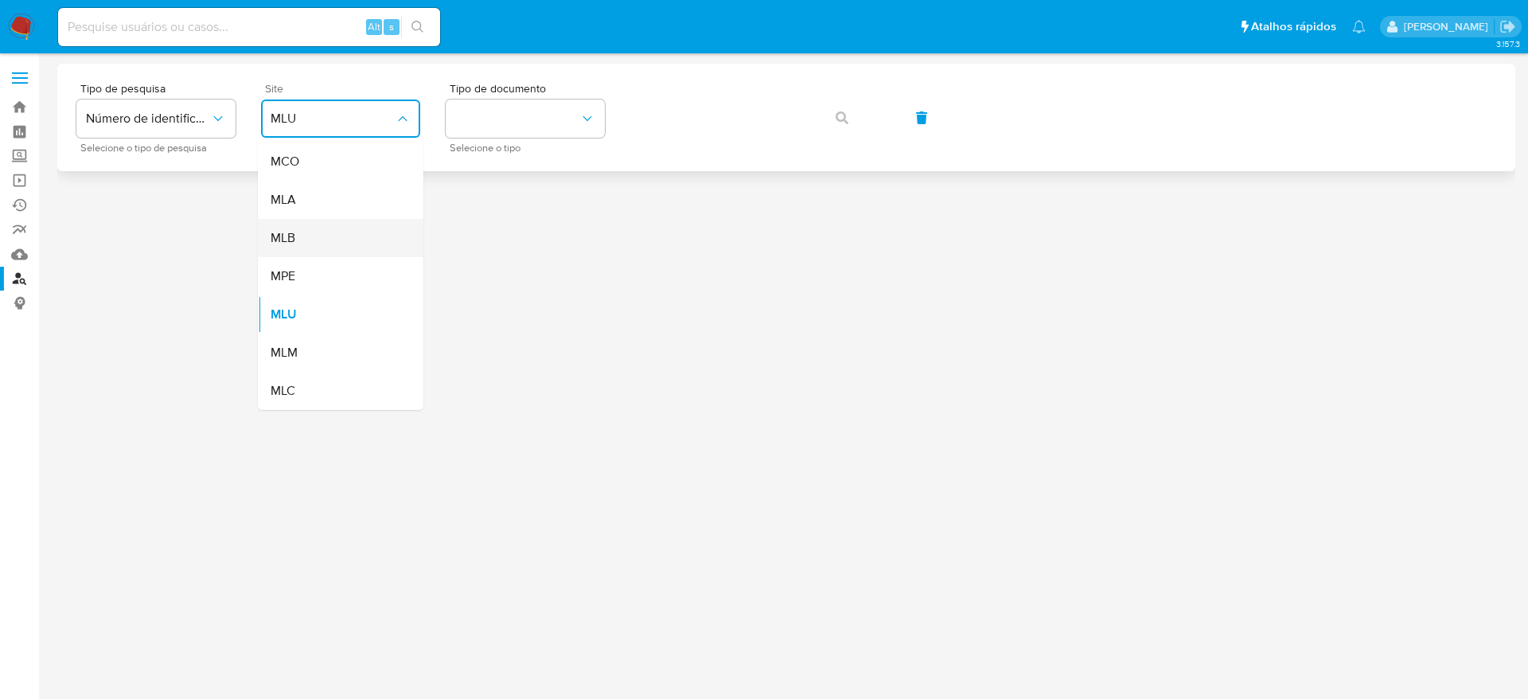
click at [337, 248] on div "MLB" at bounding box center [336, 238] width 131 height 38
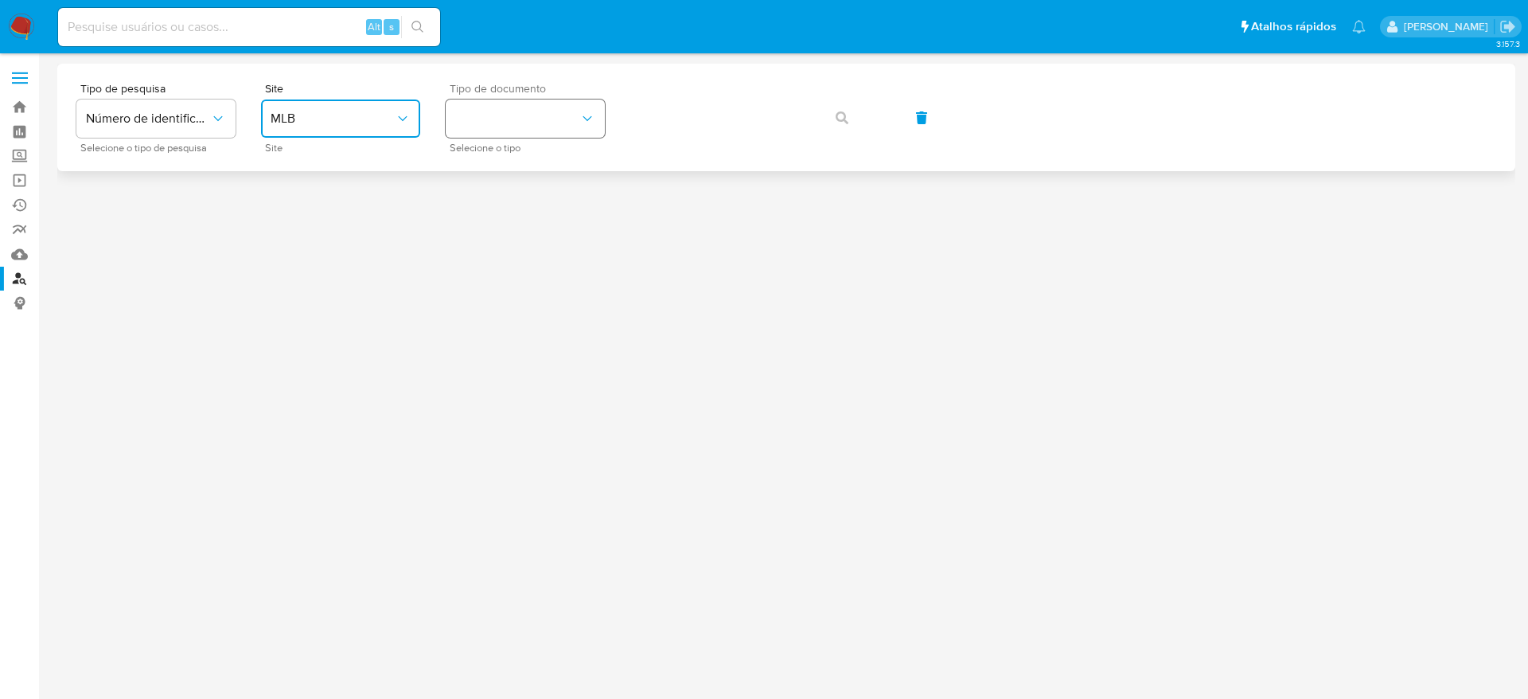
click at [512, 136] on button "identificationType" at bounding box center [525, 118] width 159 height 38
click at [528, 216] on div "CPF CPF" at bounding box center [520, 224] width 131 height 54
click at [848, 112] on button "button" at bounding box center [842, 118] width 54 height 38
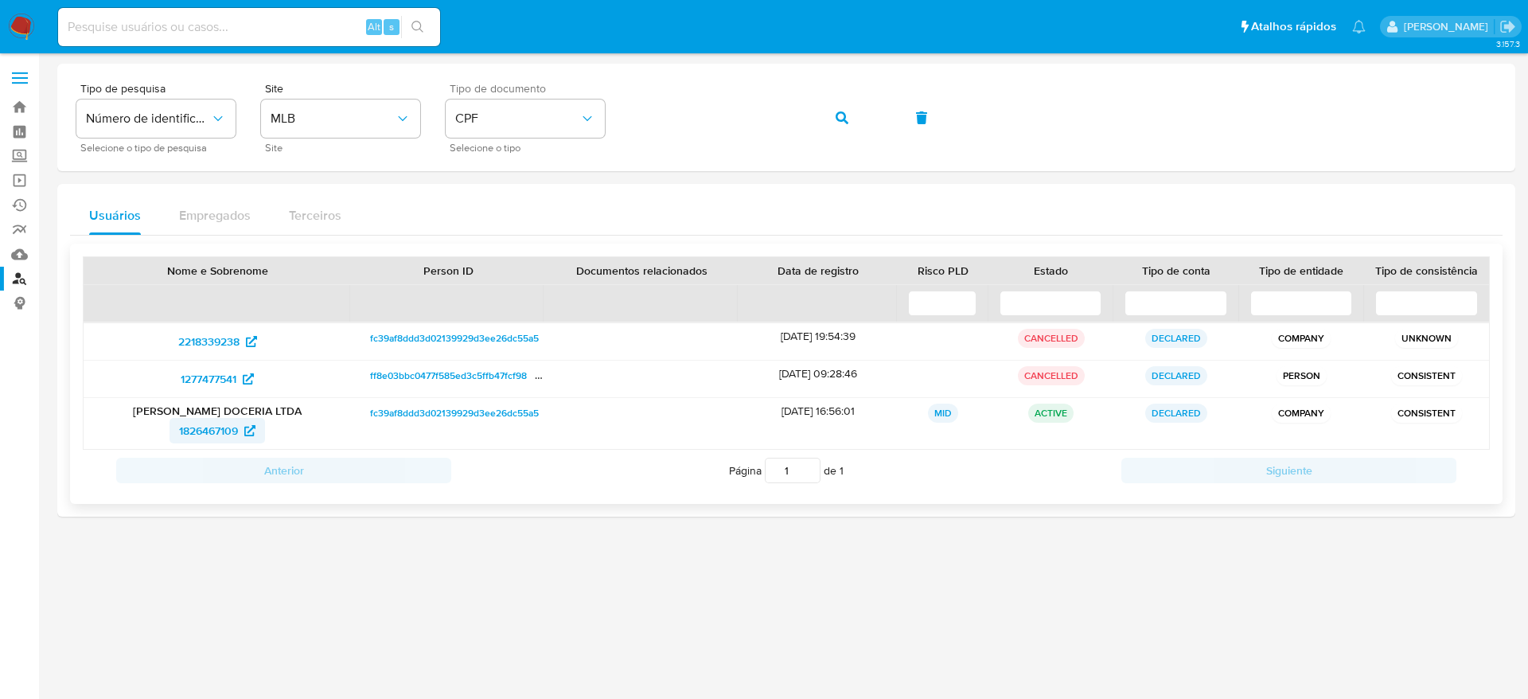
click at [213, 429] on span "1826467109" at bounding box center [208, 430] width 59 height 25
click at [221, 340] on span "2218339238" at bounding box center [208, 341] width 61 height 25
click at [229, 377] on span "1277477541" at bounding box center [209, 378] width 56 height 25
click at [844, 123] on span "button" at bounding box center [842, 117] width 13 height 35
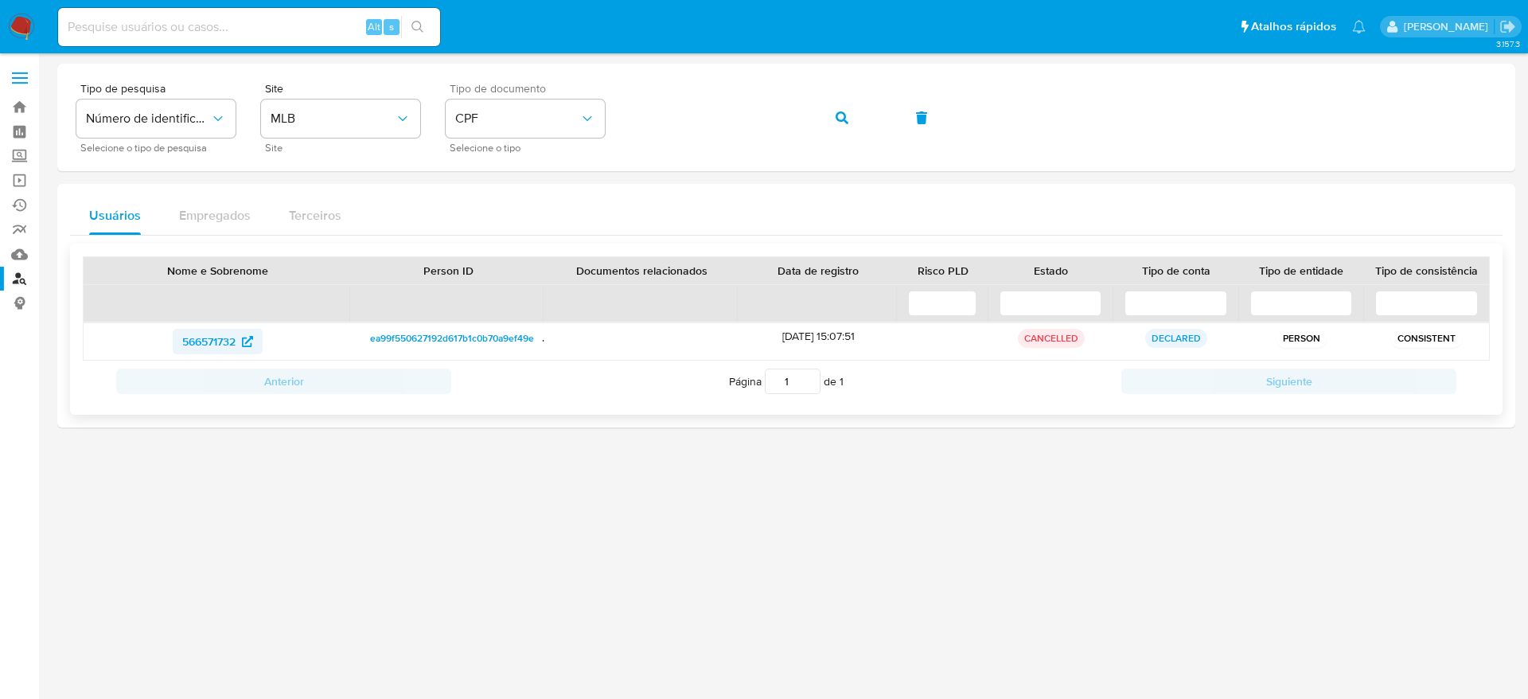
click at [179, 333] on link "566571732" at bounding box center [218, 341] width 90 height 25
click at [859, 107] on button "button" at bounding box center [842, 118] width 54 height 38
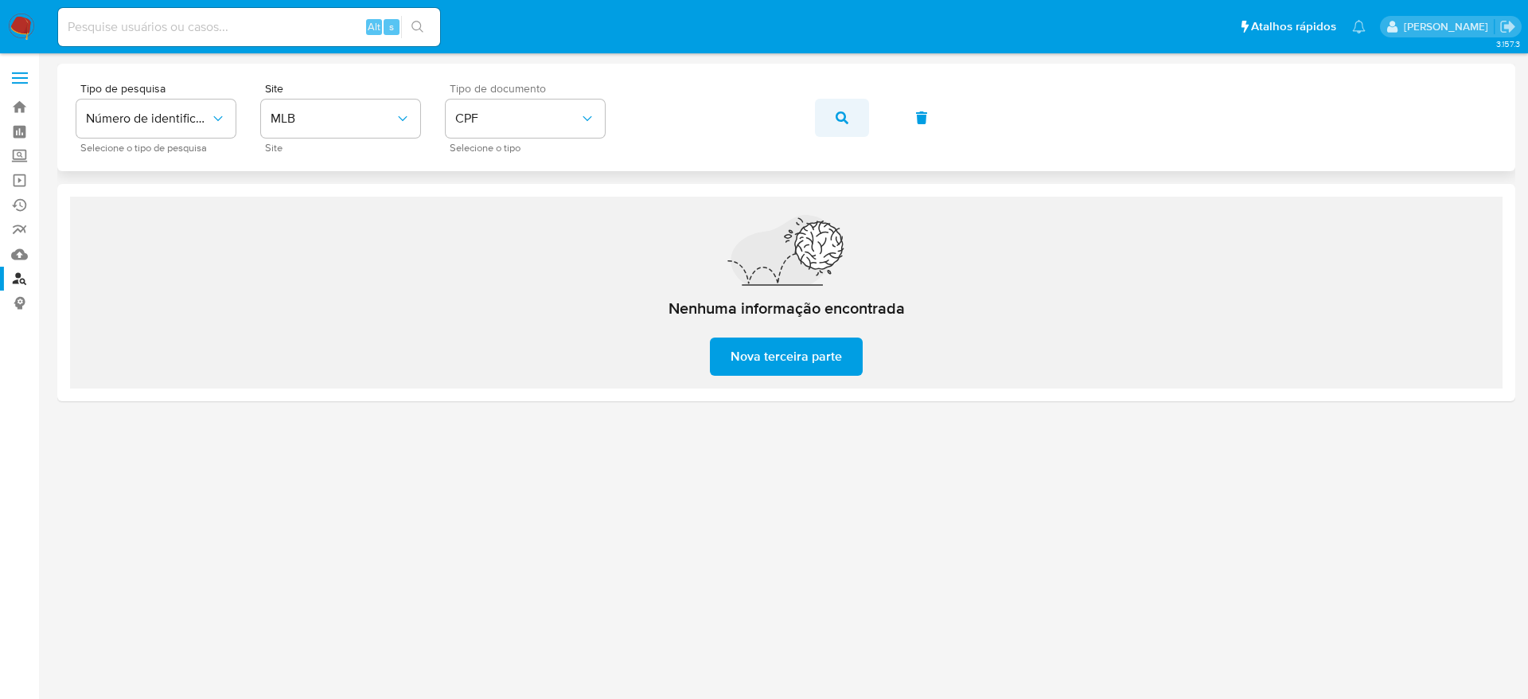
click at [842, 113] on icon "button" at bounding box center [842, 117] width 13 height 13
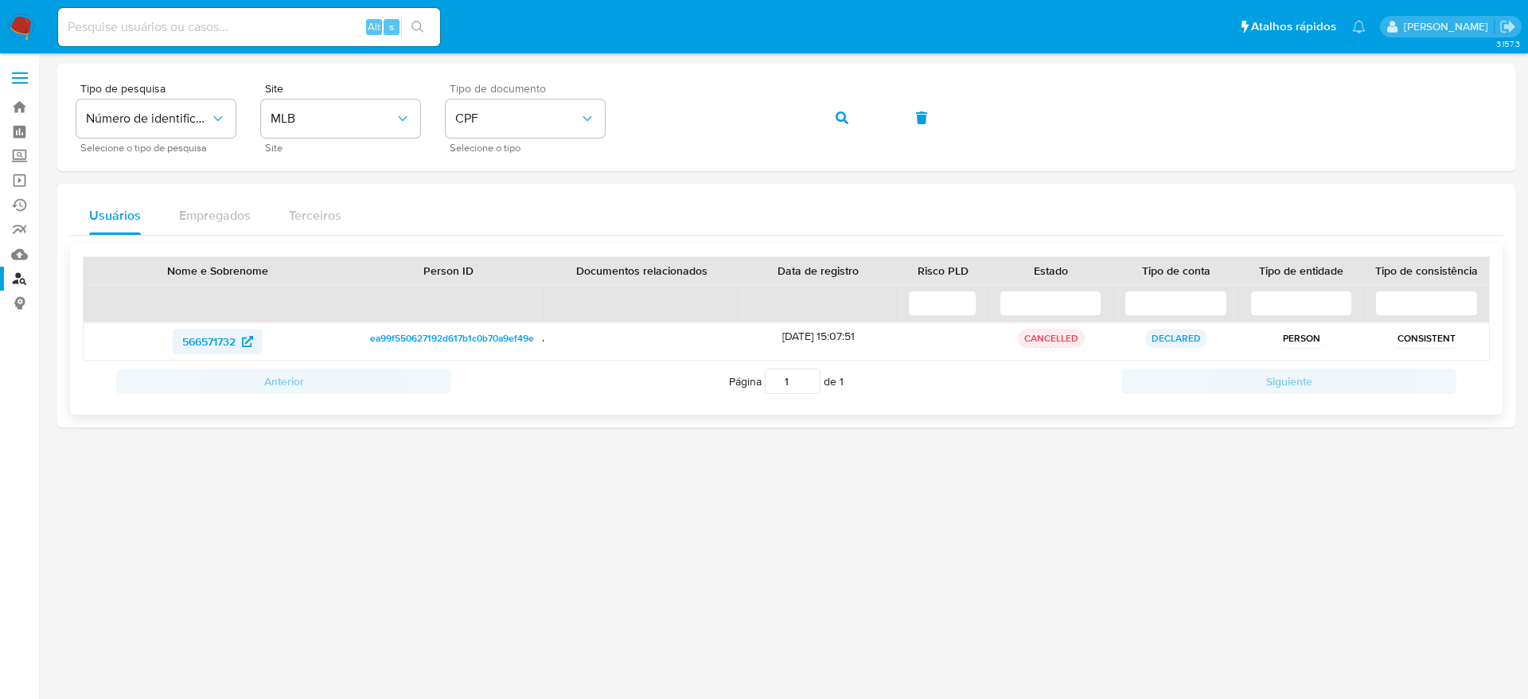
click at [210, 341] on span "566571732" at bounding box center [208, 341] width 53 height 25
click at [18, 11] on nav "Pausado Ver notificaciones Alt s Atalhos rápidos Presiona las siguientes teclas…" at bounding box center [764, 26] width 1528 height 53
click at [18, 20] on img at bounding box center [21, 27] width 27 height 27
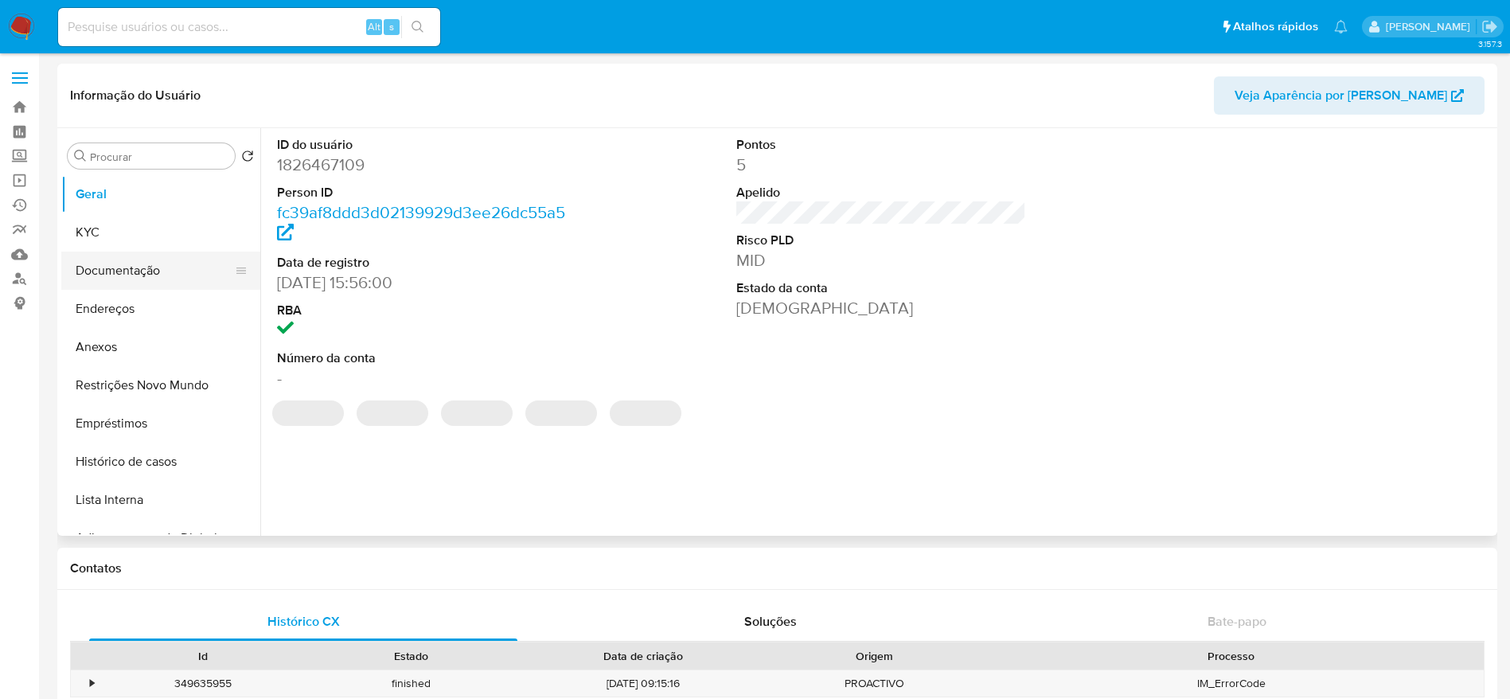
select select "10"
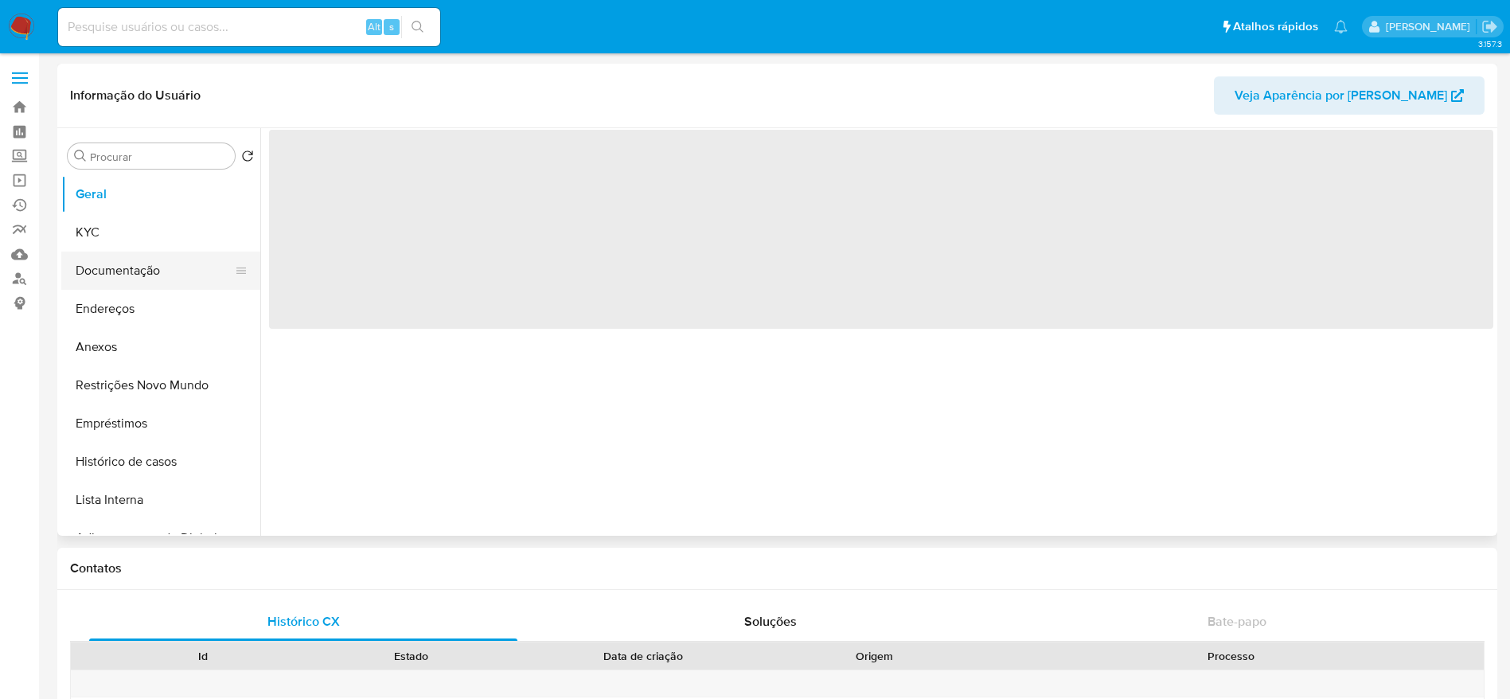
click at [177, 255] on button "Documentação" at bounding box center [154, 270] width 186 height 38
click at [153, 267] on button "Documentação" at bounding box center [154, 270] width 186 height 38
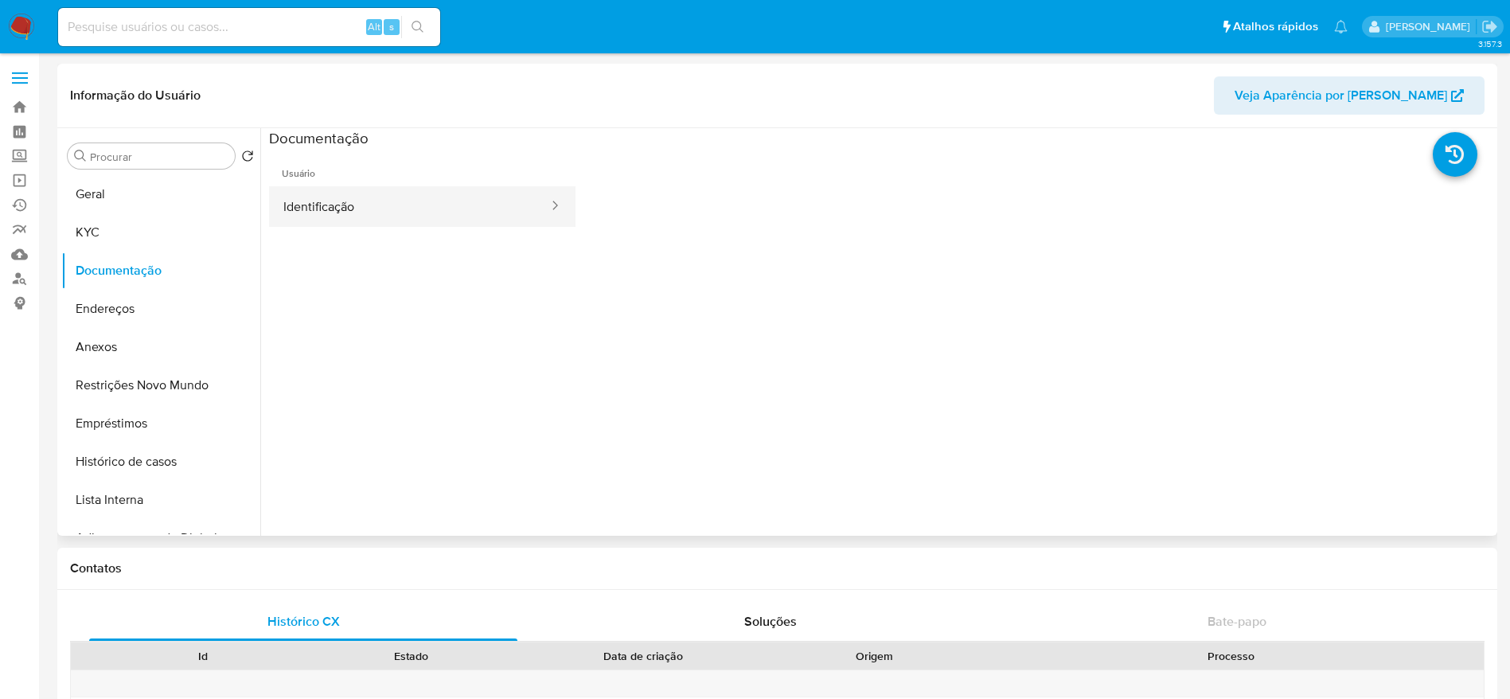
click at [351, 214] on button "Identificação" at bounding box center [409, 206] width 281 height 41
select select "10"
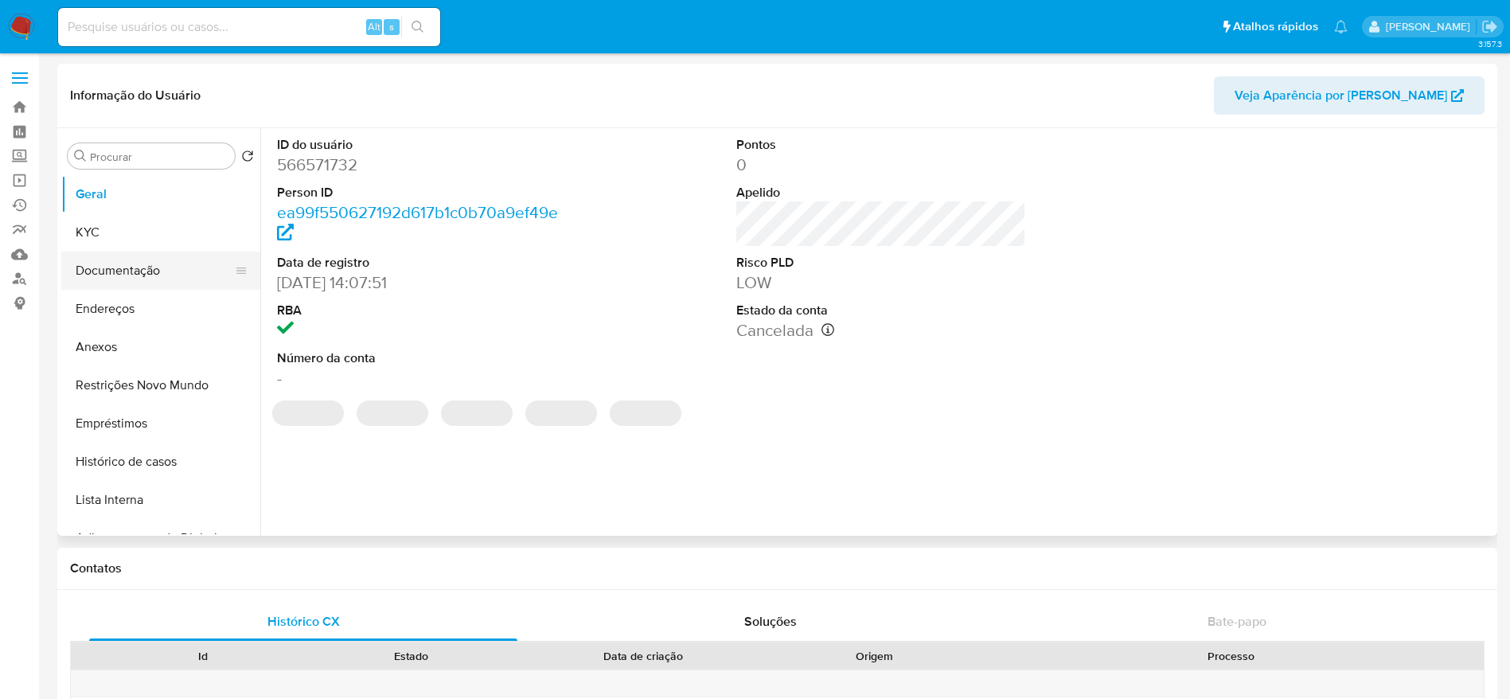
click at [135, 272] on button "Documentação" at bounding box center [154, 270] width 186 height 38
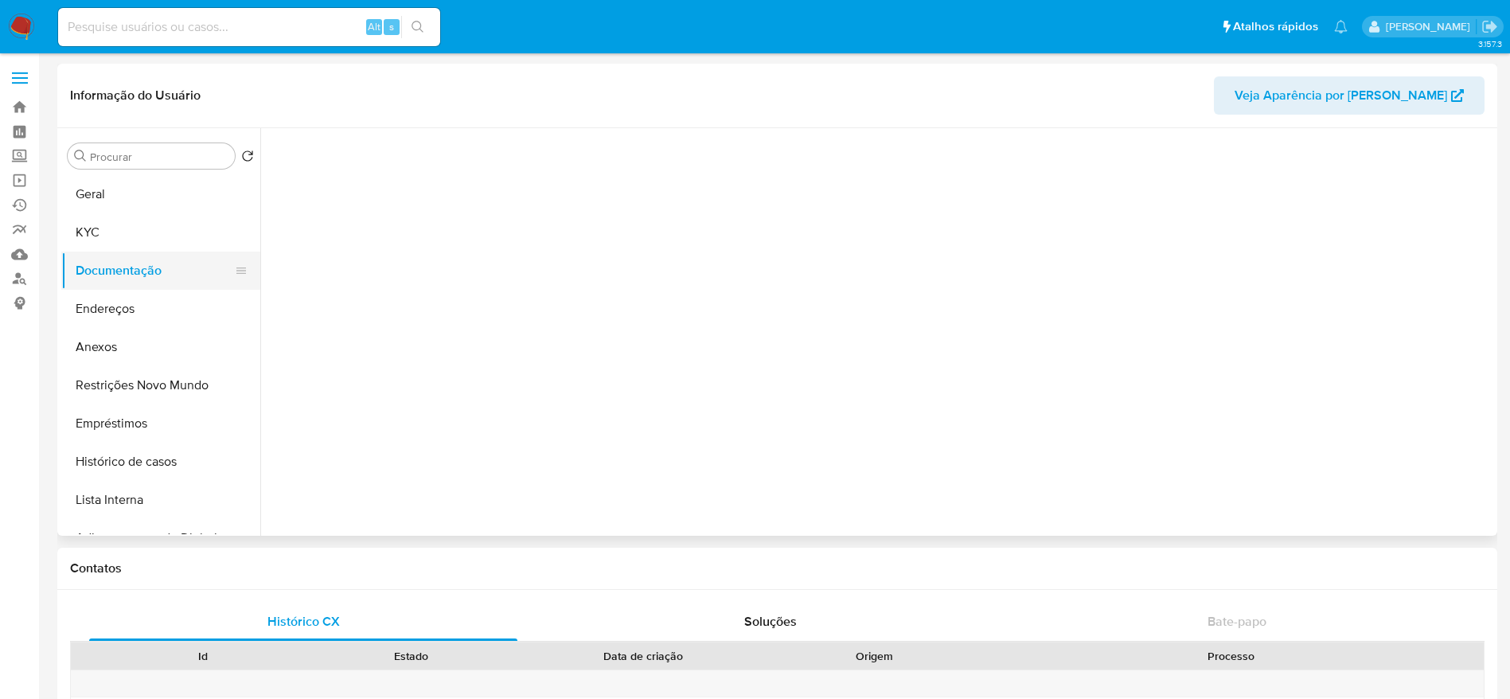
select select "10"
click at [121, 228] on button "KYC" at bounding box center [154, 232] width 186 height 38
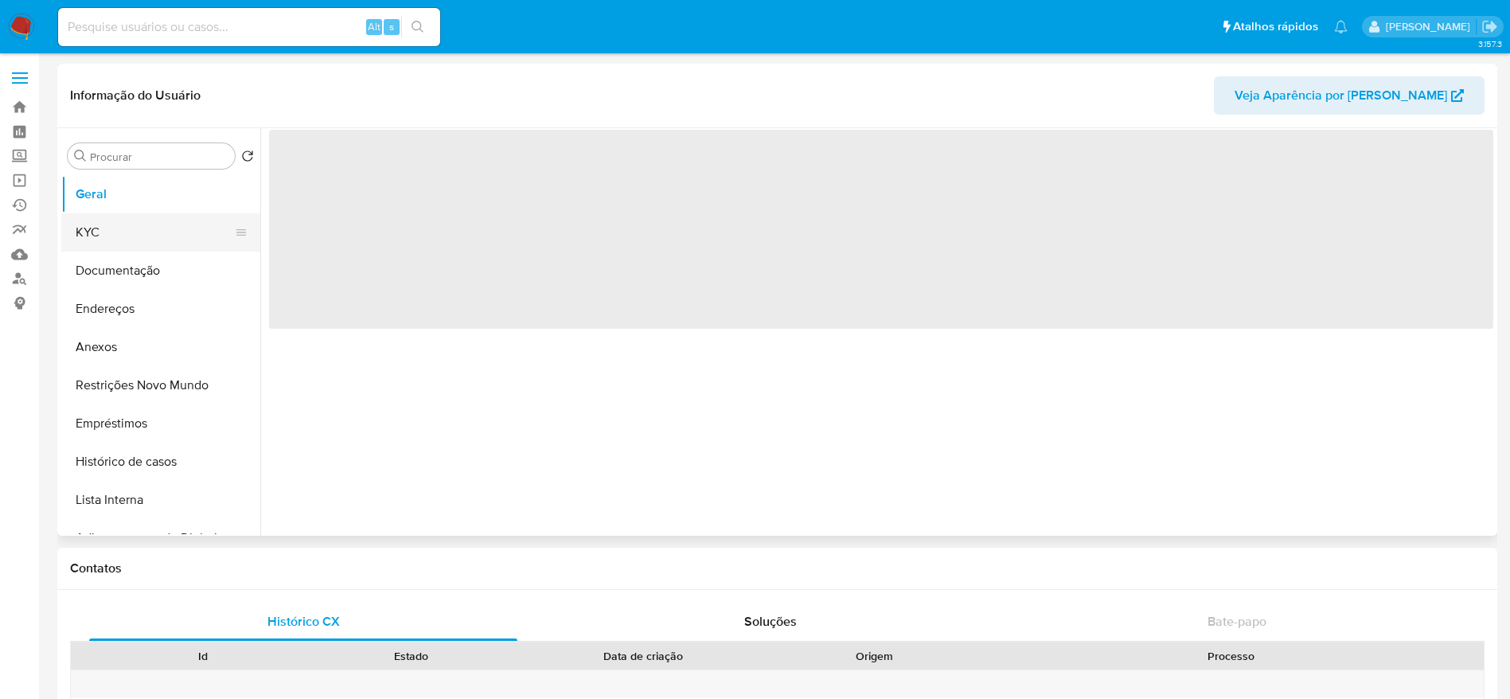
click at [125, 236] on button "KYC" at bounding box center [154, 232] width 186 height 38
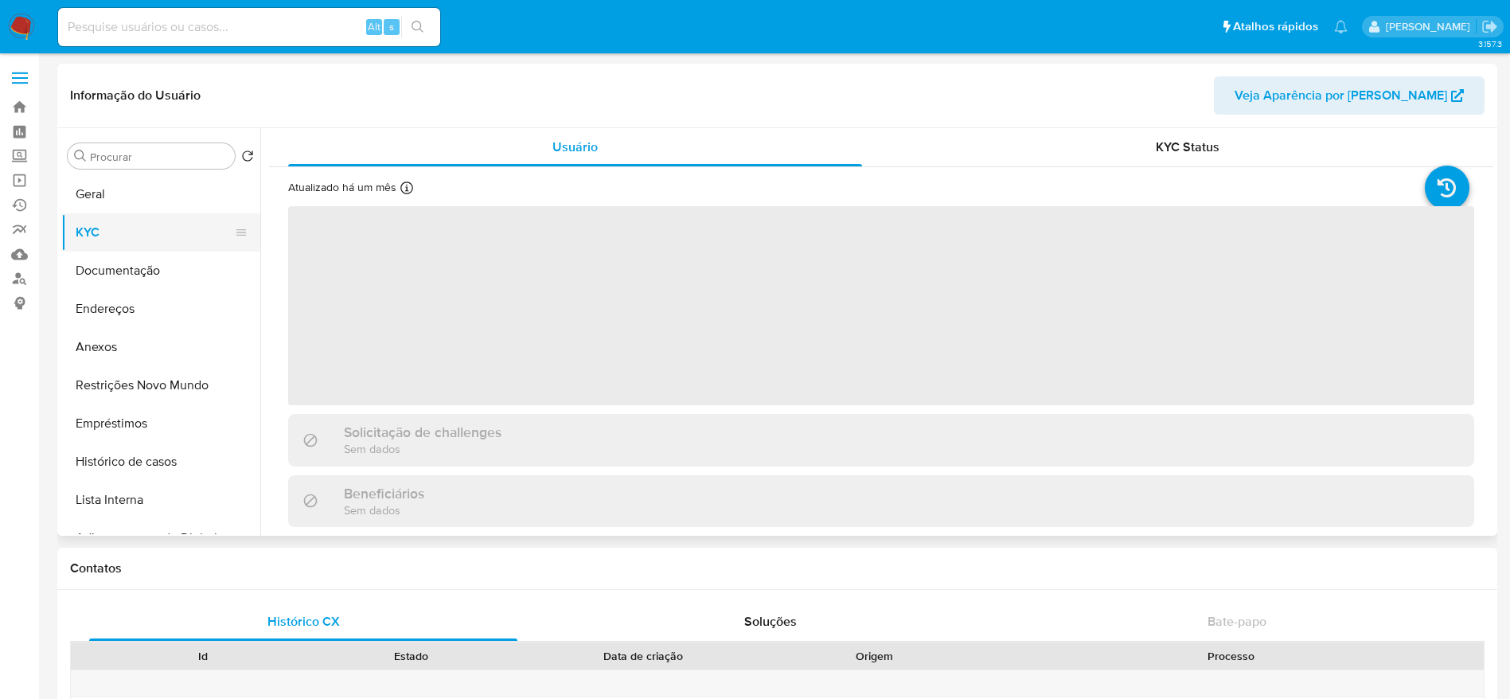
select select "10"
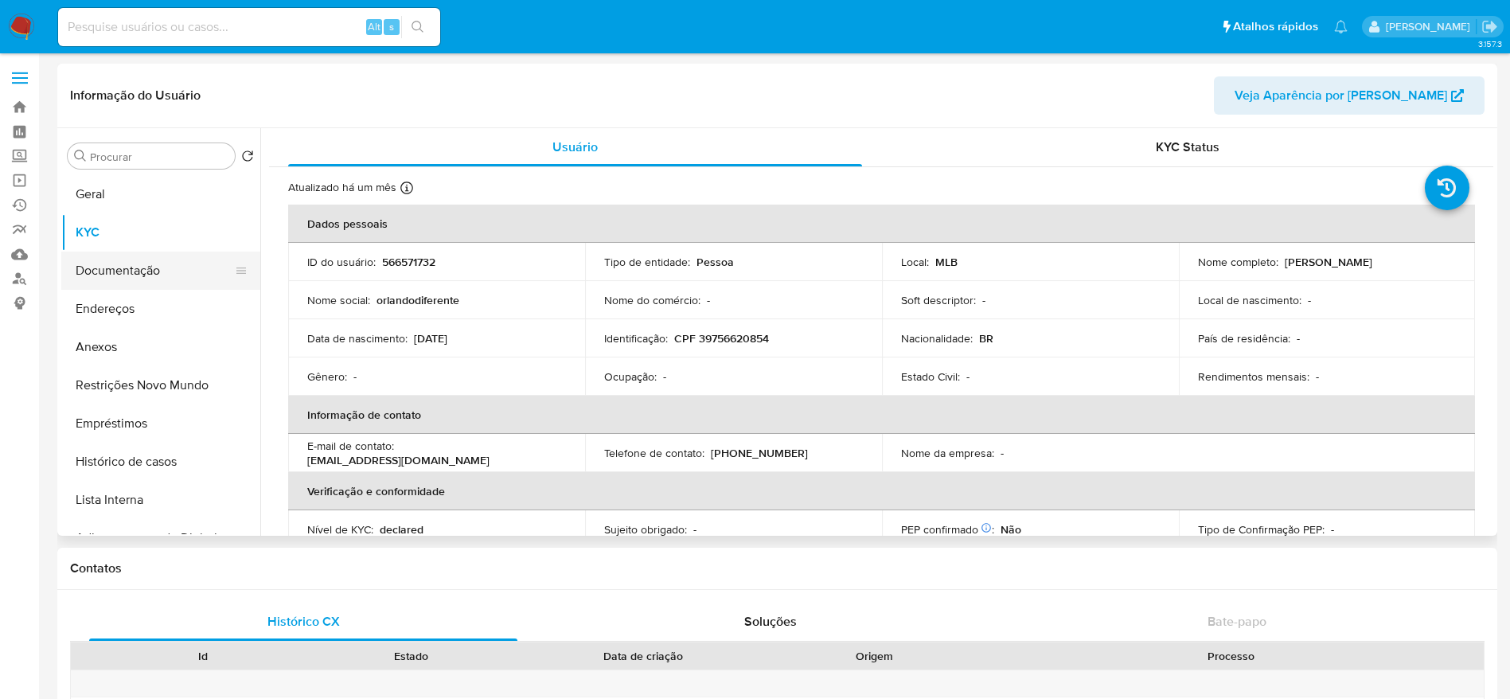
click at [103, 266] on button "Documentação" at bounding box center [154, 270] width 186 height 38
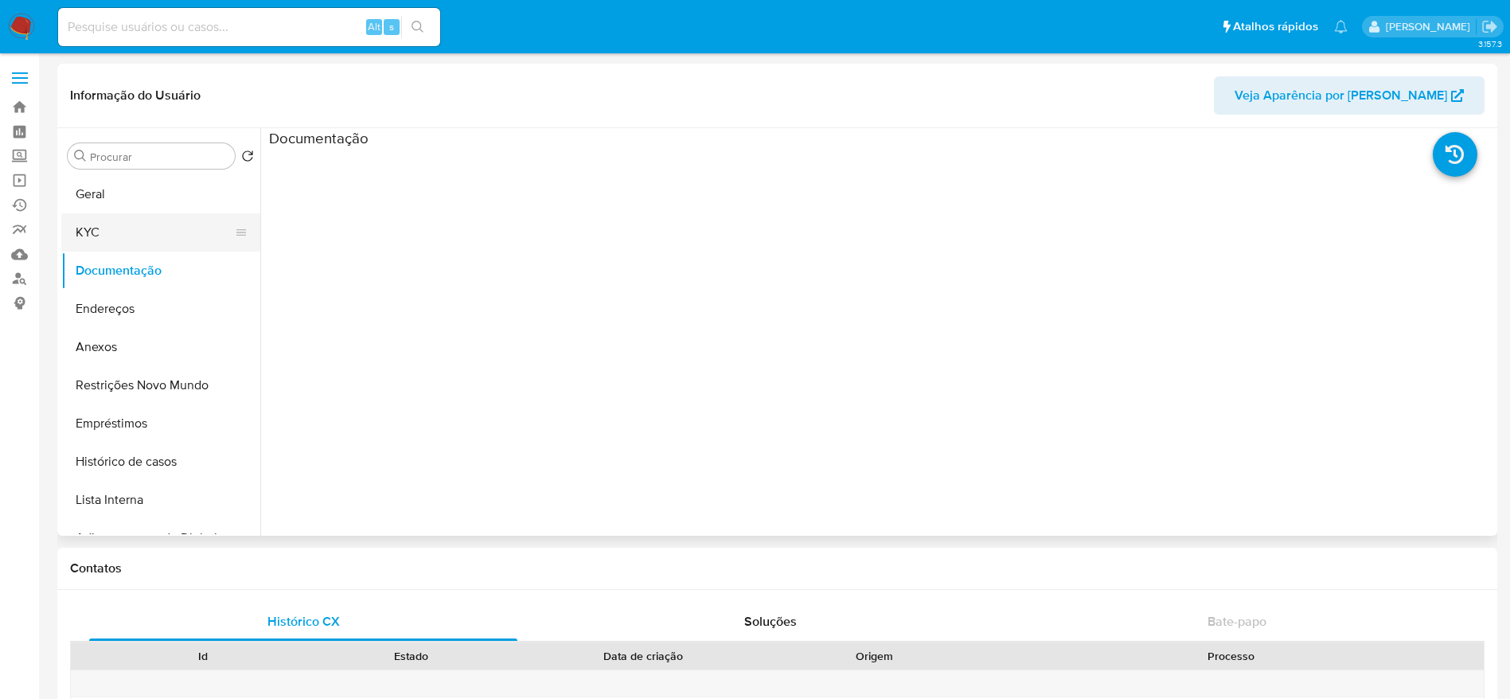
click at [113, 237] on button "KYC" at bounding box center [154, 232] width 186 height 38
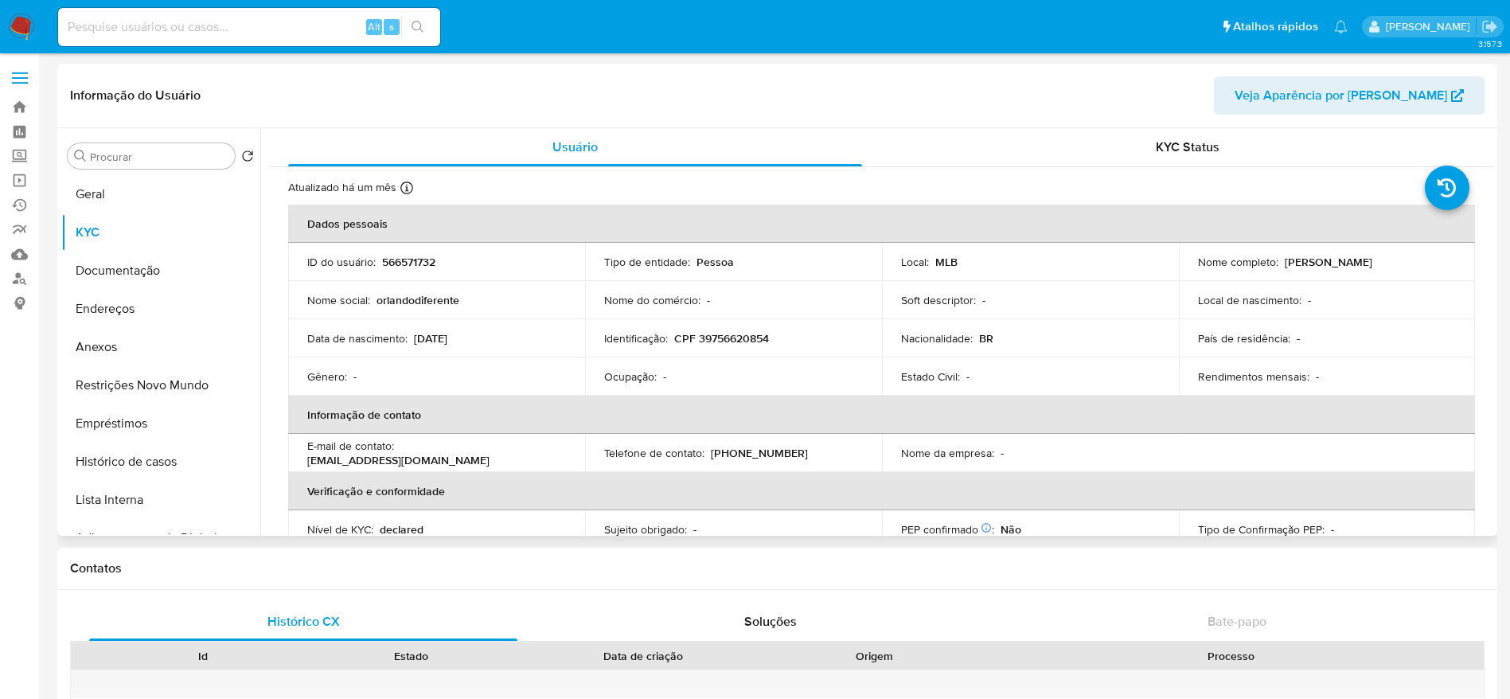
scroll to position [119, 0]
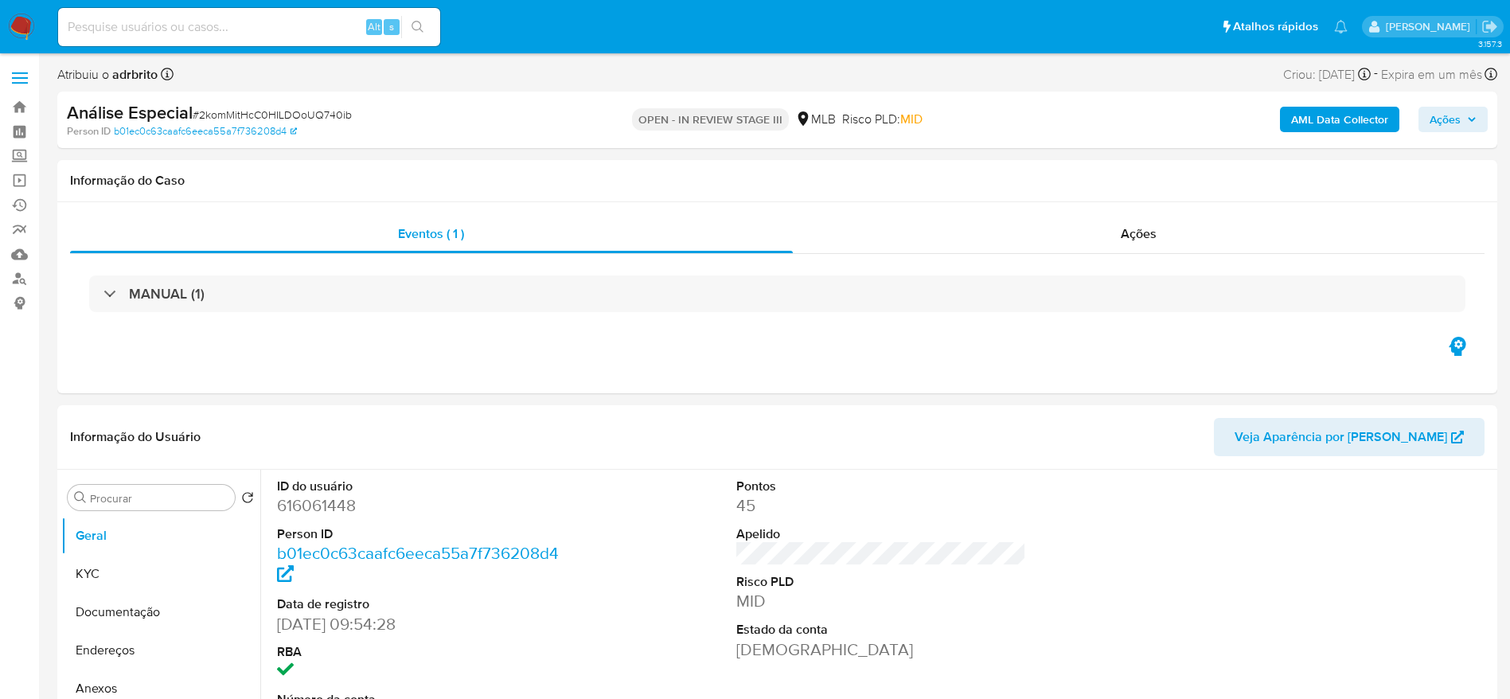
select select "10"
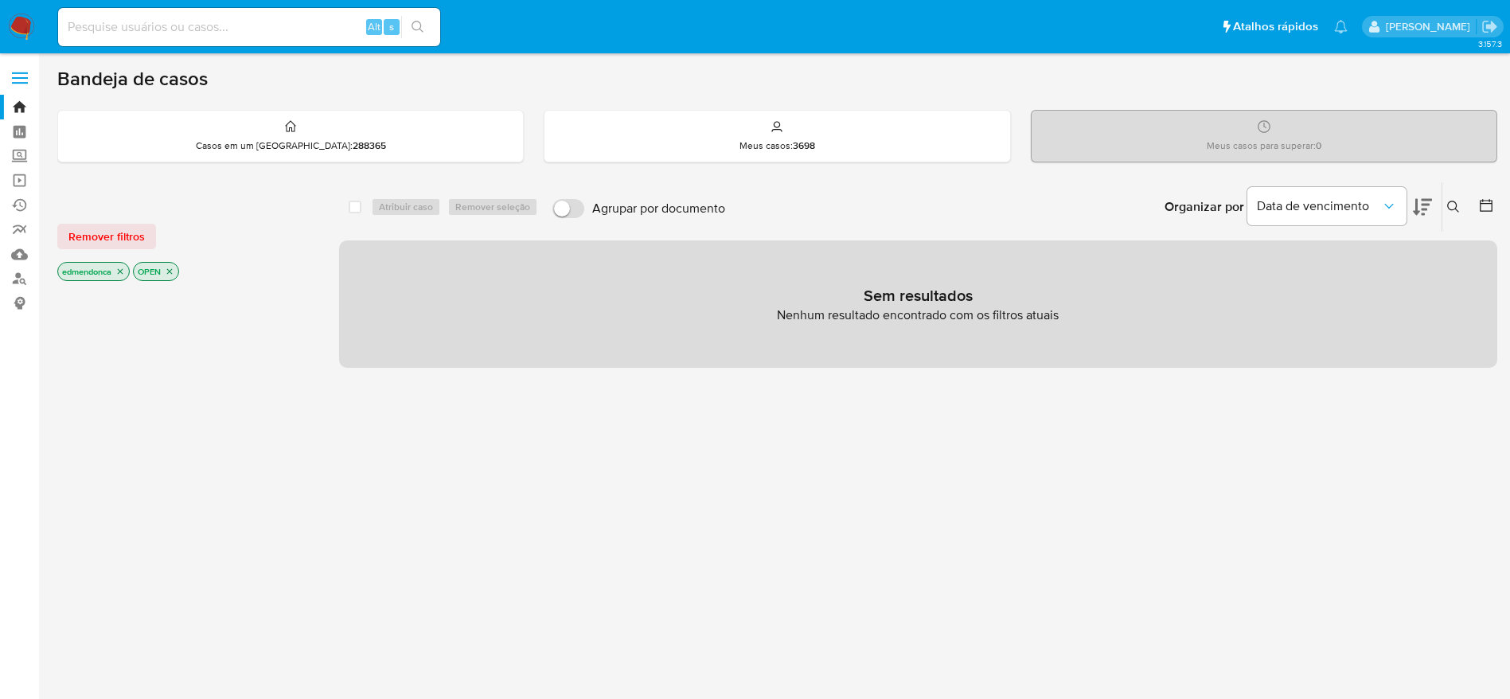
click at [236, 25] on input at bounding box center [249, 27] width 382 height 21
paste input "D2f8sBoSHwd0wvIABBjwkxTz"
type input "D2f8sBoSHwd0wvIABBjwkxTz"
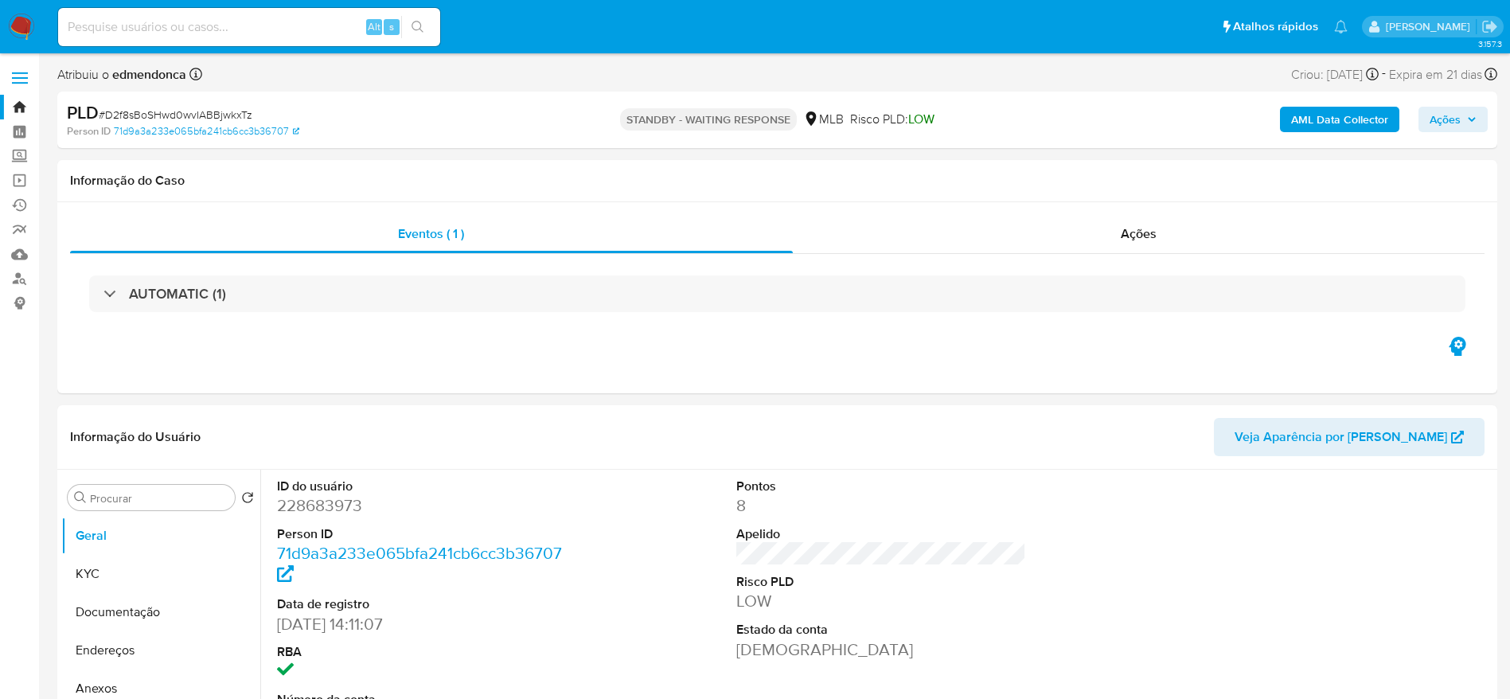
select select "10"
click at [320, 22] on input at bounding box center [249, 27] width 382 height 21
paste input "n4ump0Rl61DXadTTrCZUnsZs"
type input "n4ump0Rl61DXadTTrCZUnsZs"
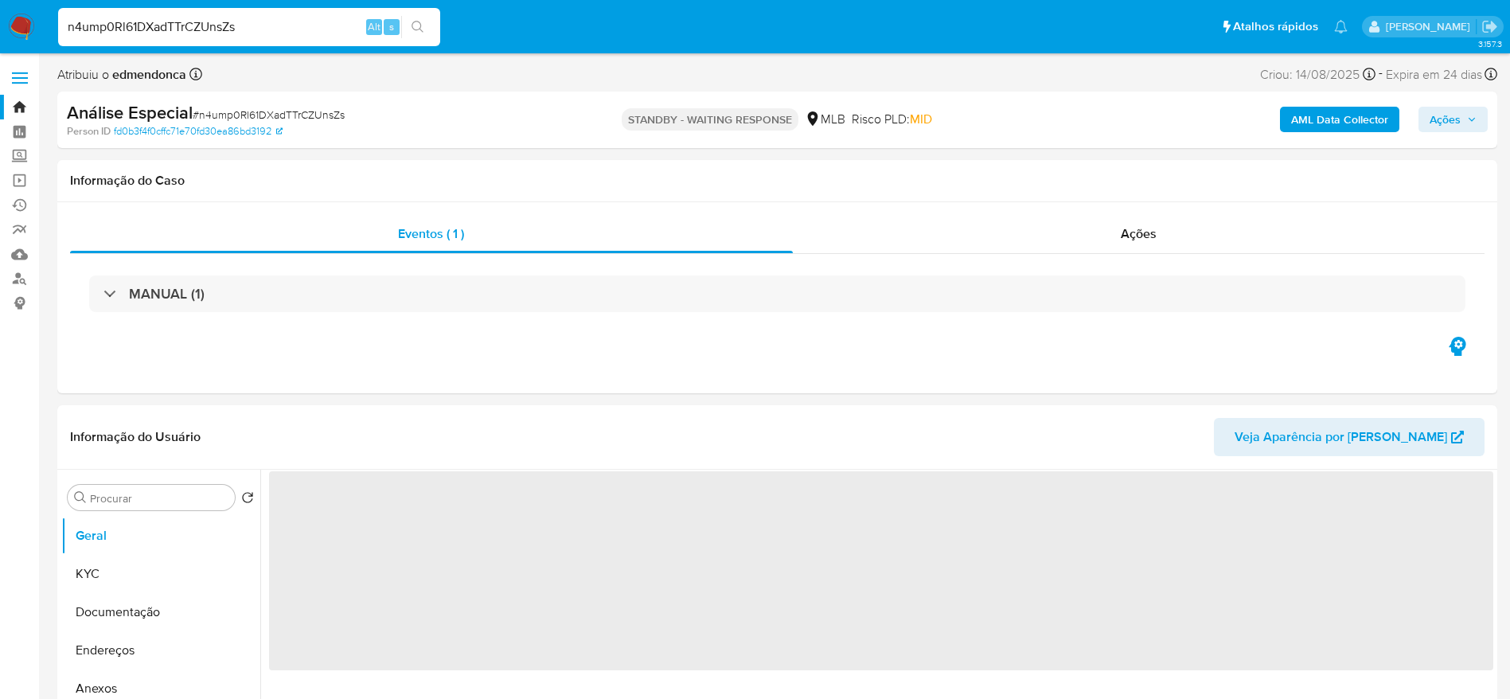
select select "10"
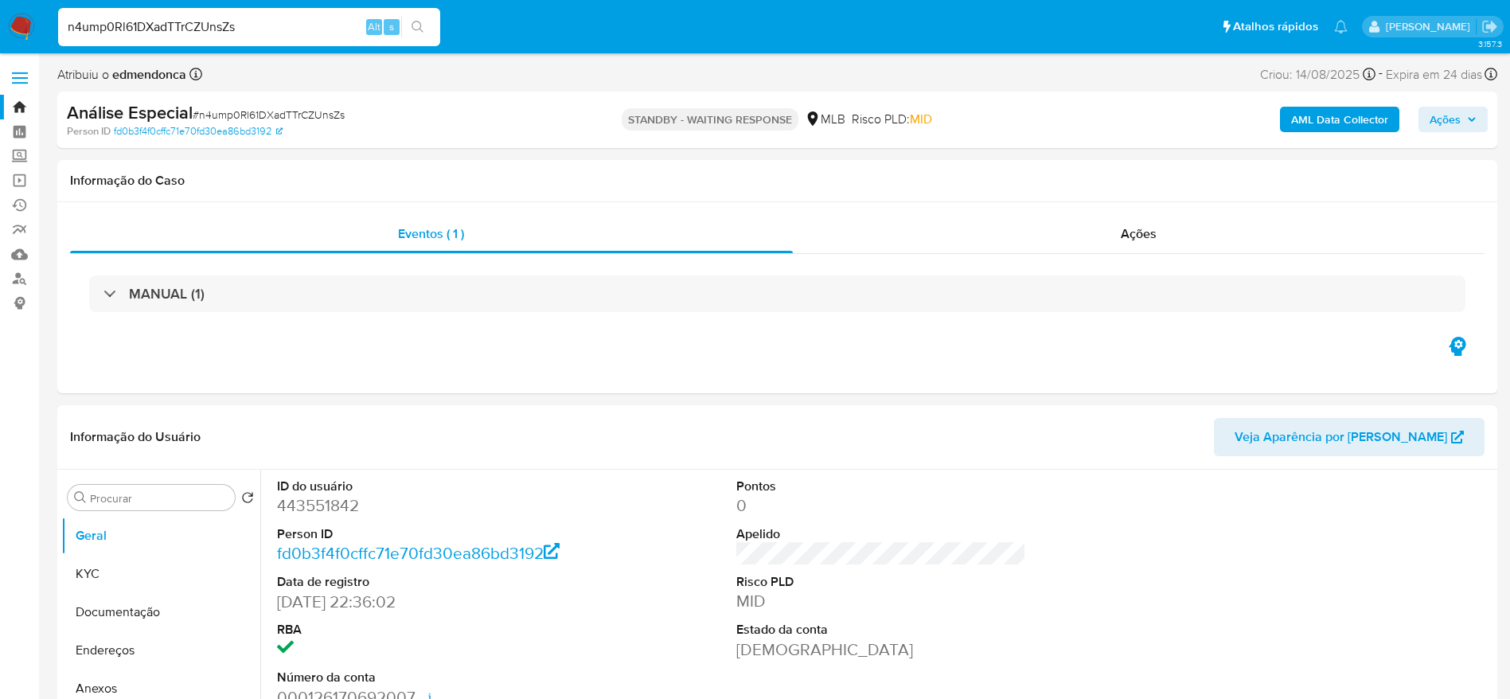
click at [287, 29] on input "n4ump0Rl61DXadTTrCZUnsZs" at bounding box center [249, 27] width 382 height 21
paste input "LCLhcG8OEIXdF3tPmZx2lsWT"
type input "LCLhcG8OEIXdF3tPmZx2lsWT"
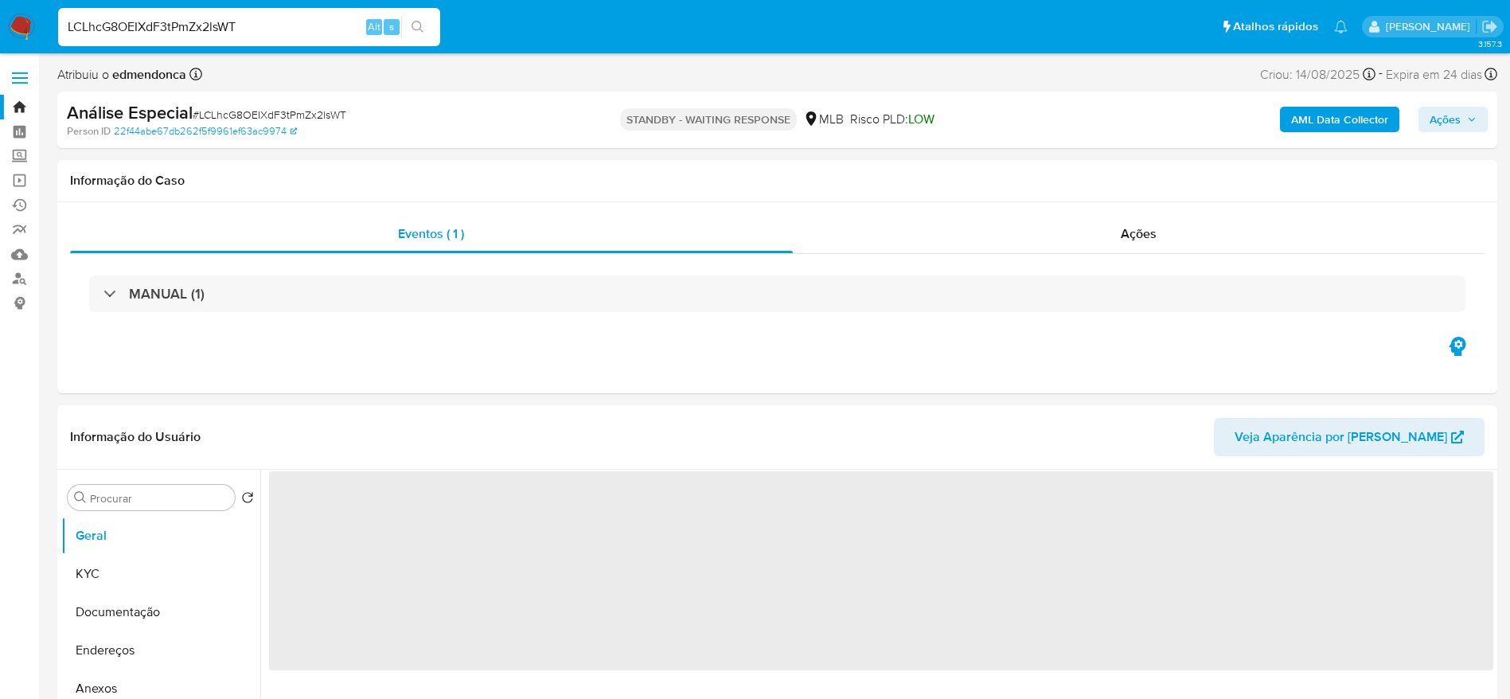
select select "10"
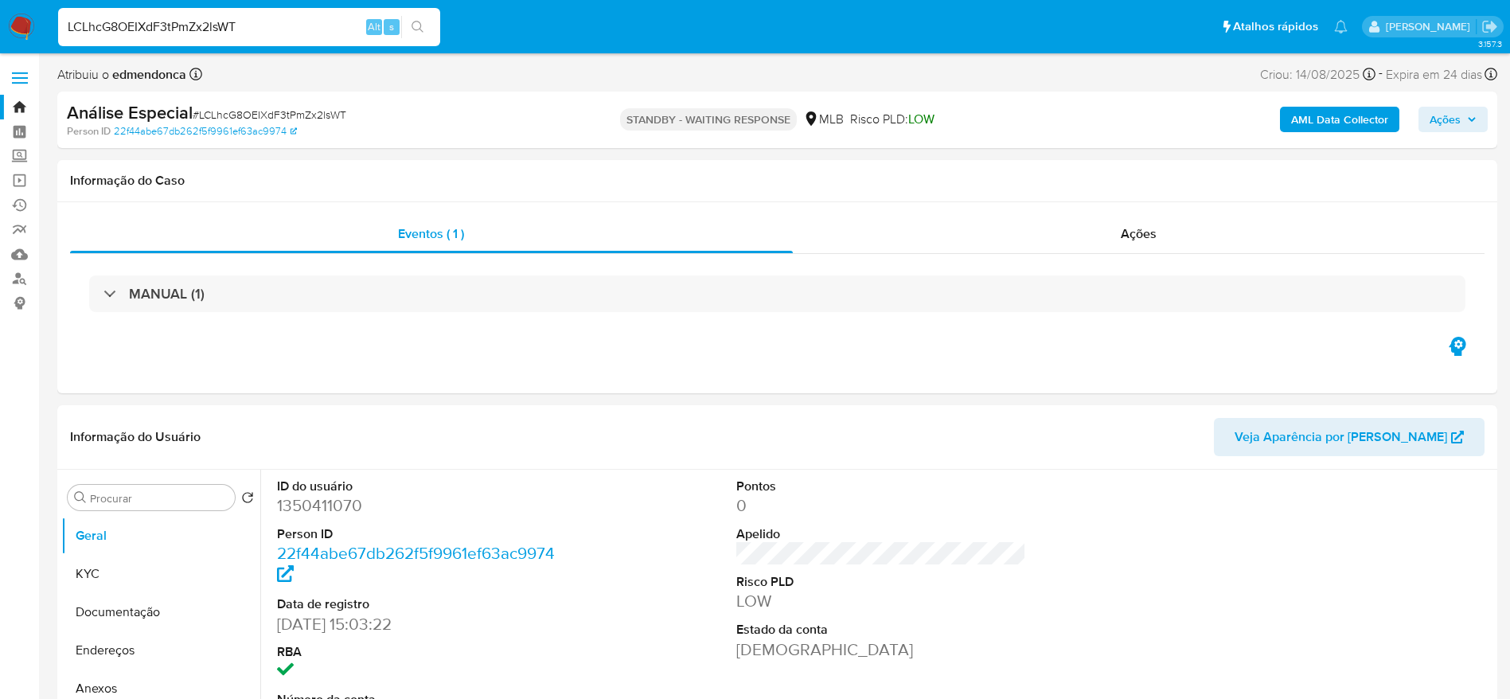
click at [288, 23] on input "LCLhcG8OEIXdF3tPmZx2lsWT" at bounding box center [249, 27] width 382 height 21
paste input "GPmcAsavm26AAwoTy1ZVZdg9"
type input "GPmcAsavm26AAwoTy1ZVZdg9"
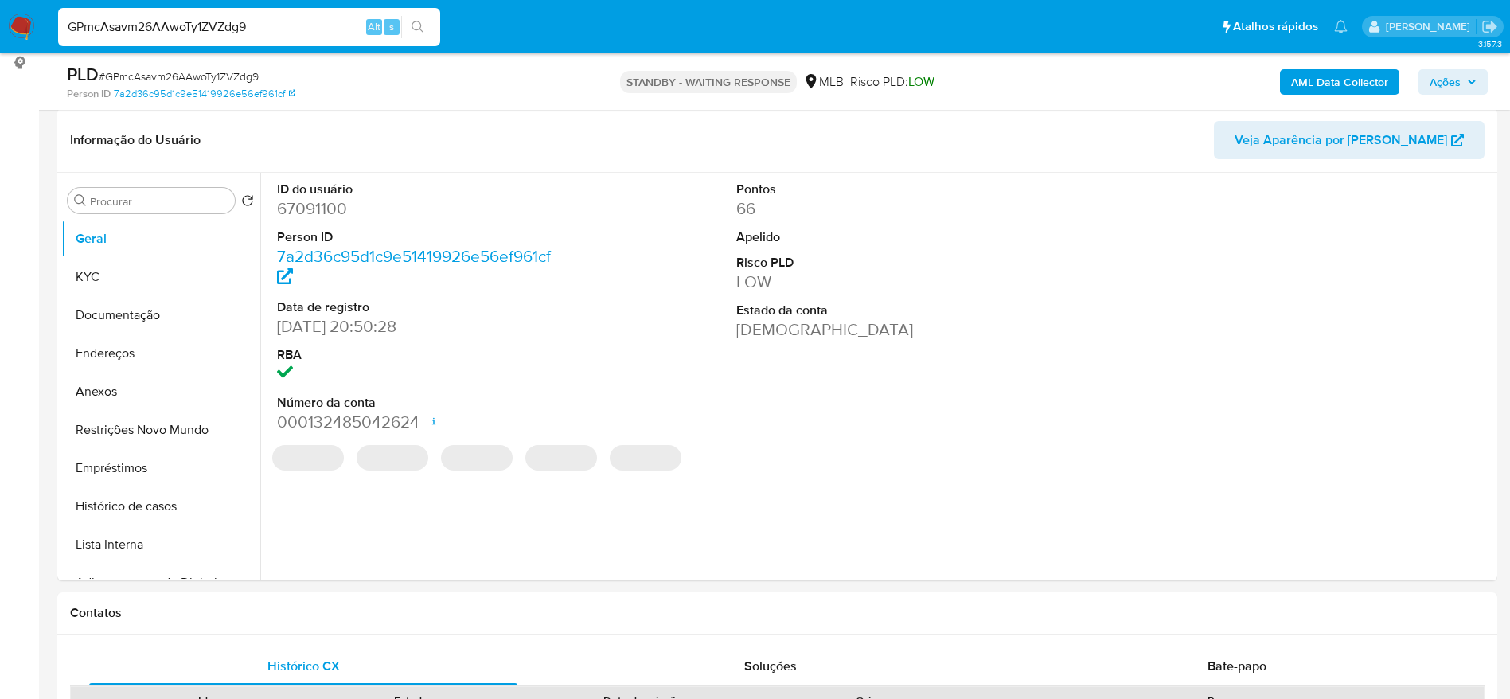
scroll to position [478, 0]
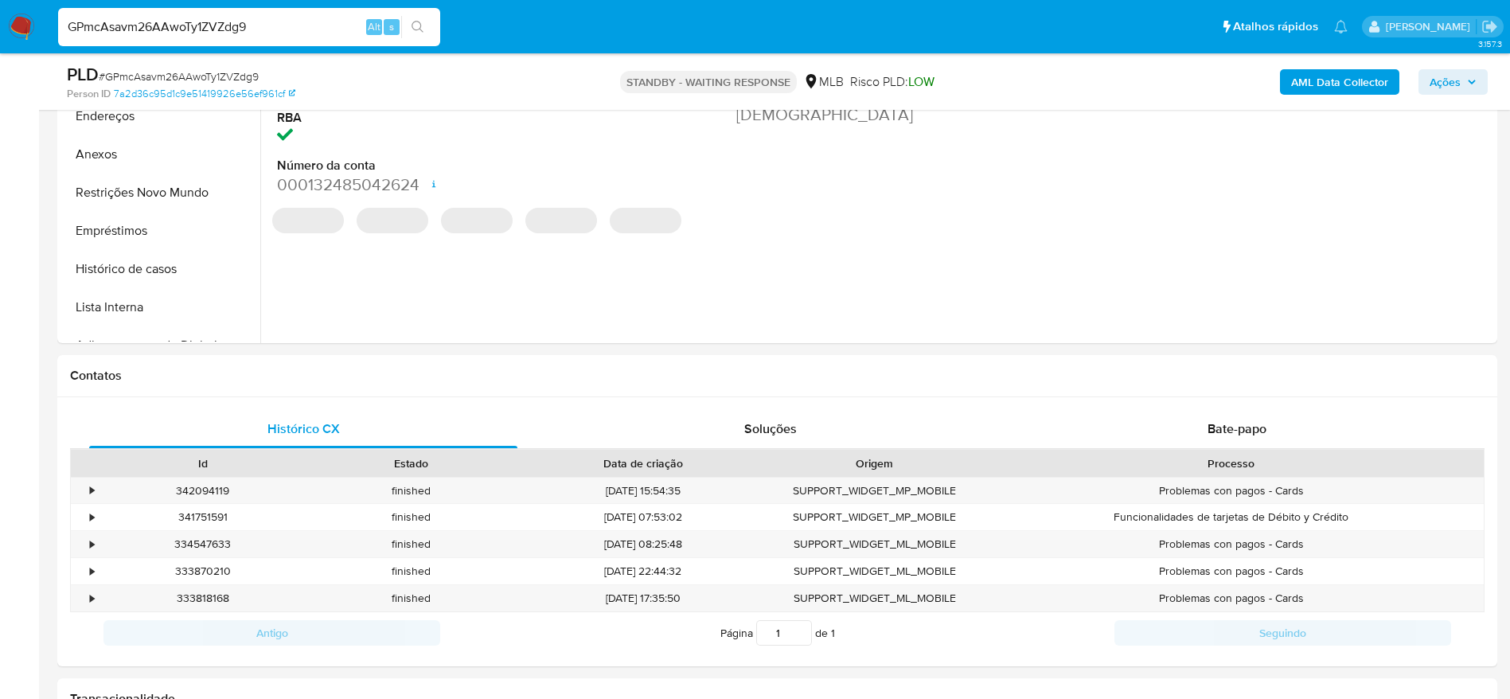
select select "10"
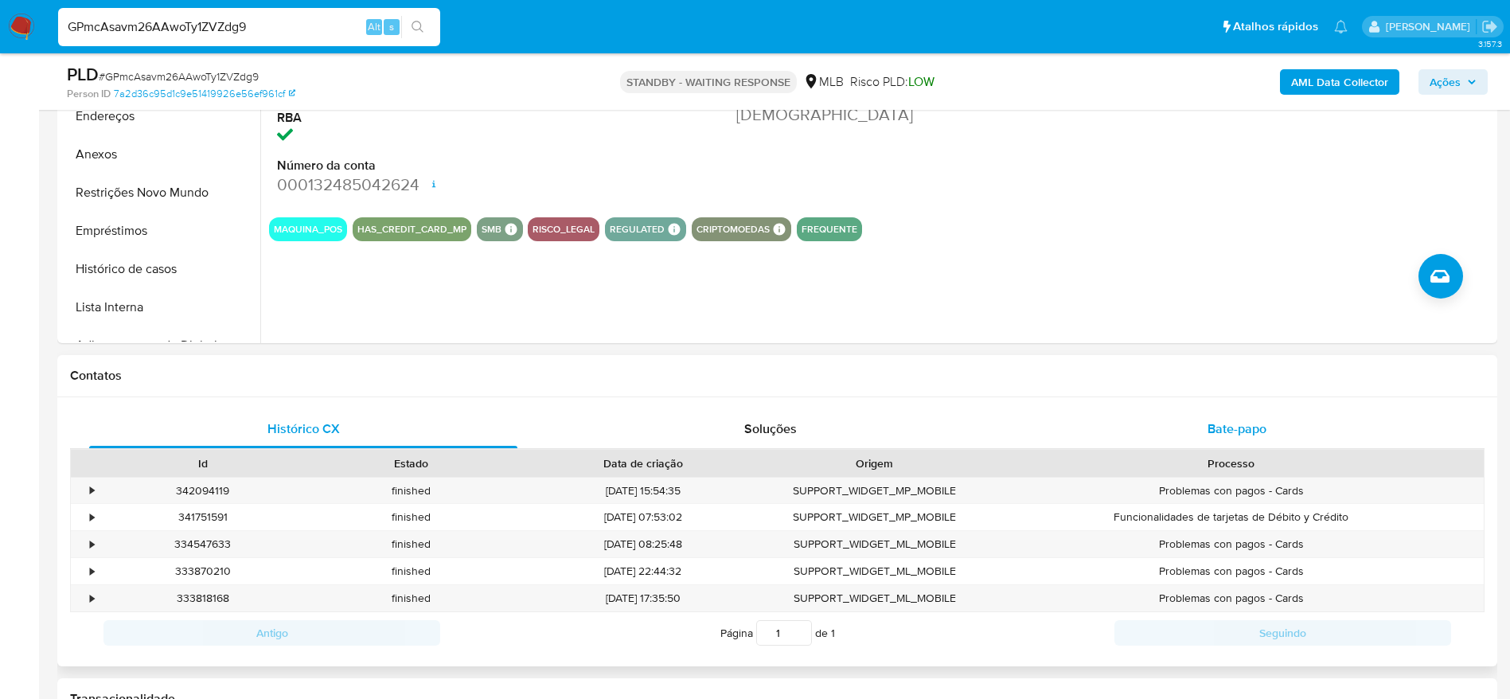
click at [1175, 431] on div "Bate-papo" at bounding box center [1237, 429] width 428 height 38
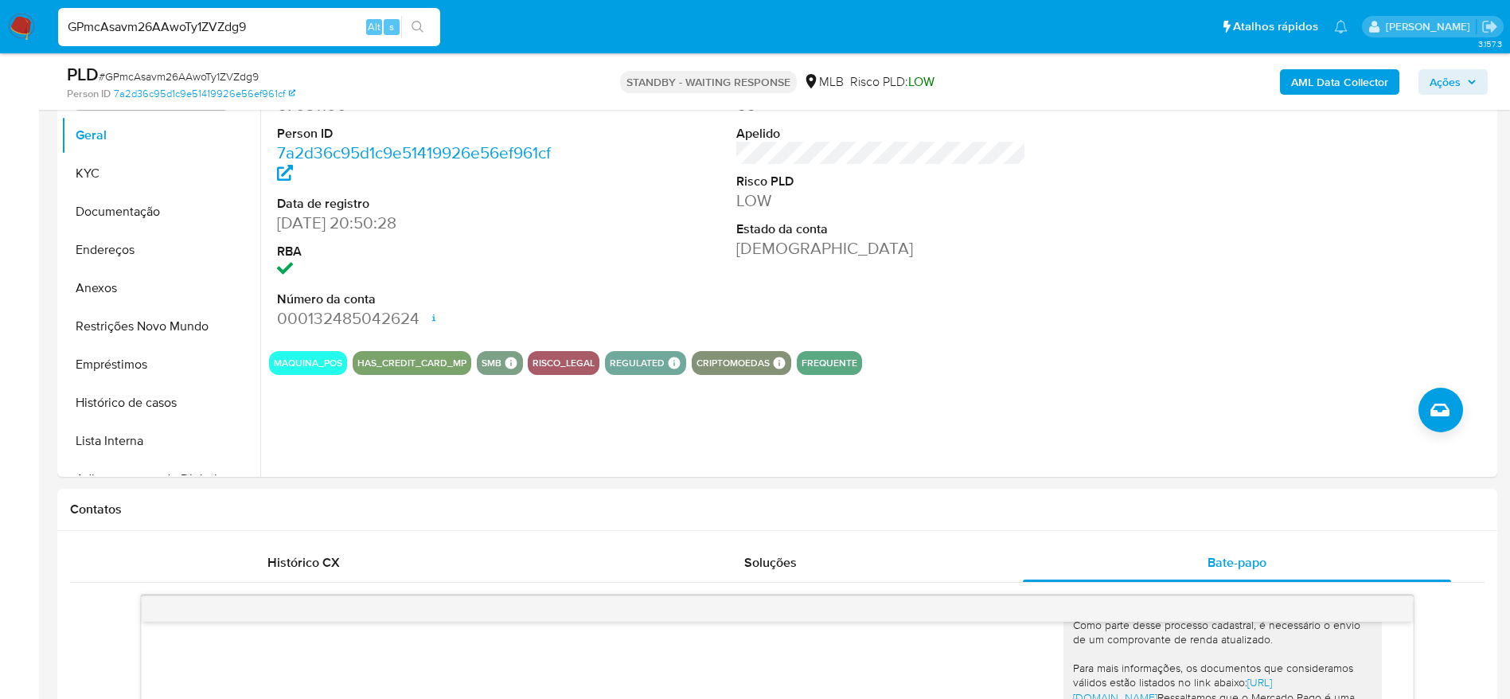
scroll to position [119, 0]
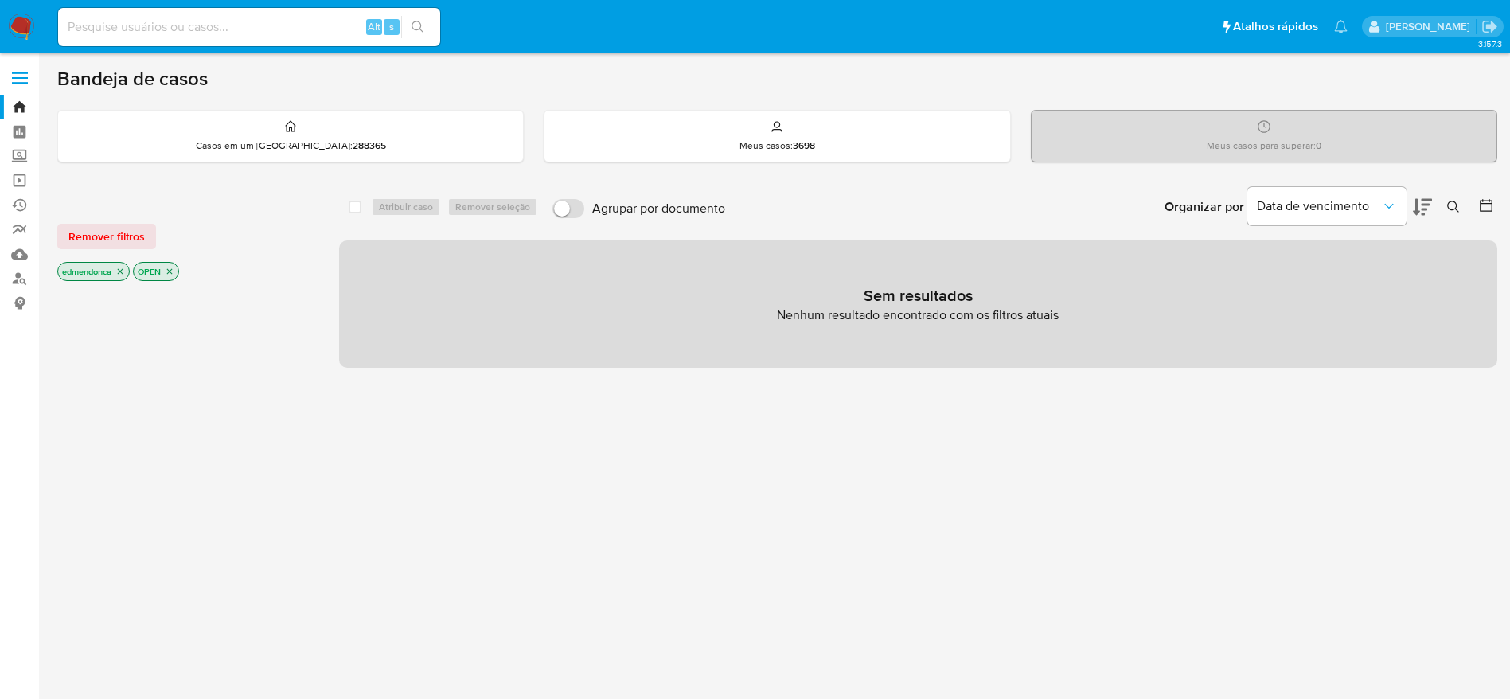
click at [528, 450] on div "select-all-cases-checkbox Atribuir caso Remover seleção Agrupar por documento O…" at bounding box center [918, 541] width 1158 height 720
